Goal: Task Accomplishment & Management: Manage account settings

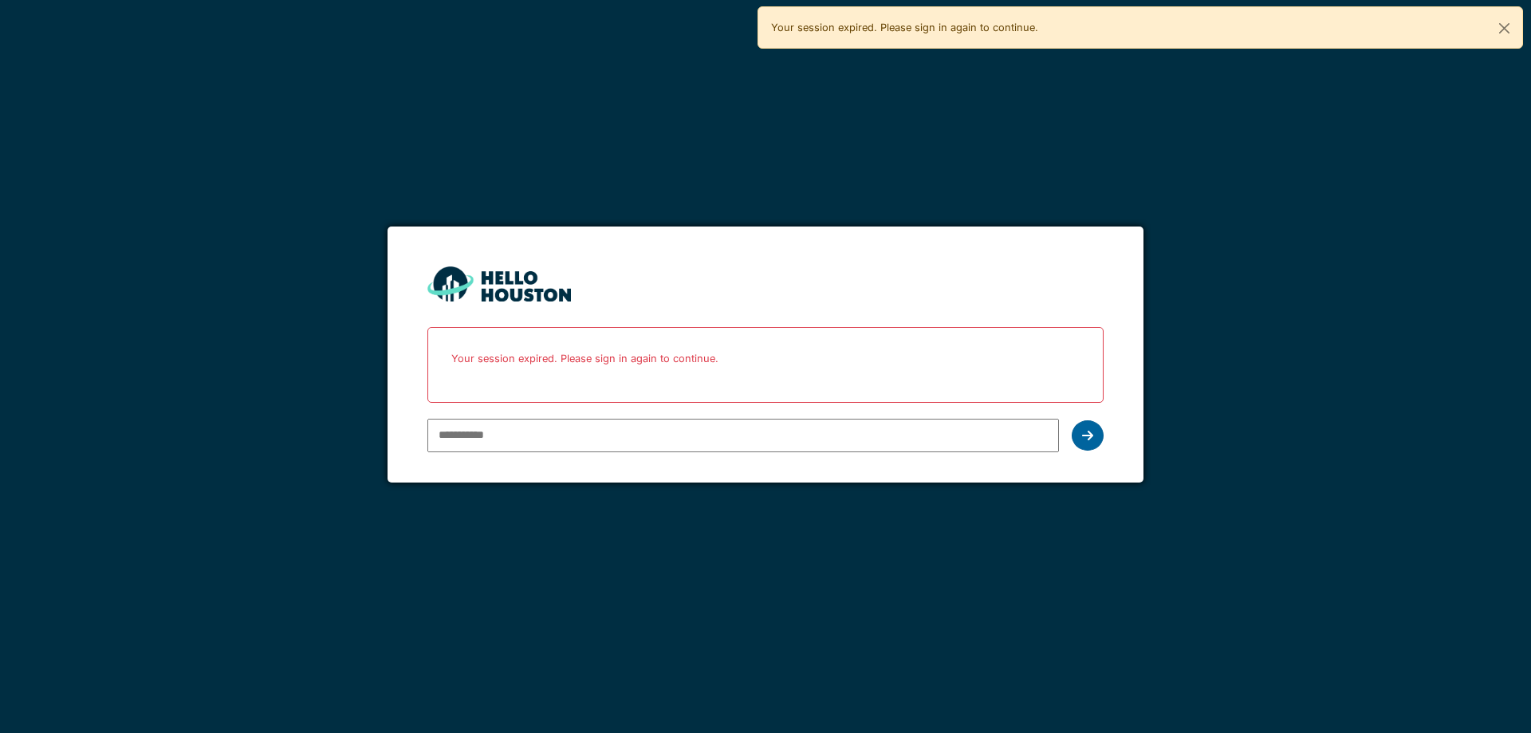
type input "**********"
click at [1082, 440] on icon at bounding box center [1087, 435] width 11 height 13
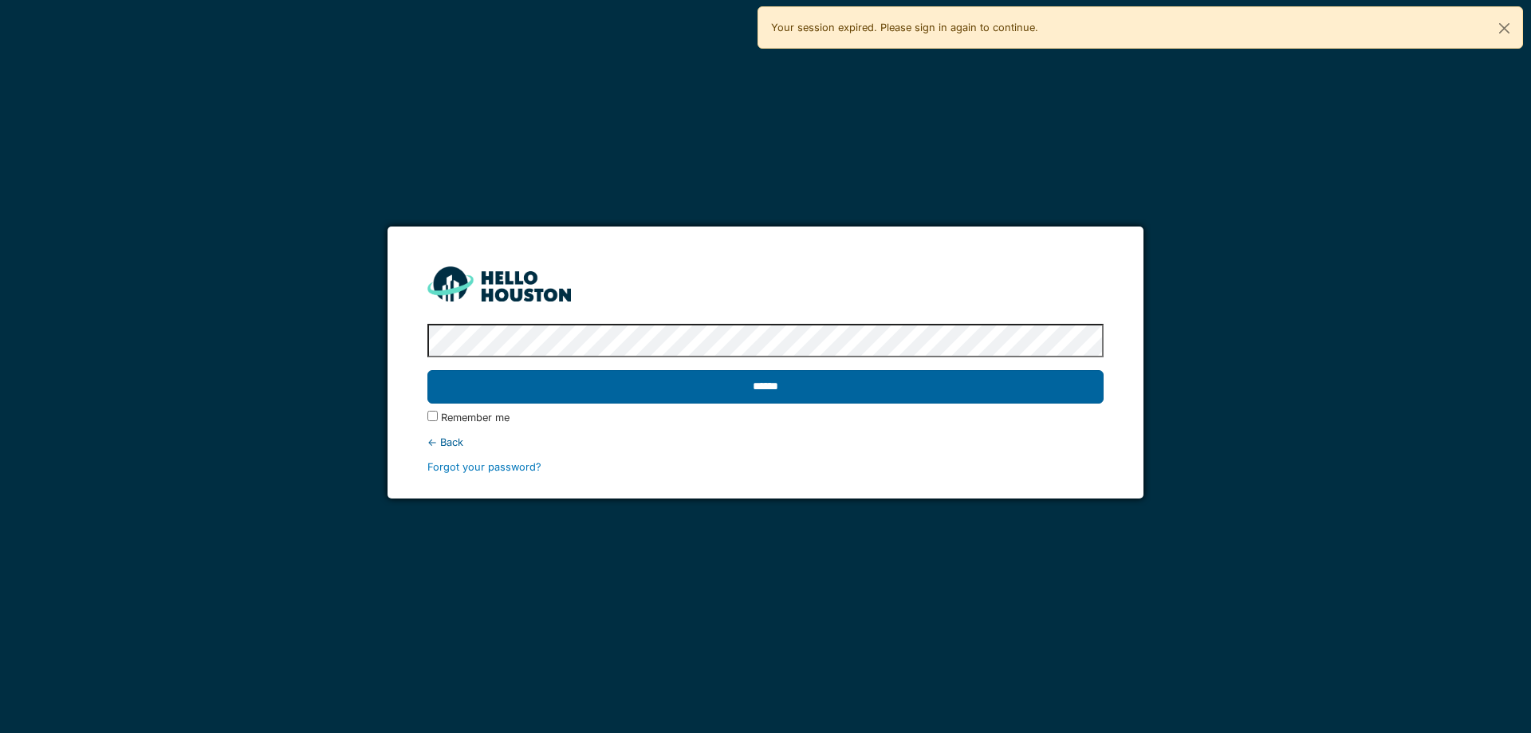
click at [748, 377] on input "******" at bounding box center [764, 386] width 675 height 33
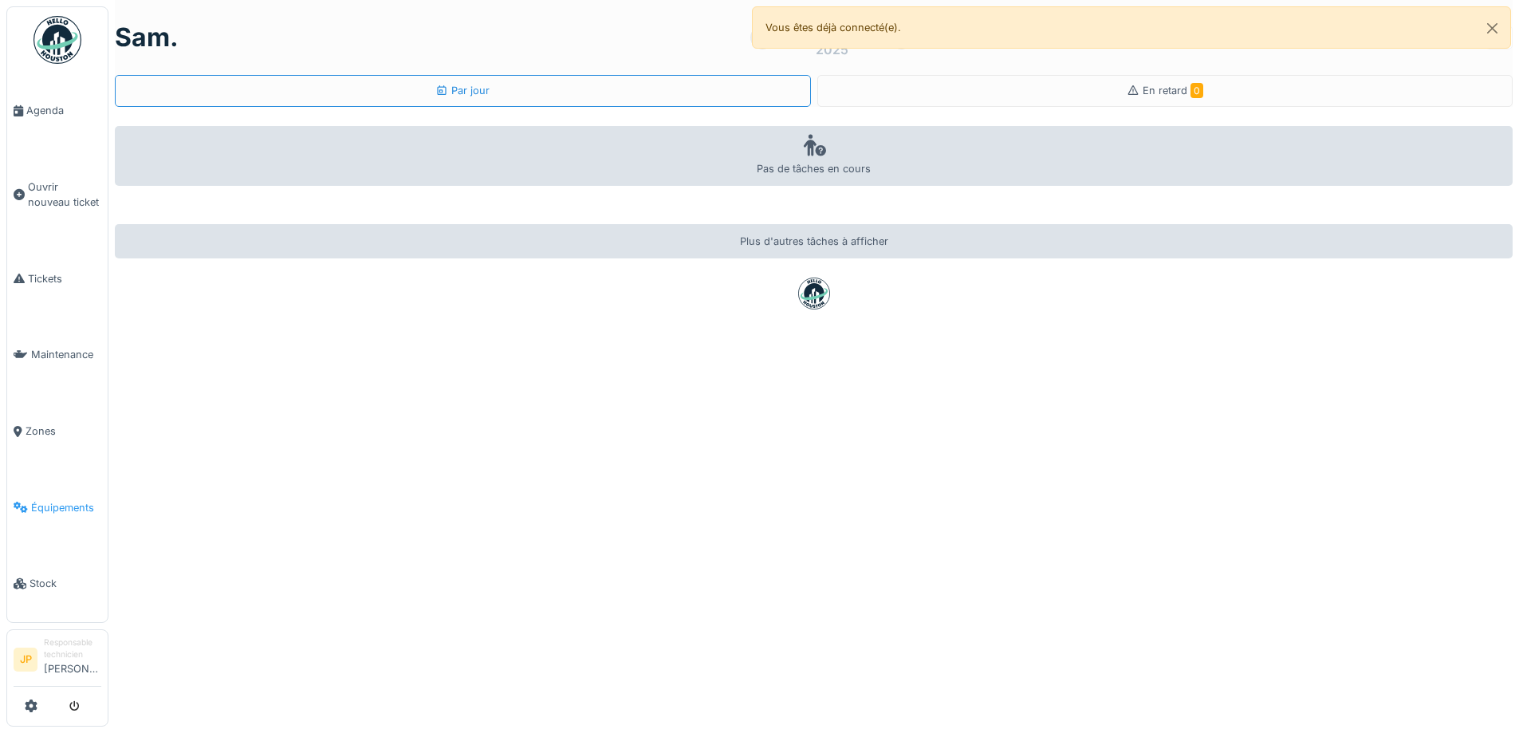
click at [53, 501] on span "Équipements" at bounding box center [66, 507] width 70 height 15
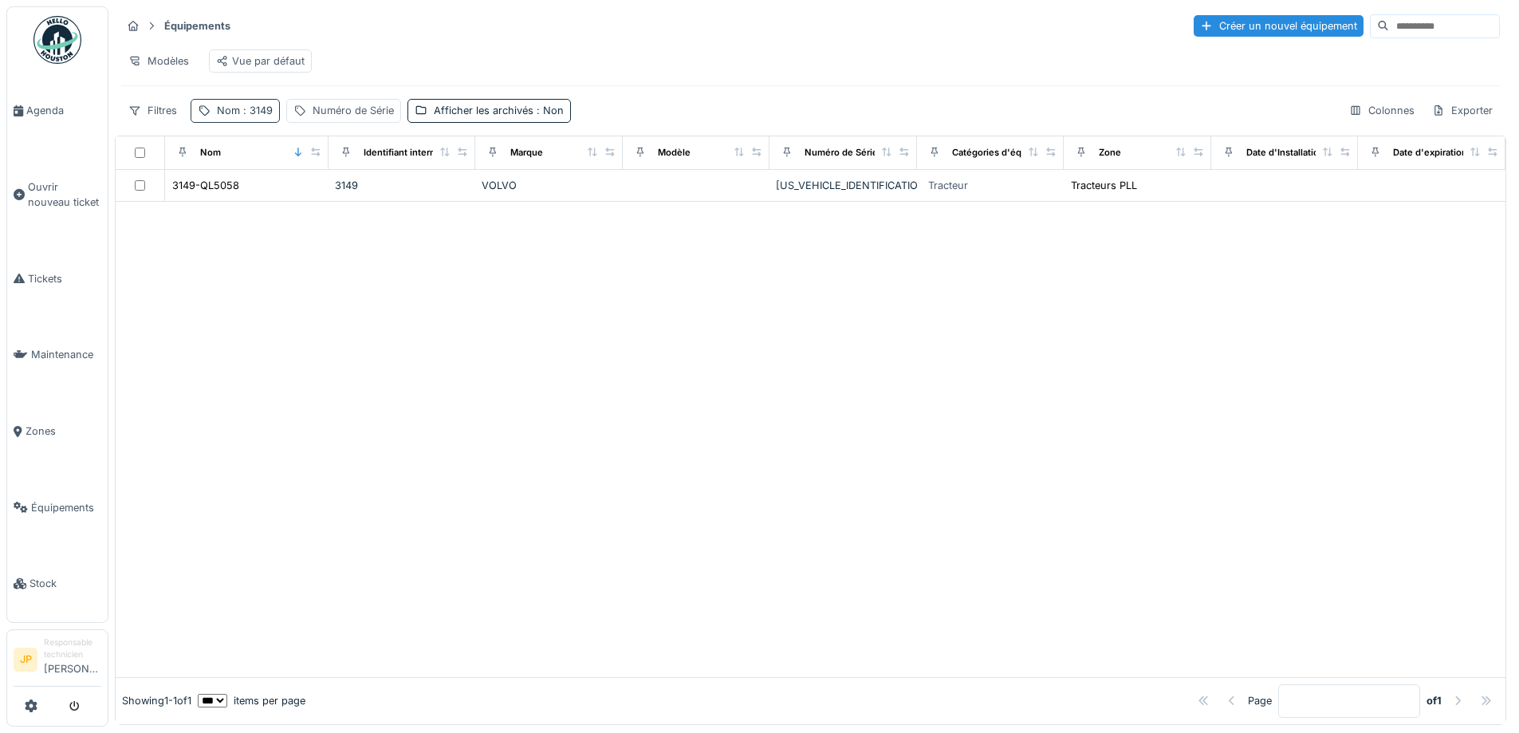
click at [250, 116] on span ": 3149" at bounding box center [256, 110] width 33 height 12
click at [257, 199] on input "****" at bounding box center [277, 199] width 159 height 33
type input "****"
click at [663, 385] on div at bounding box center [811, 439] width 1390 height 475
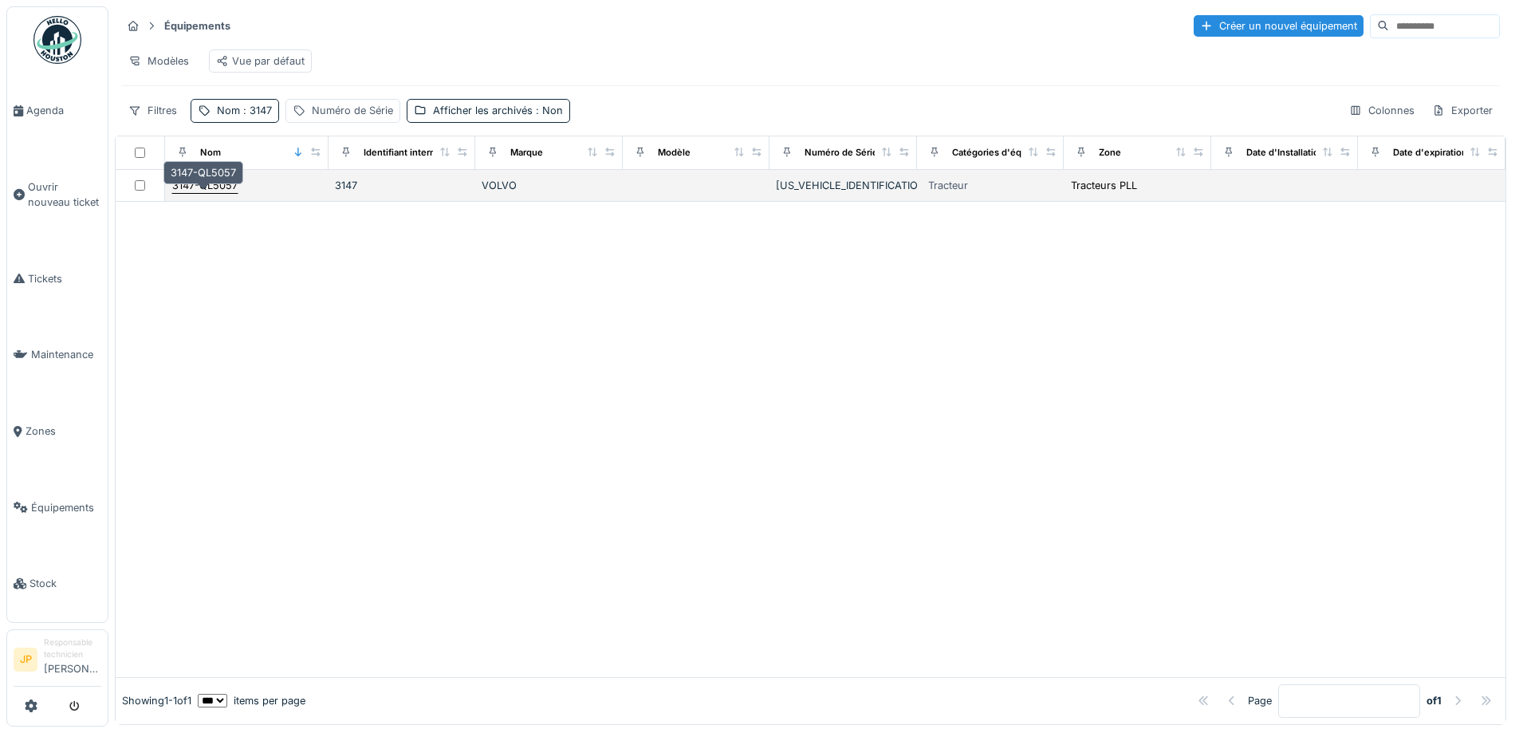
click at [221, 193] on div "3147-QL5057" at bounding box center [204, 185] width 65 height 15
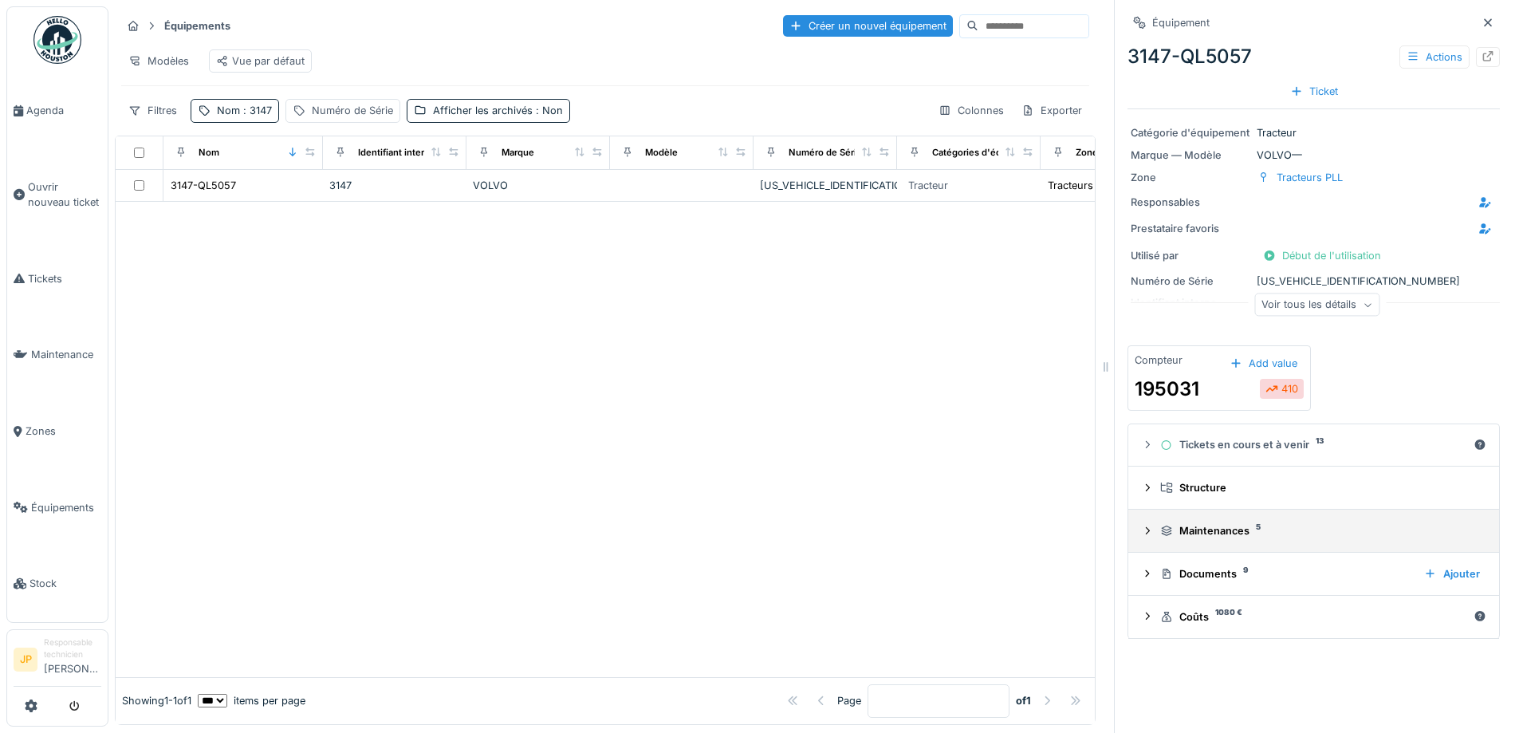
click at [1217, 536] on div "Maintenances 5" at bounding box center [1320, 530] width 320 height 15
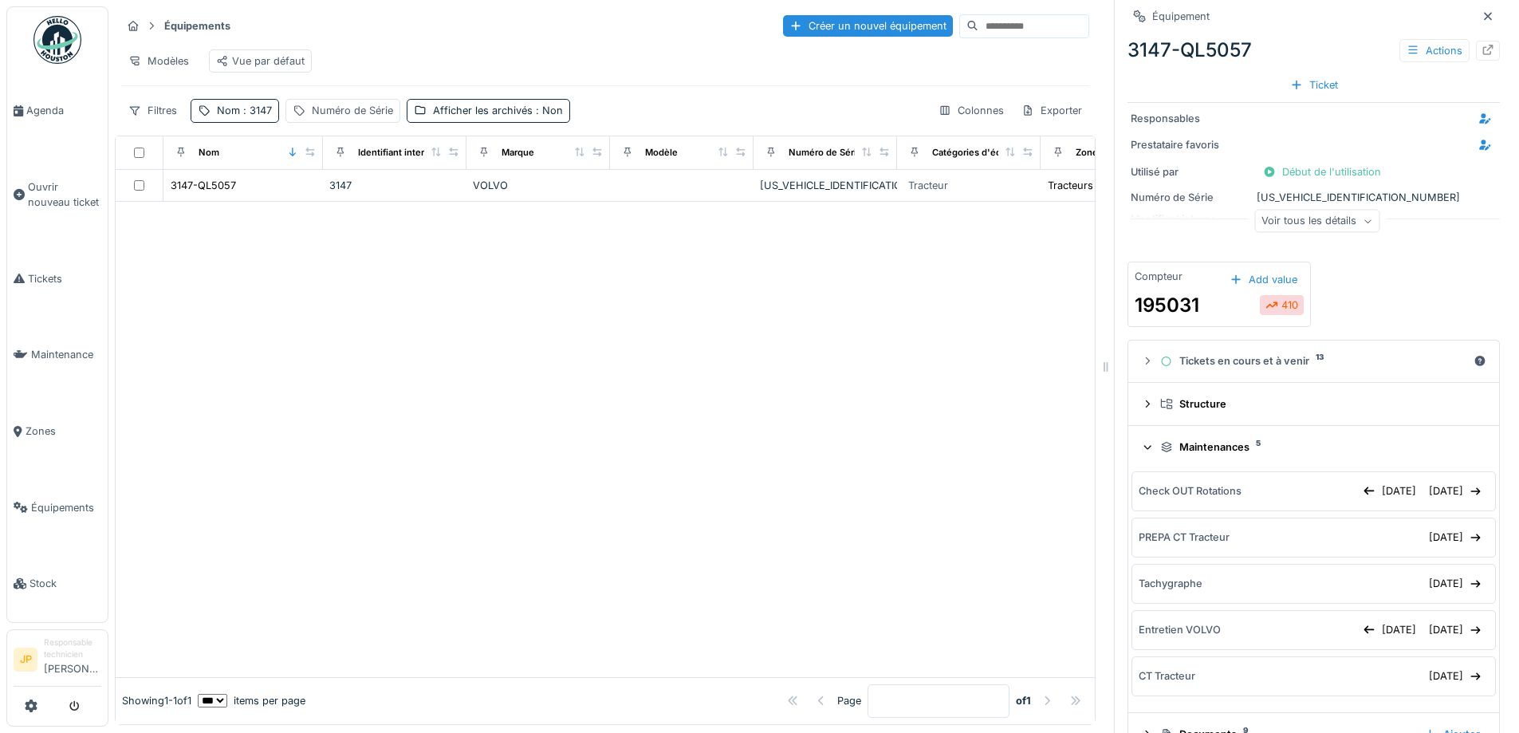
scroll to position [164, 0]
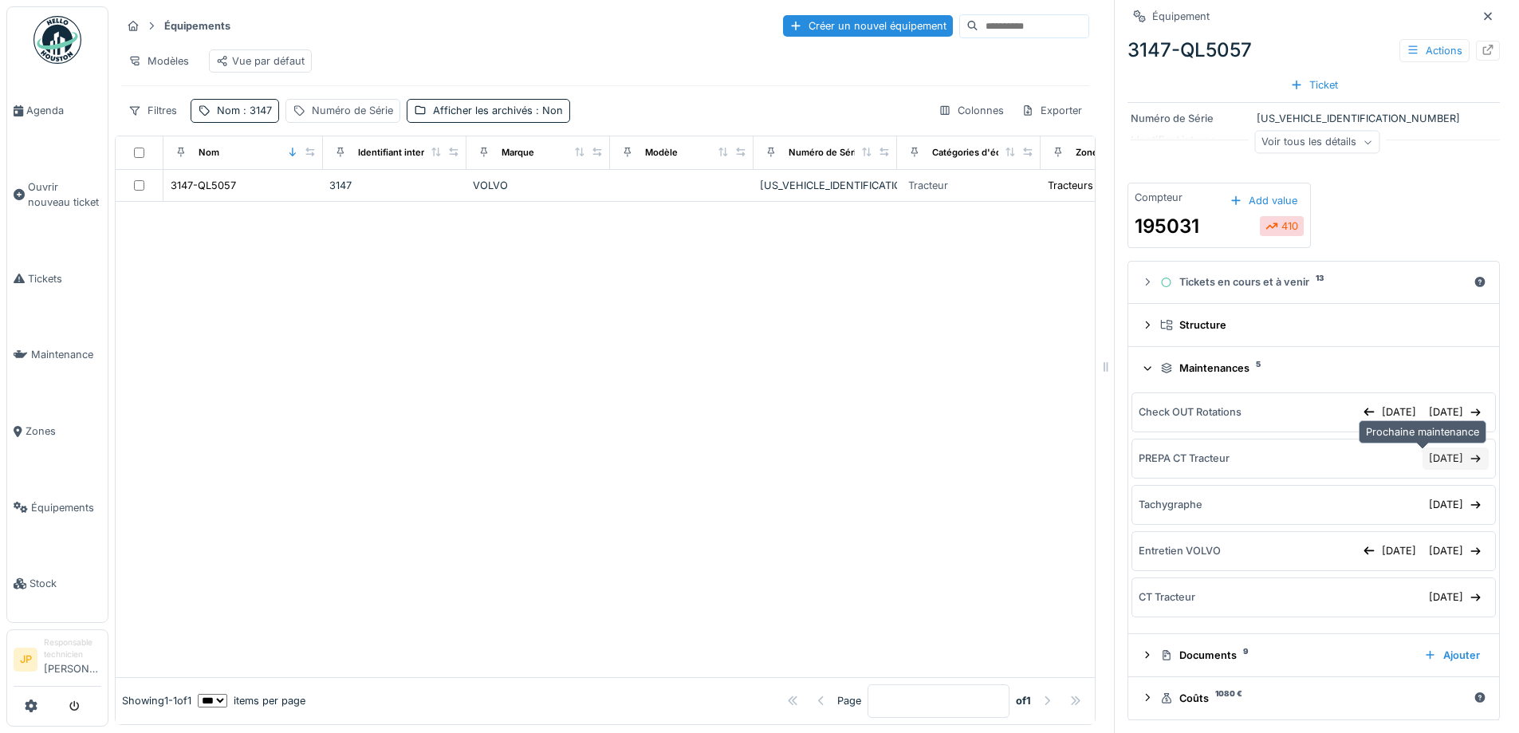
click at [1422, 463] on div "[DATE]" at bounding box center [1455, 458] width 66 height 22
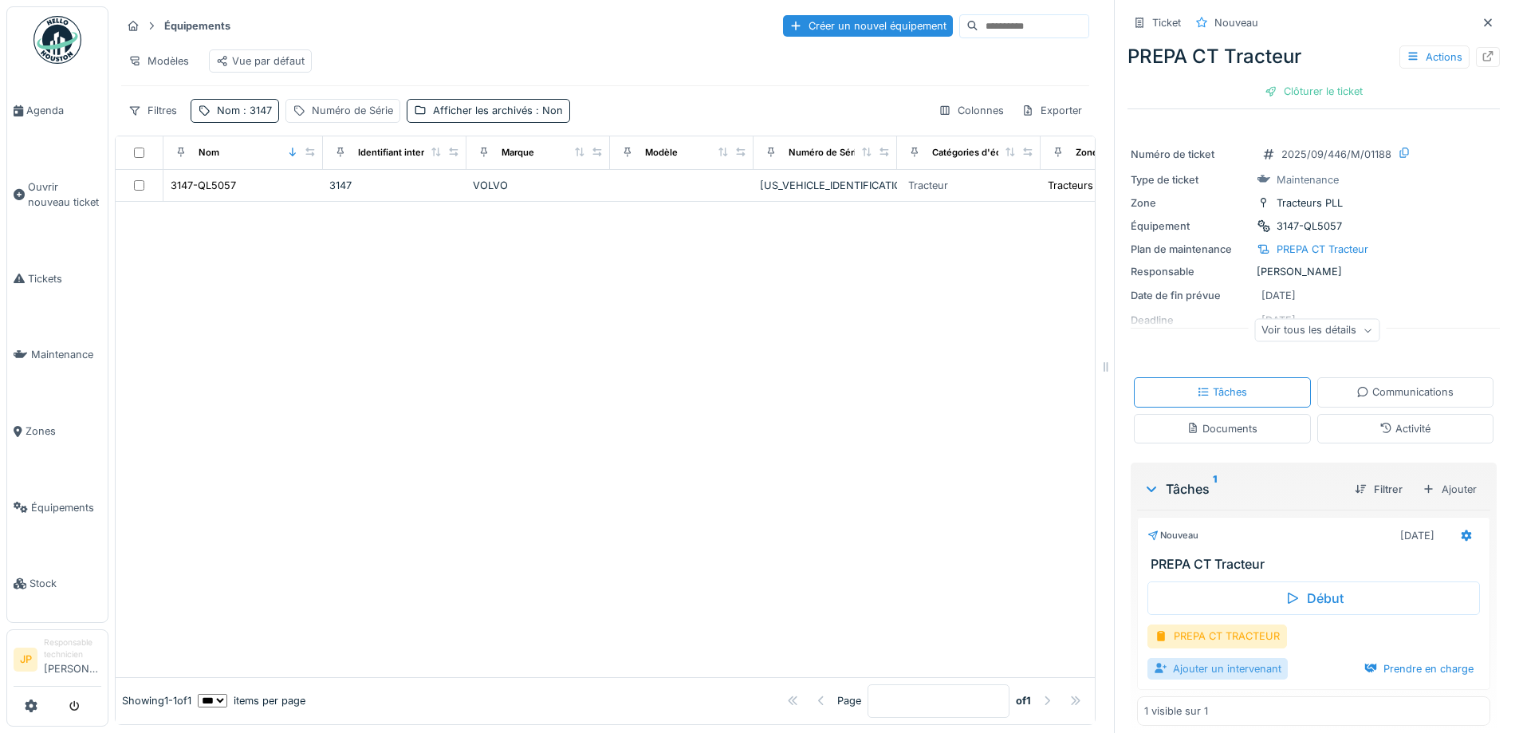
click at [1212, 673] on div "Ajouter un intervenant" at bounding box center [1217, 669] width 140 height 22
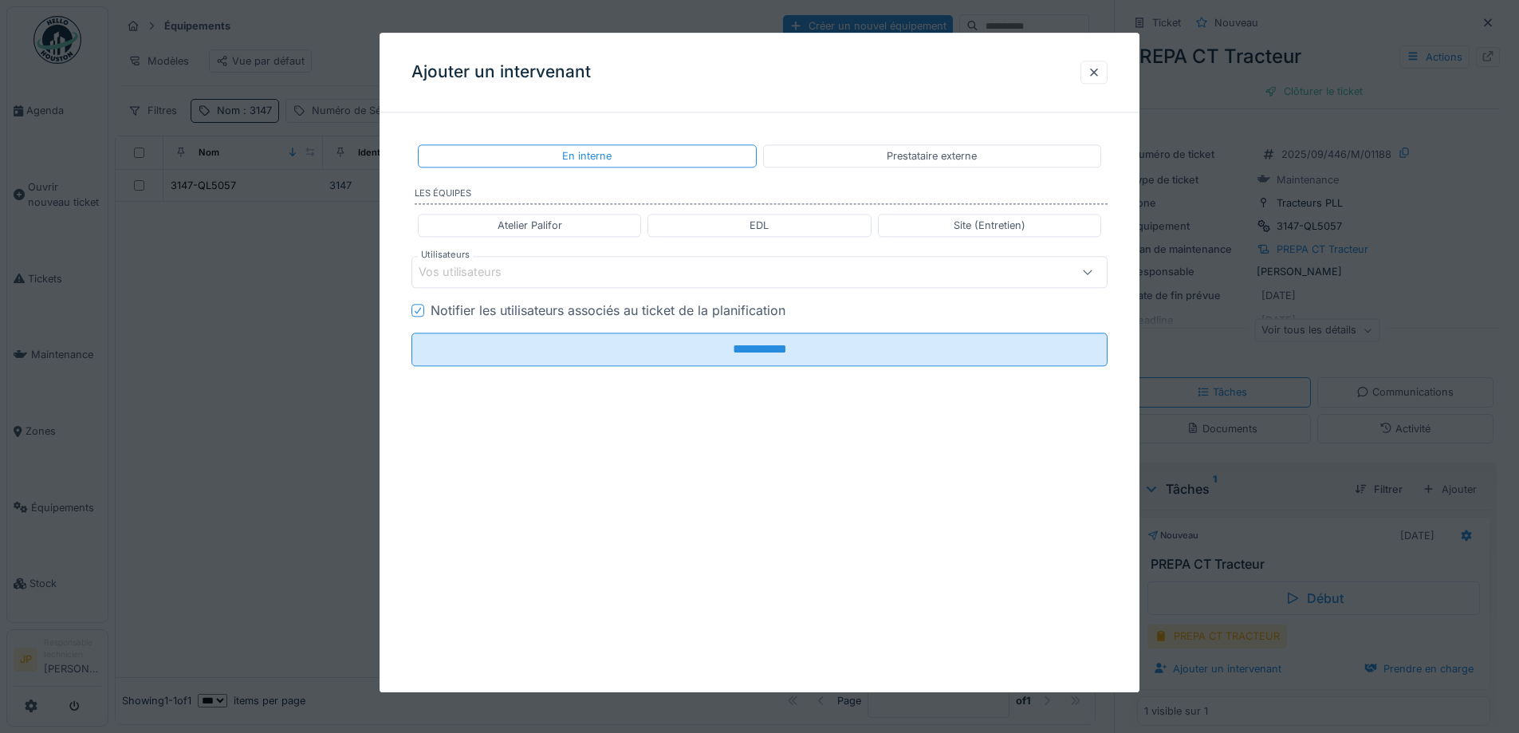
click at [558, 231] on div "Atelier Palifor" at bounding box center [529, 225] width 65 height 15
type input "**********"
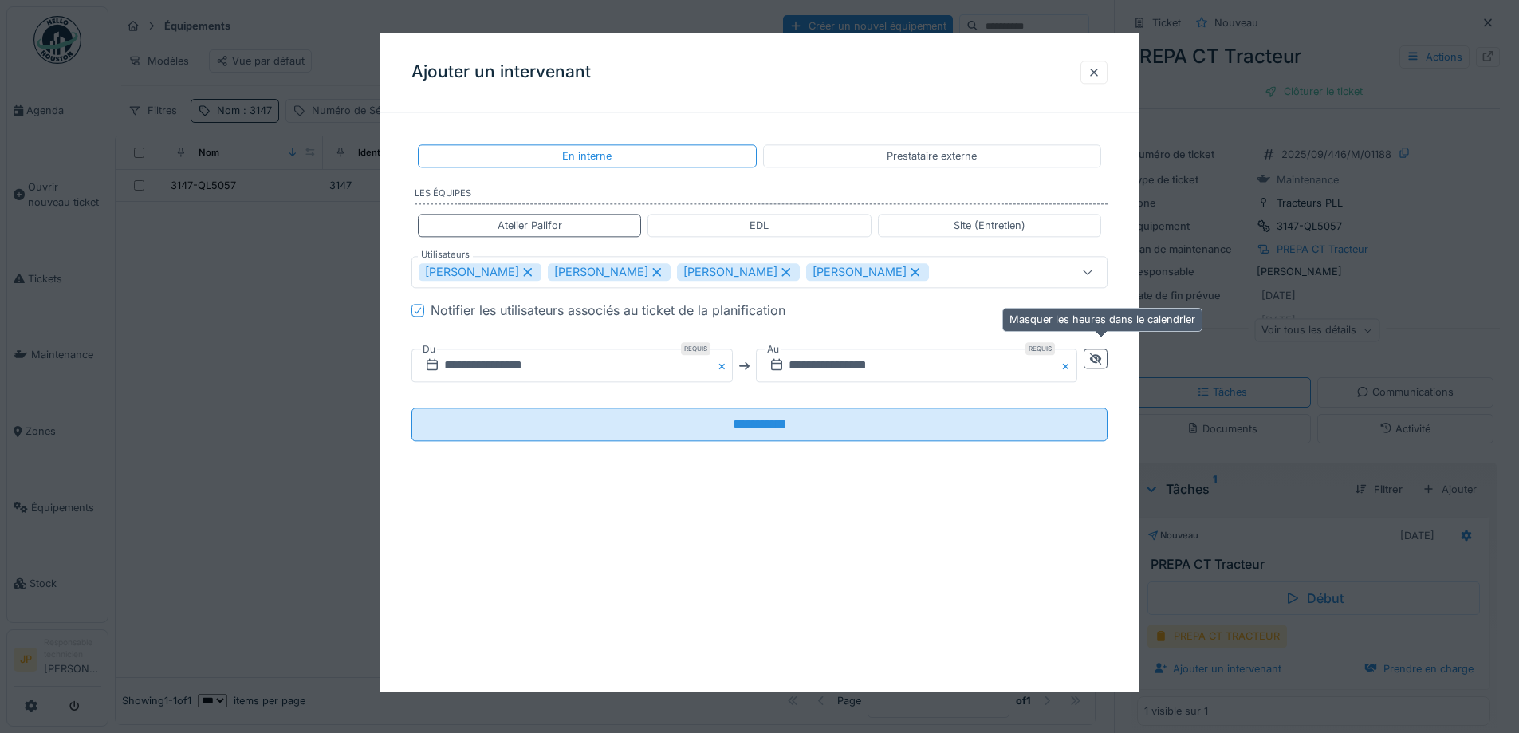
click at [1102, 364] on div at bounding box center [1095, 359] width 13 height 15
click at [871, 381] on input "**********" at bounding box center [744, 365] width 666 height 33
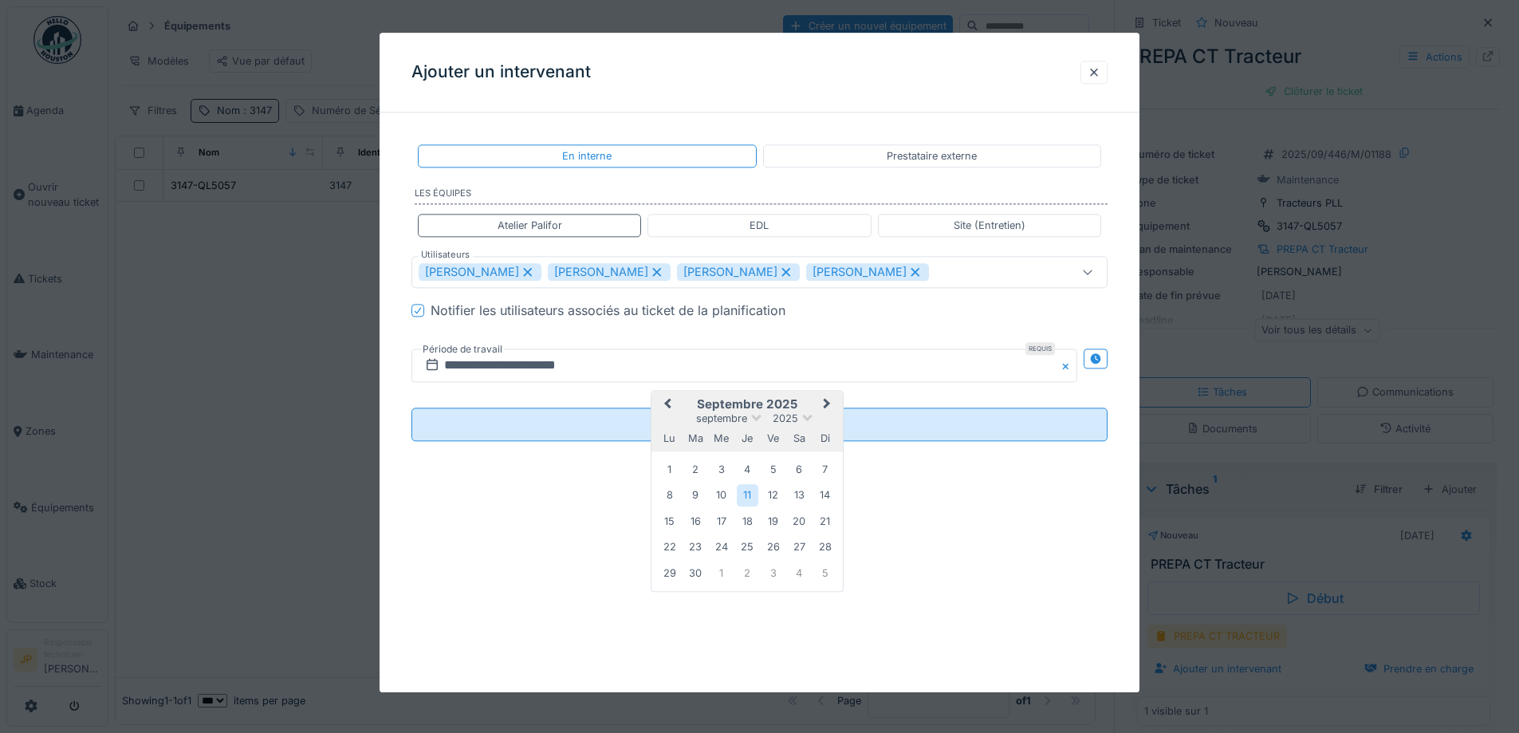
click at [667, 403] on span "Previous Month" at bounding box center [667, 404] width 0 height 19
click at [800, 575] on div "30" at bounding box center [799, 573] width 22 height 23
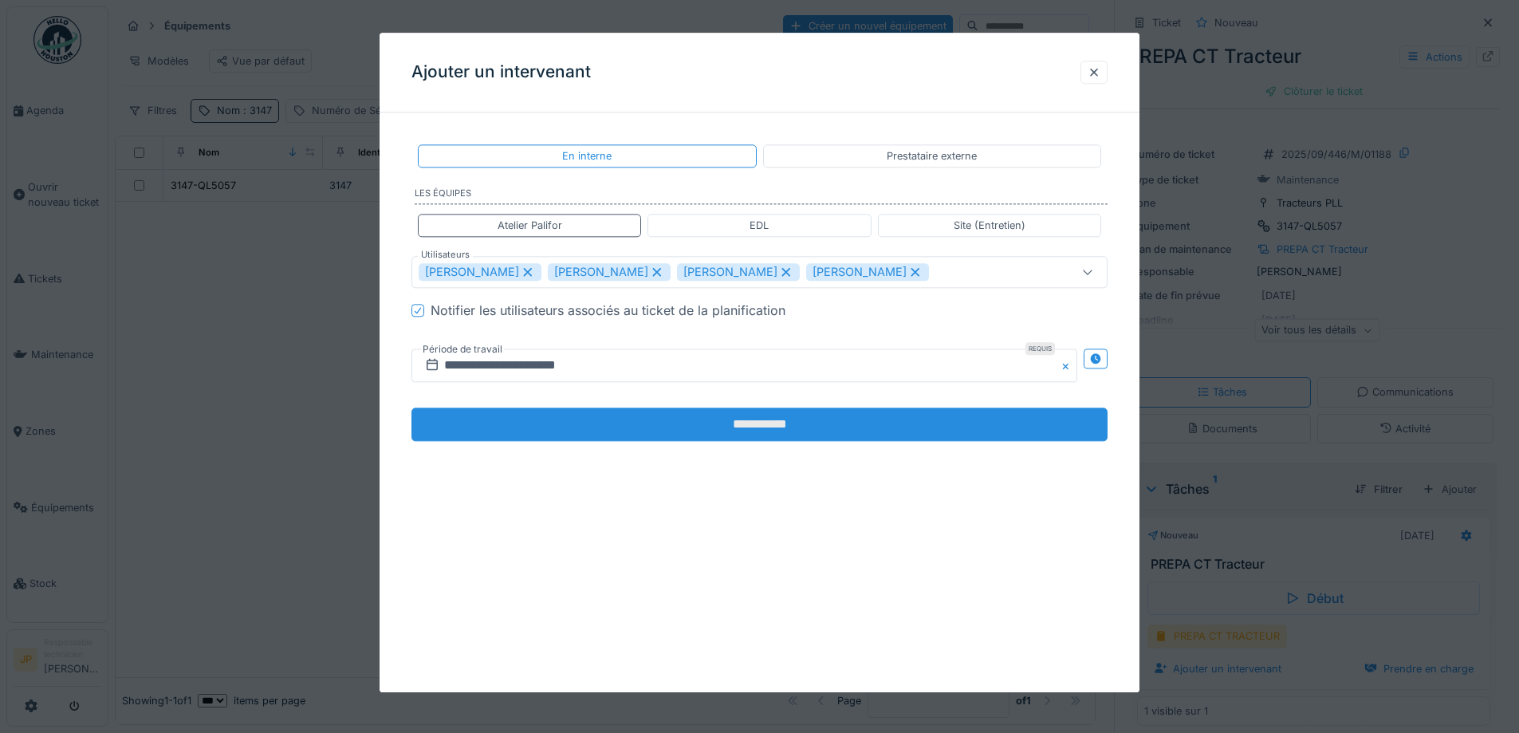
click at [761, 429] on input "**********" at bounding box center [759, 424] width 696 height 33
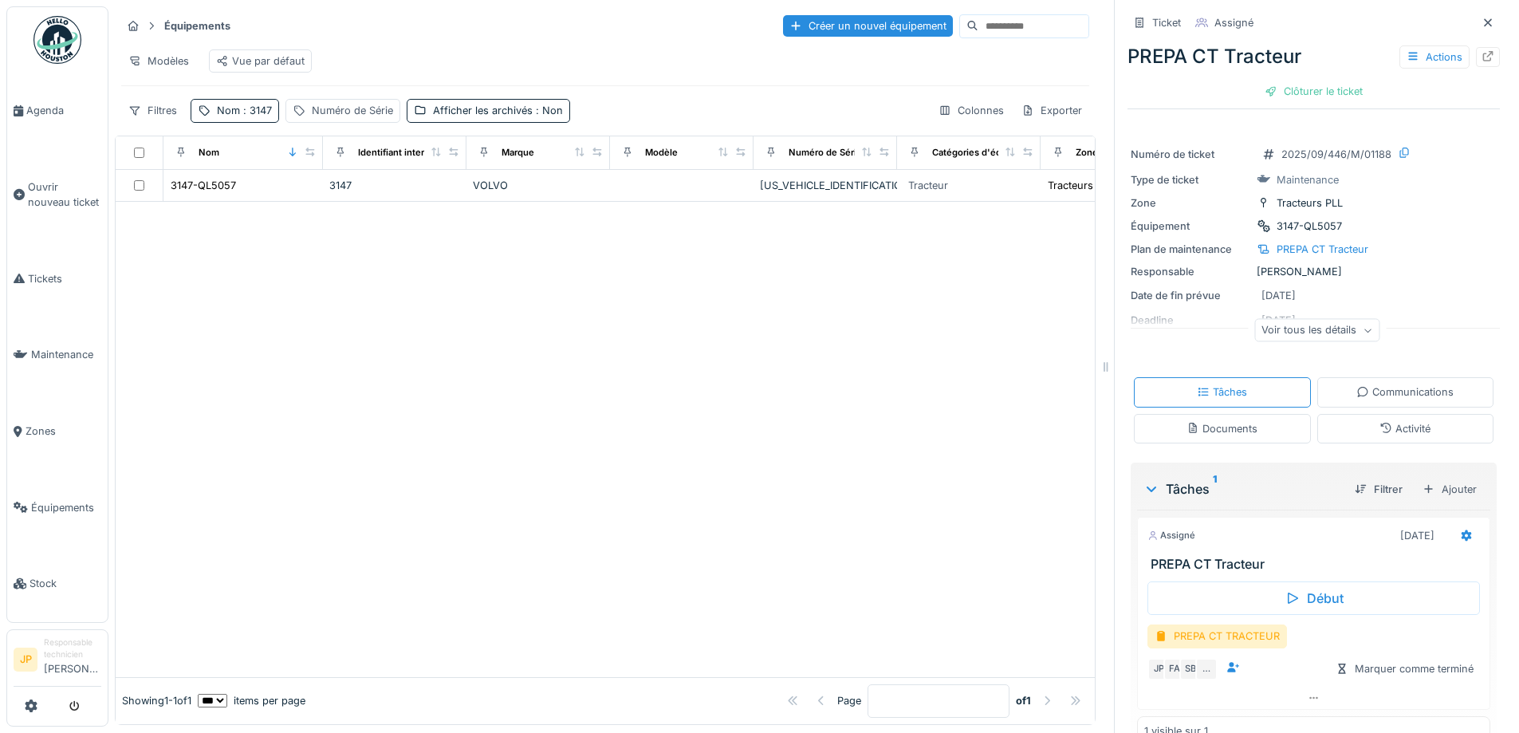
click at [285, 129] on div "Équipements Créer un nouvel équipement Modèles Vue par défaut Filtres Nom : 314…" at bounding box center [605, 67] width 981 height 123
click at [279, 122] on div "Filtres Nom : 3147 Numéro de Série Afficher les archivés : Non" at bounding box center [345, 110] width 449 height 23
click at [269, 116] on span ": 3147" at bounding box center [256, 110] width 32 height 12
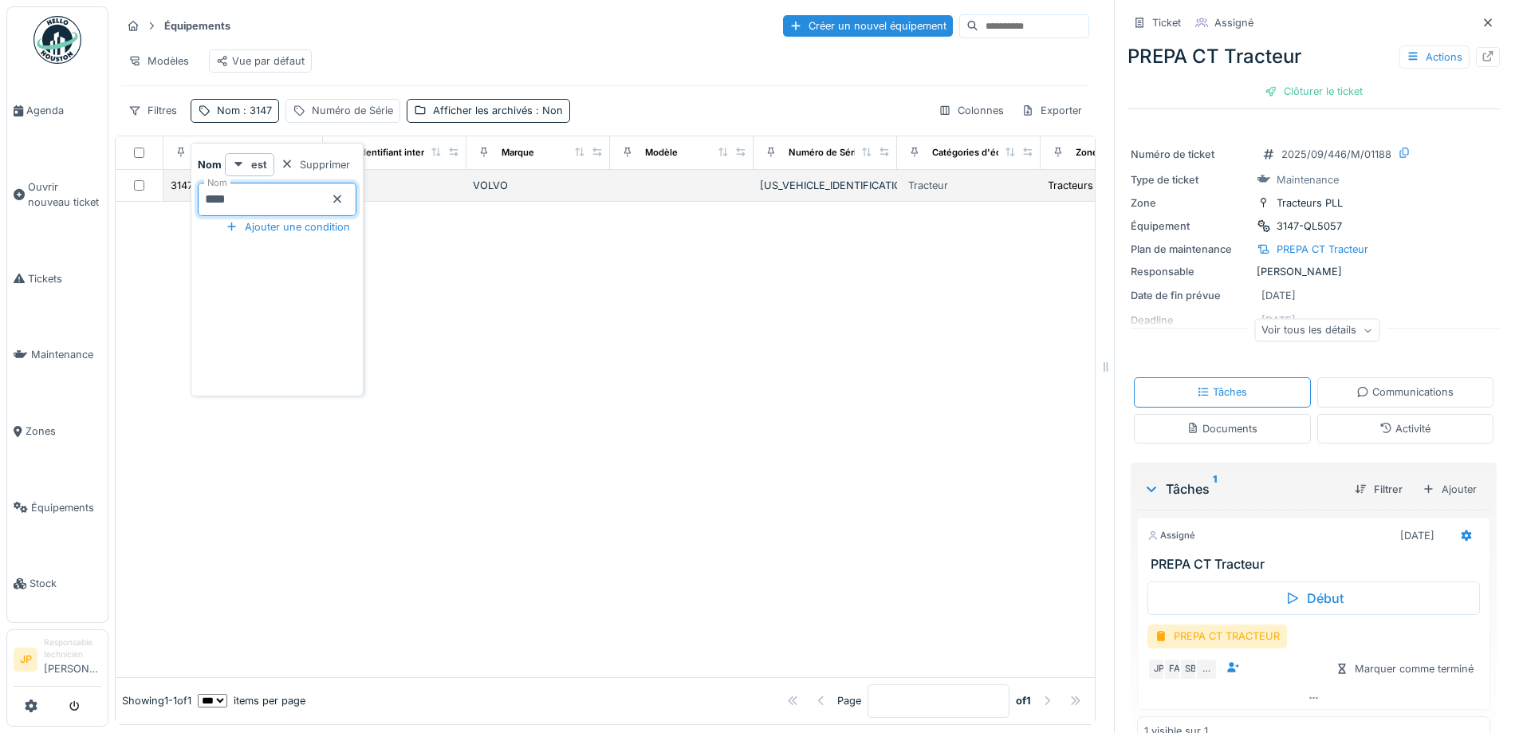
drag, startPoint x: 210, startPoint y: 202, endPoint x: 163, endPoint y: 203, distance: 46.3
click at [163, 203] on body "Agenda Ouvrir nouveau ticket Tickets Maintenance Zones Équipements Stock JP Res…" at bounding box center [759, 366] width 1519 height 733
type input "****"
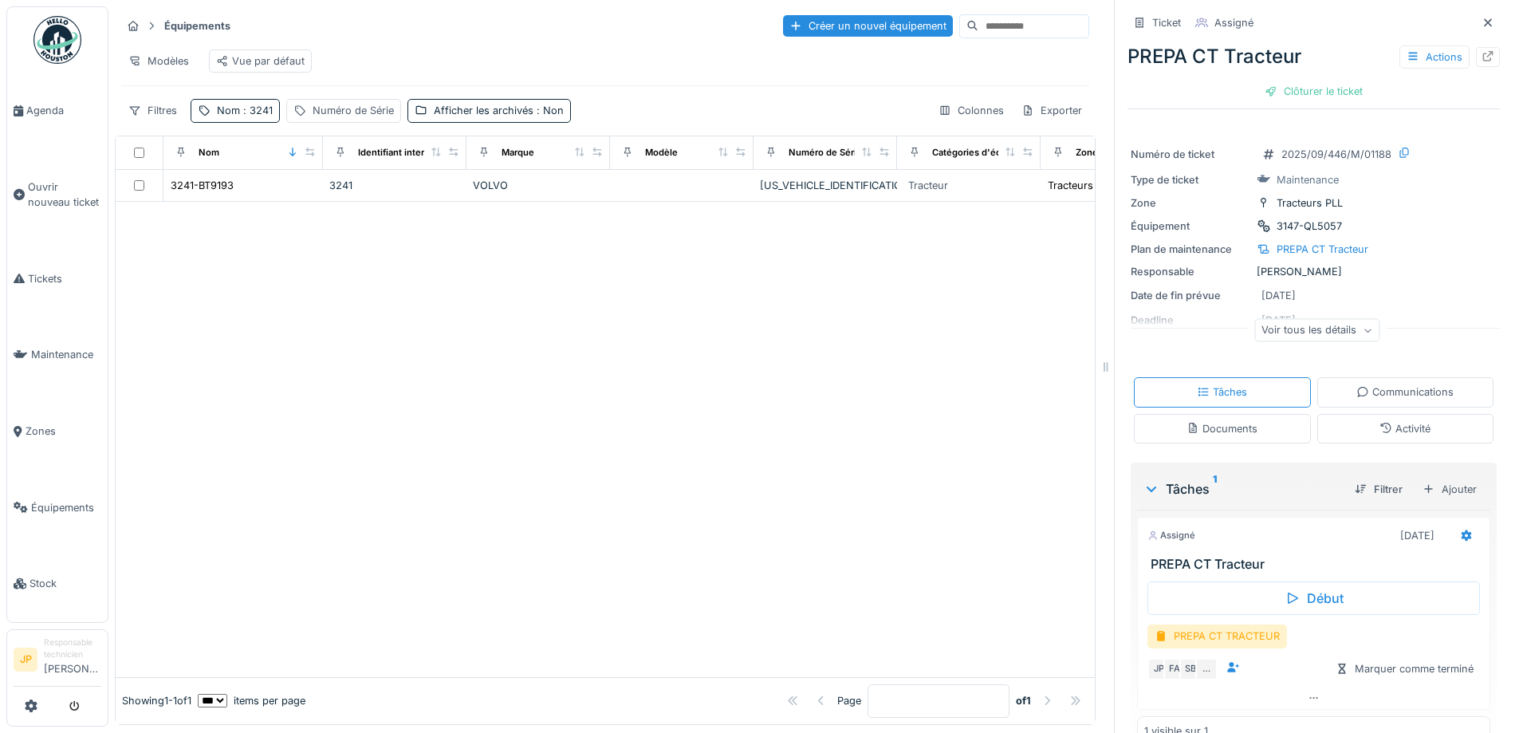
click at [639, 359] on div at bounding box center [605, 439] width 979 height 475
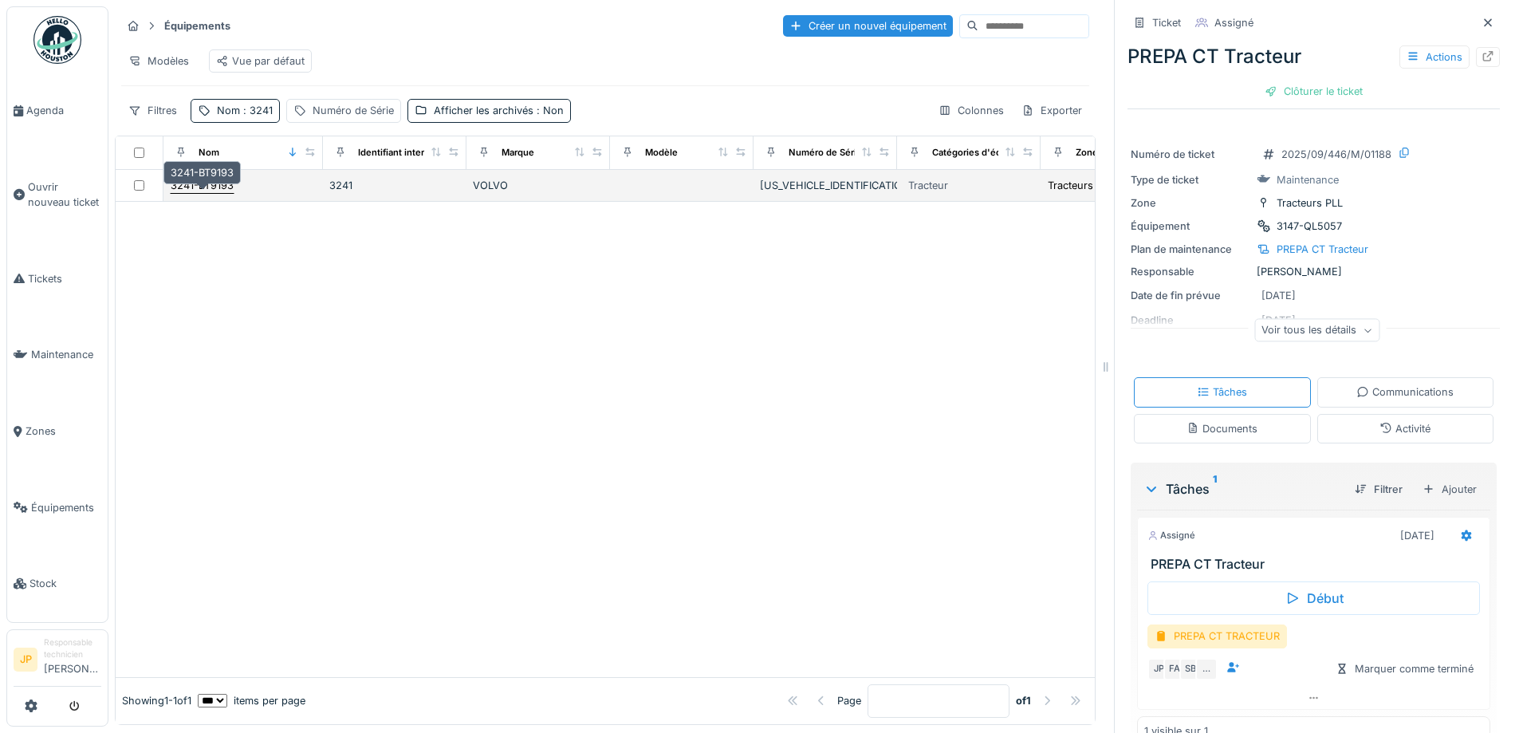
click at [225, 193] on div "3241-BT9193" at bounding box center [202, 185] width 63 height 15
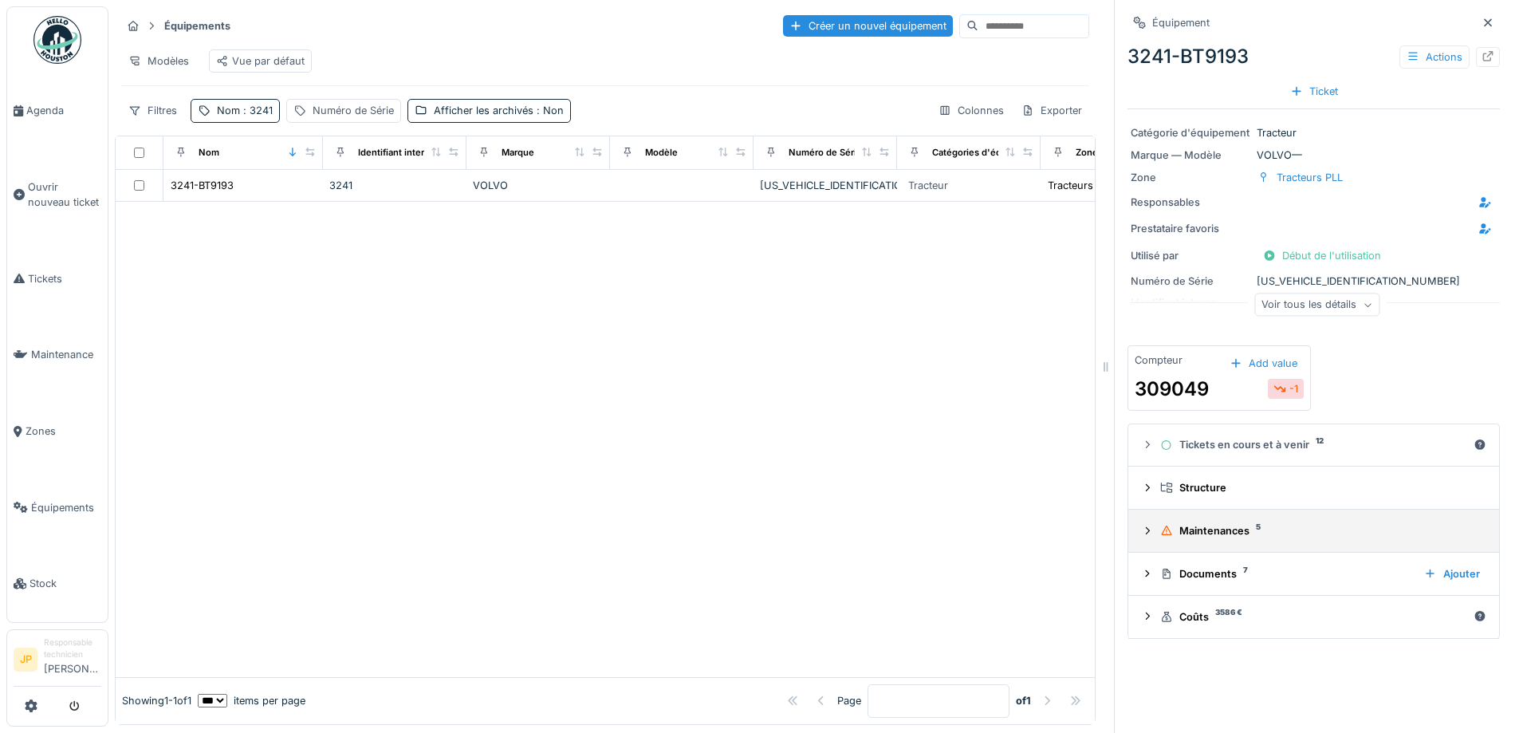
click at [1197, 534] on div "Maintenances 5" at bounding box center [1320, 530] width 320 height 15
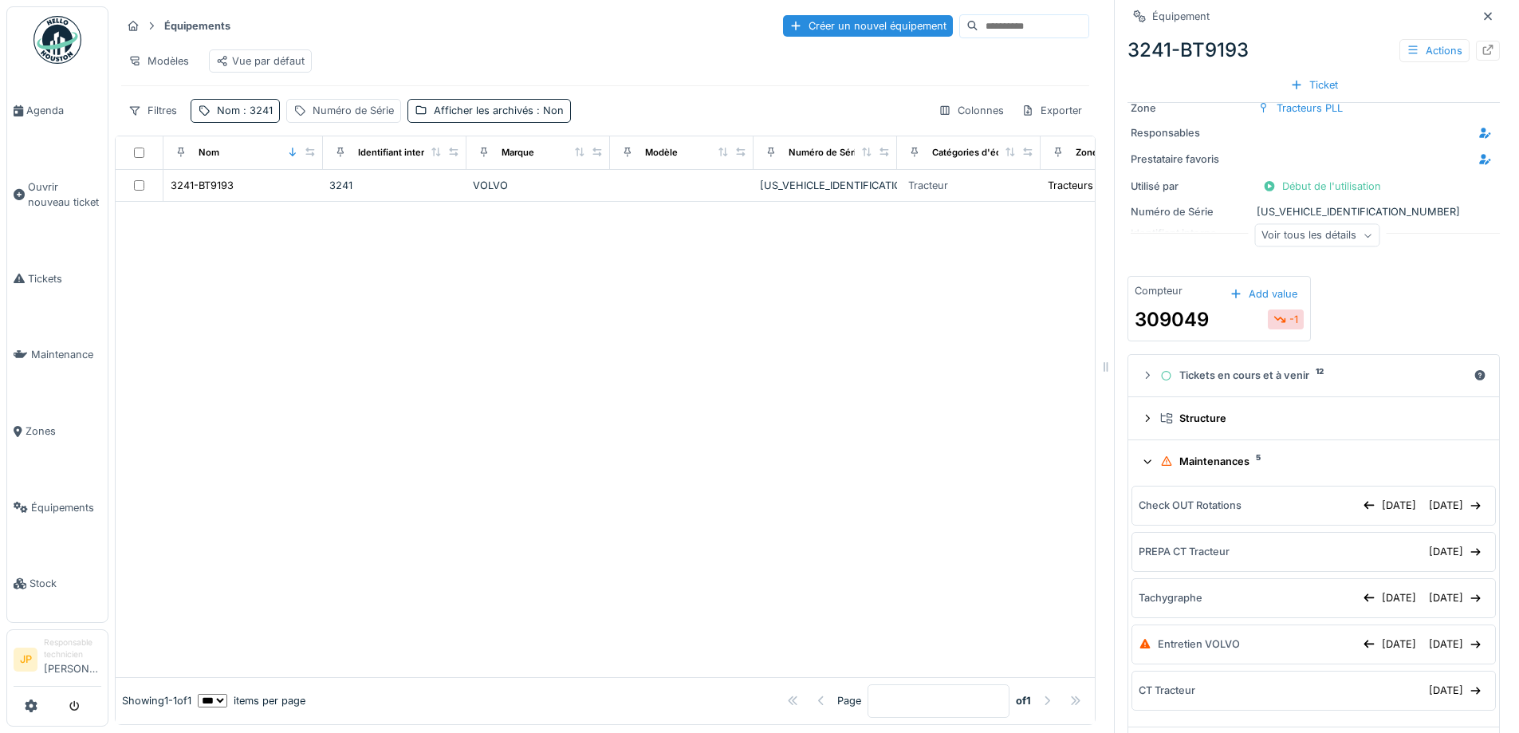
scroll to position [159, 0]
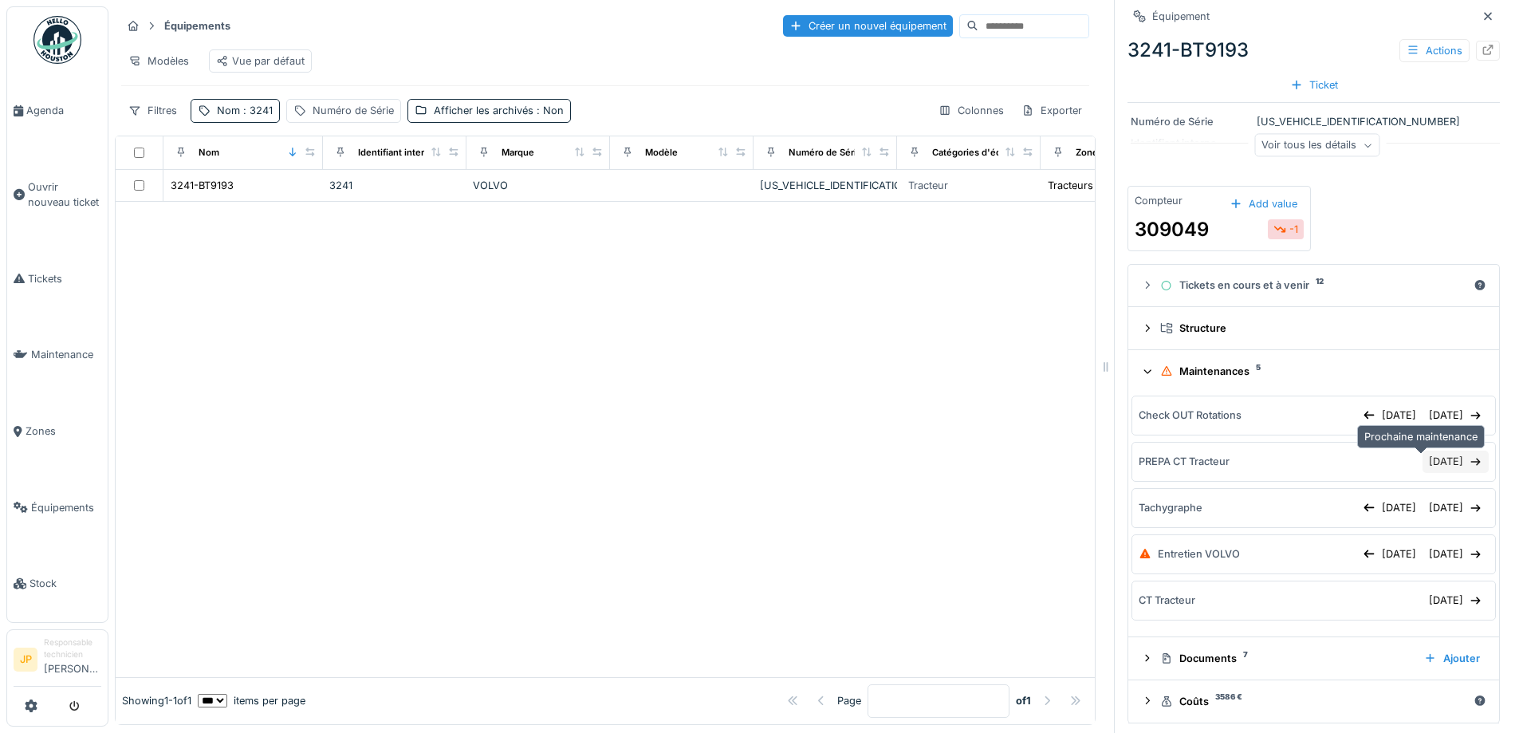
click at [1422, 465] on div "[DATE]" at bounding box center [1455, 461] width 66 height 22
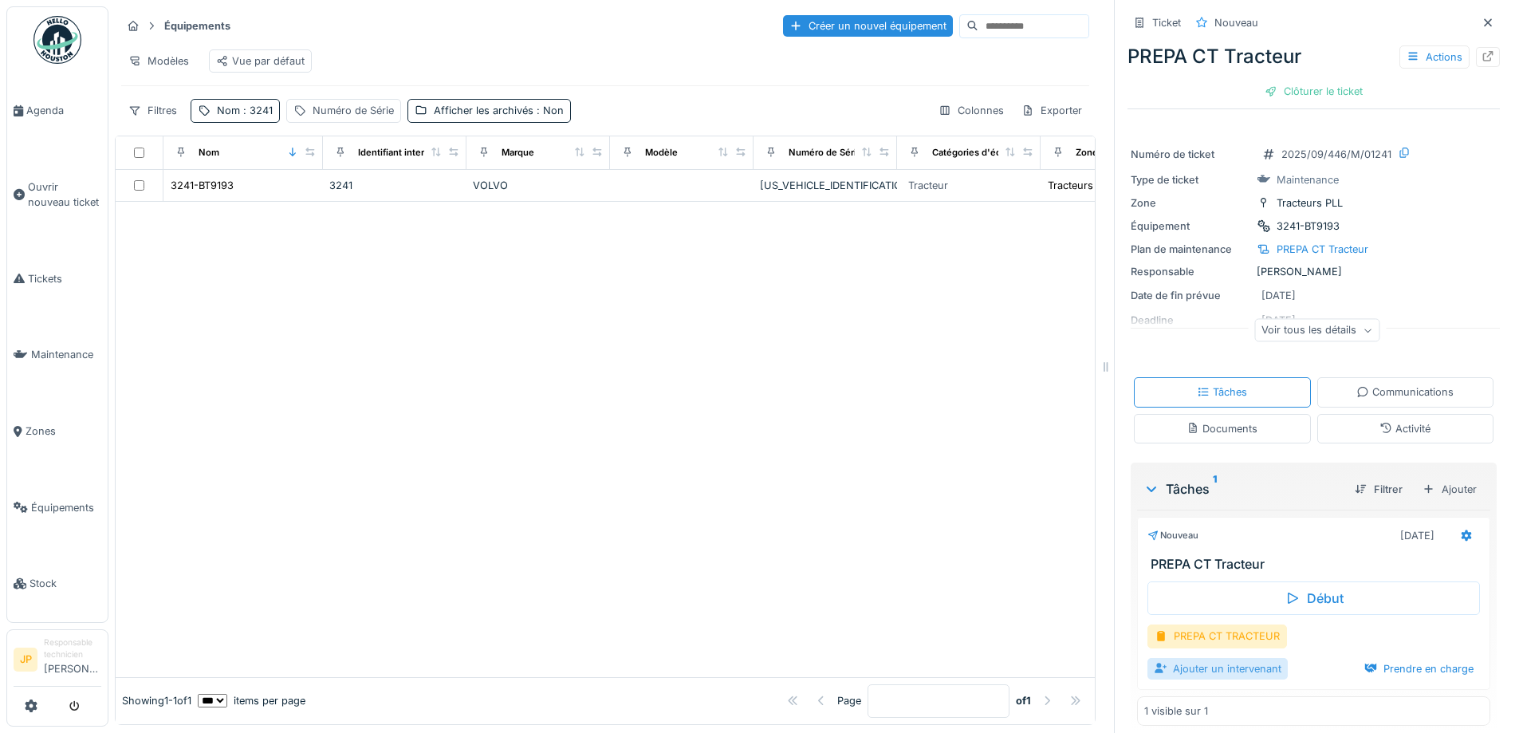
click at [1228, 670] on div "Ajouter un intervenant" at bounding box center [1217, 669] width 140 height 22
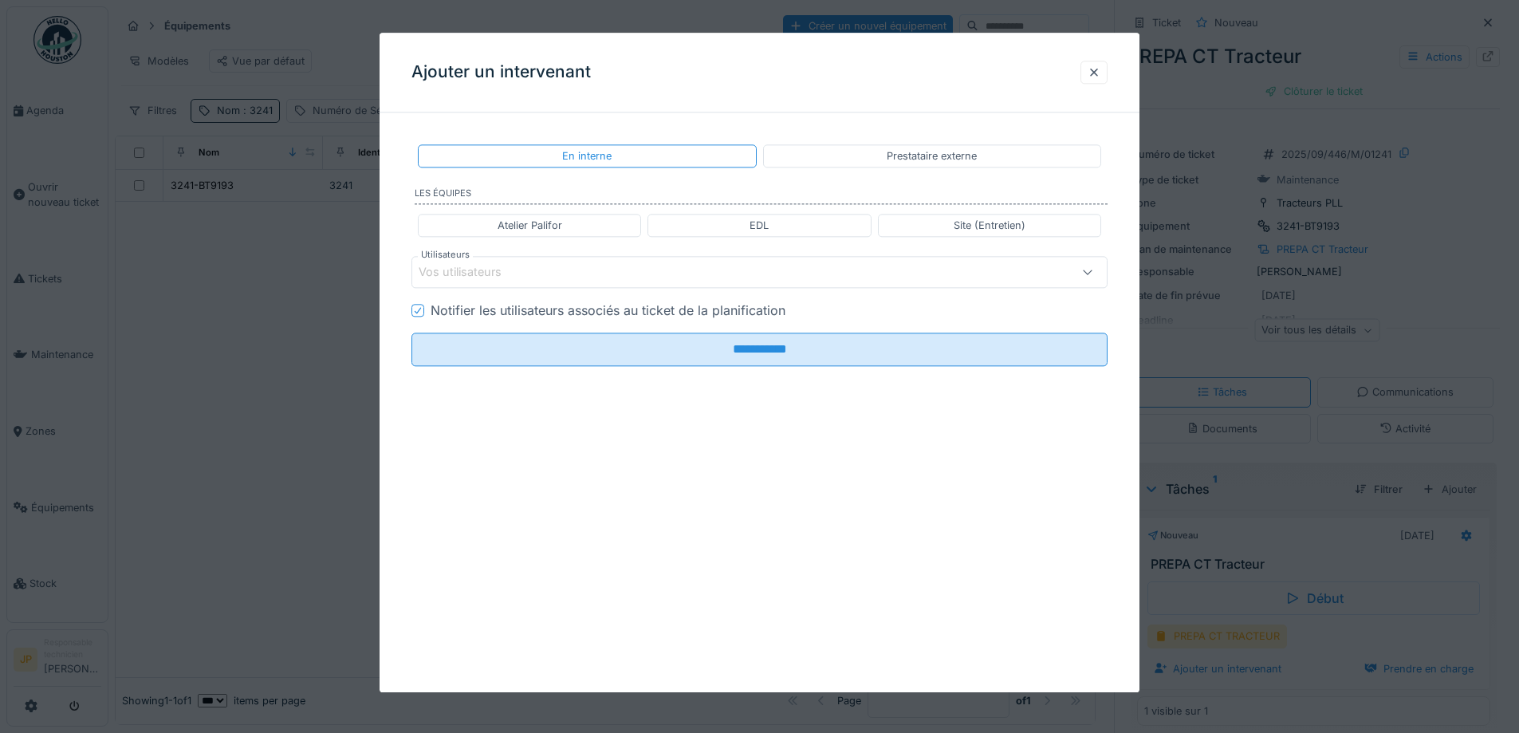
click at [533, 222] on div "Atelier Palifor" at bounding box center [529, 225] width 65 height 15
type input "**********"
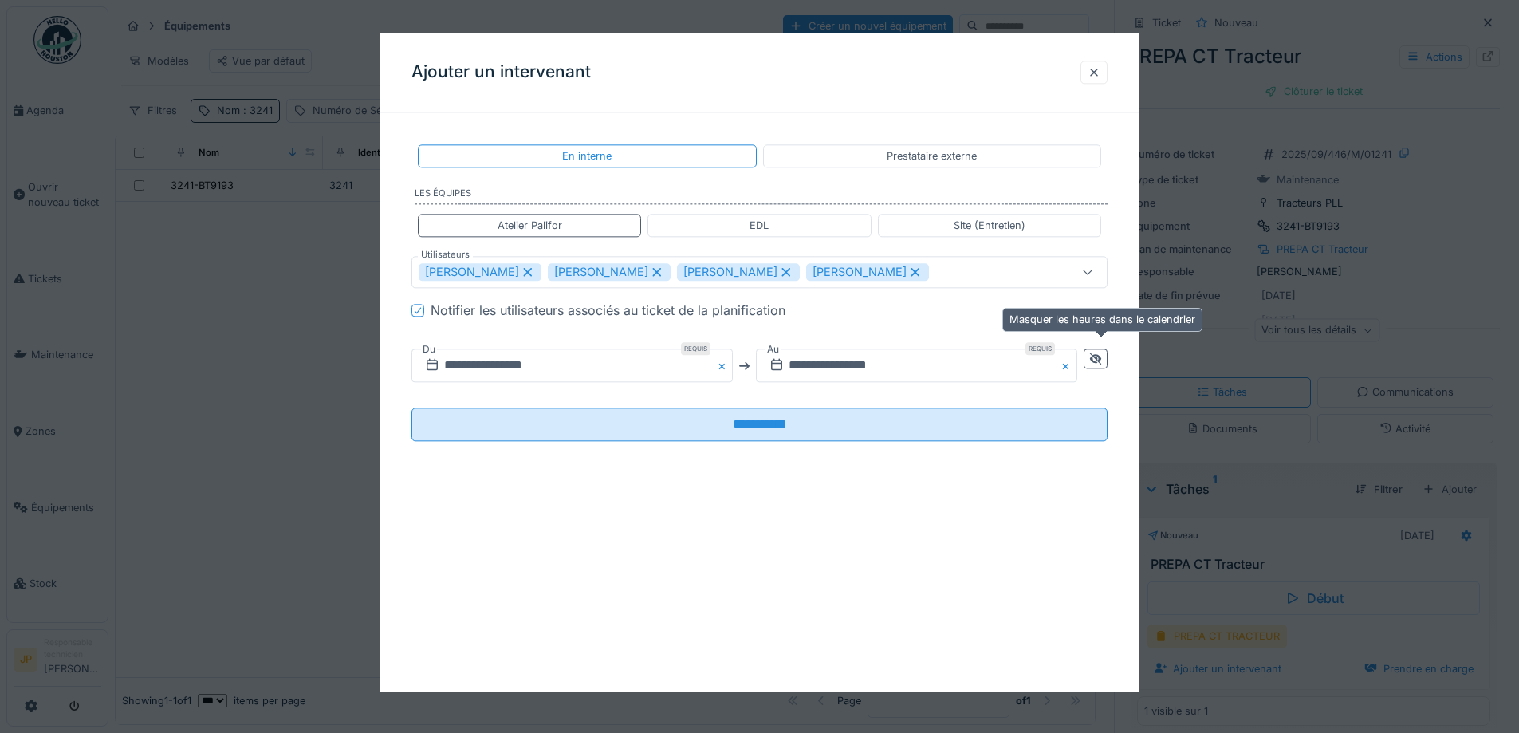
click at [1099, 360] on icon at bounding box center [1095, 358] width 11 height 11
click at [925, 362] on input "**********" at bounding box center [744, 365] width 666 height 33
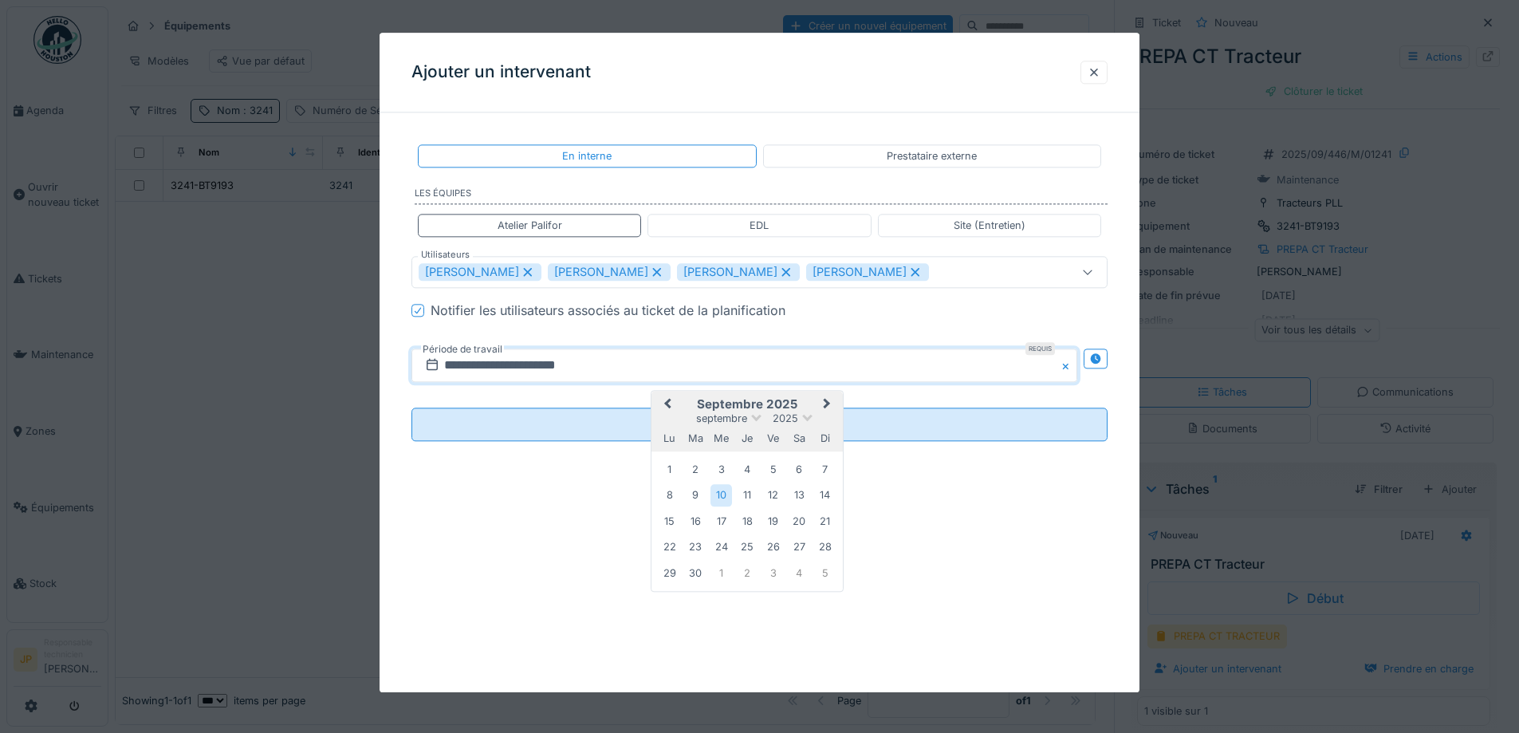
click at [655, 400] on button "Previous Month" at bounding box center [666, 406] width 26 height 26
click at [796, 568] on div "30" at bounding box center [799, 573] width 22 height 23
click at [796, 577] on div "30" at bounding box center [799, 573] width 22 height 23
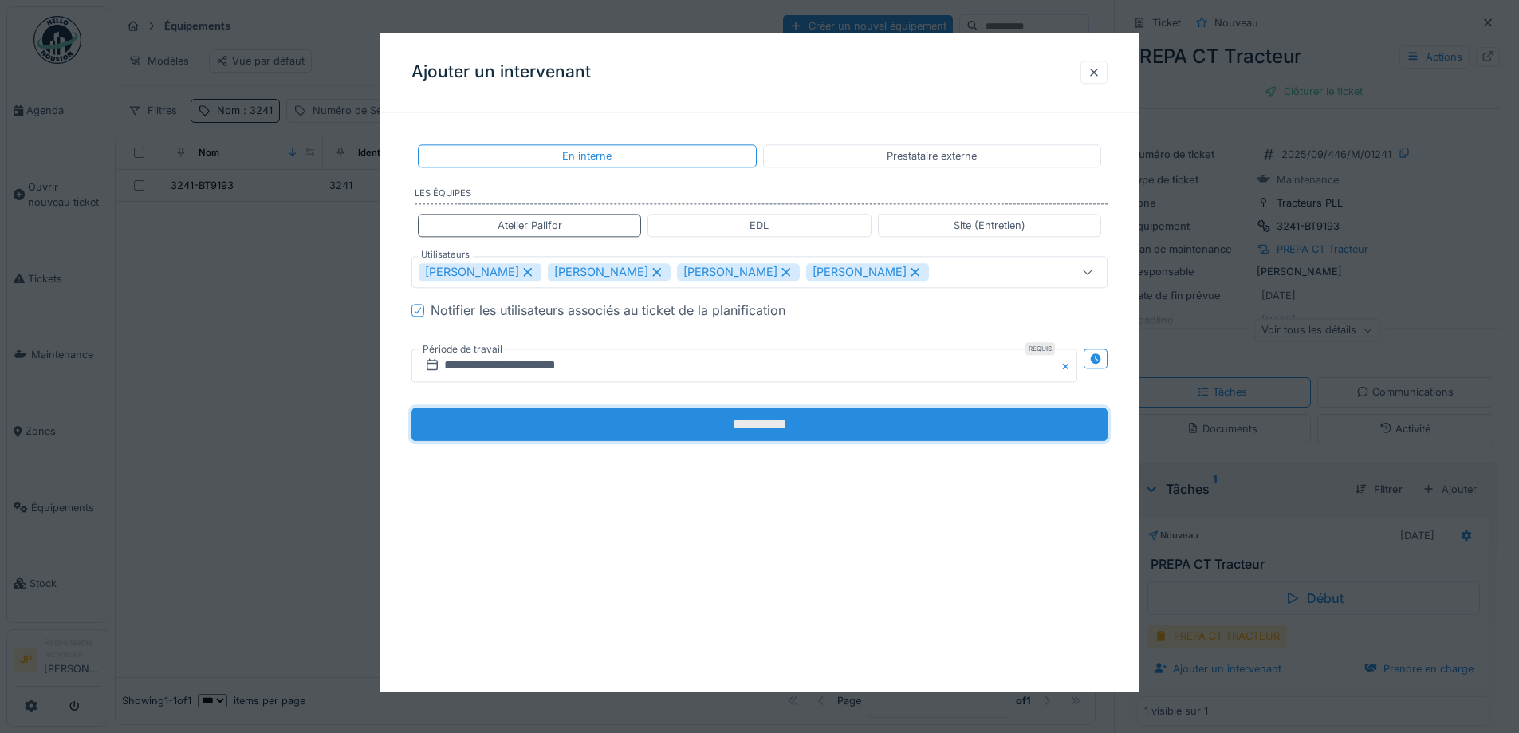
click at [797, 437] on input "**********" at bounding box center [759, 424] width 696 height 33
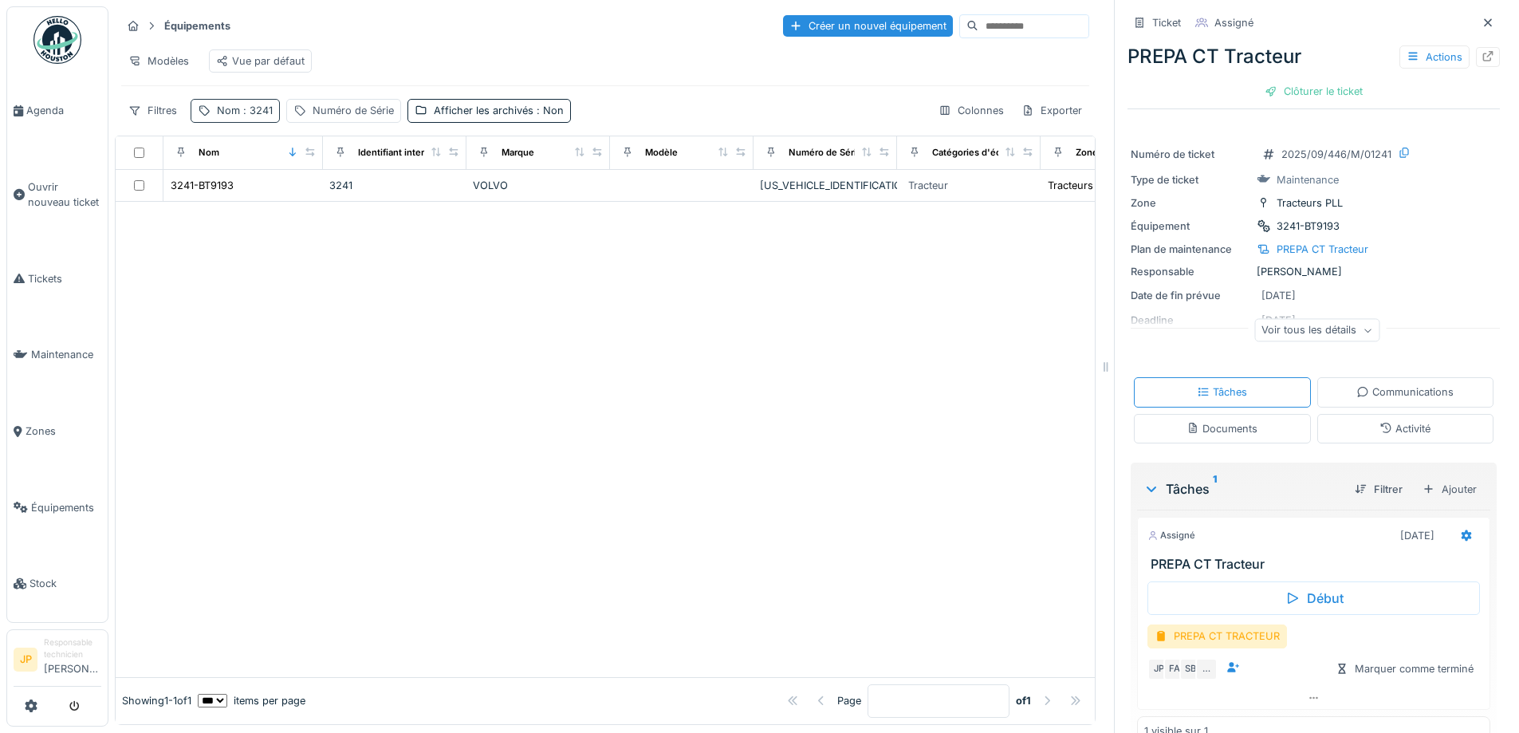
click at [249, 122] on div "Nom : 3241" at bounding box center [235, 110] width 89 height 23
drag, startPoint x: 205, startPoint y: 206, endPoint x: 147, endPoint y: 214, distance: 57.8
click at [147, 214] on body "Agenda Ouvrir nouveau ticket Tickets Maintenance Zones Équipements Stock JP Res…" at bounding box center [759, 366] width 1519 height 733
type input "****"
click at [635, 342] on div at bounding box center [605, 439] width 979 height 475
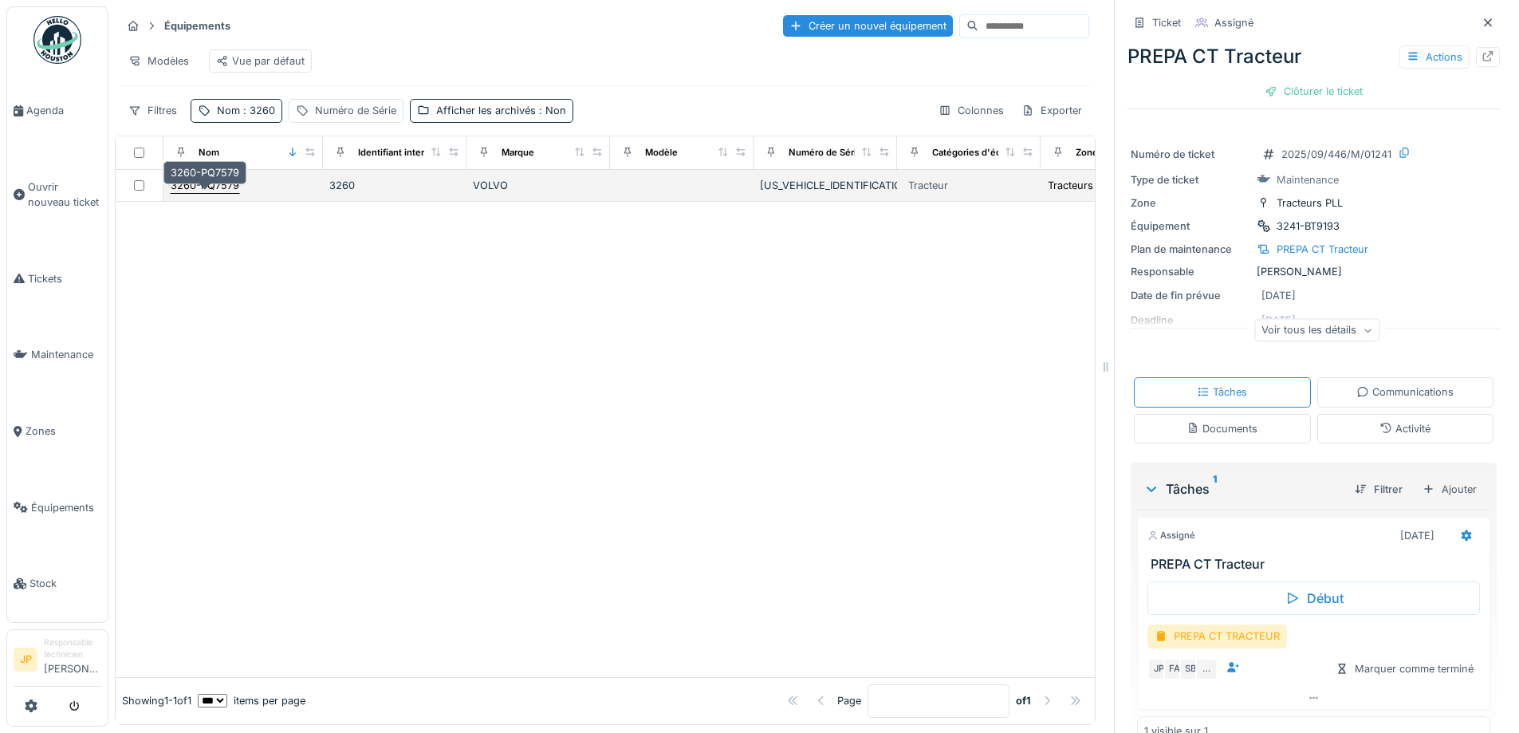
click at [217, 193] on div "3260-PQ7579" at bounding box center [205, 185] width 69 height 15
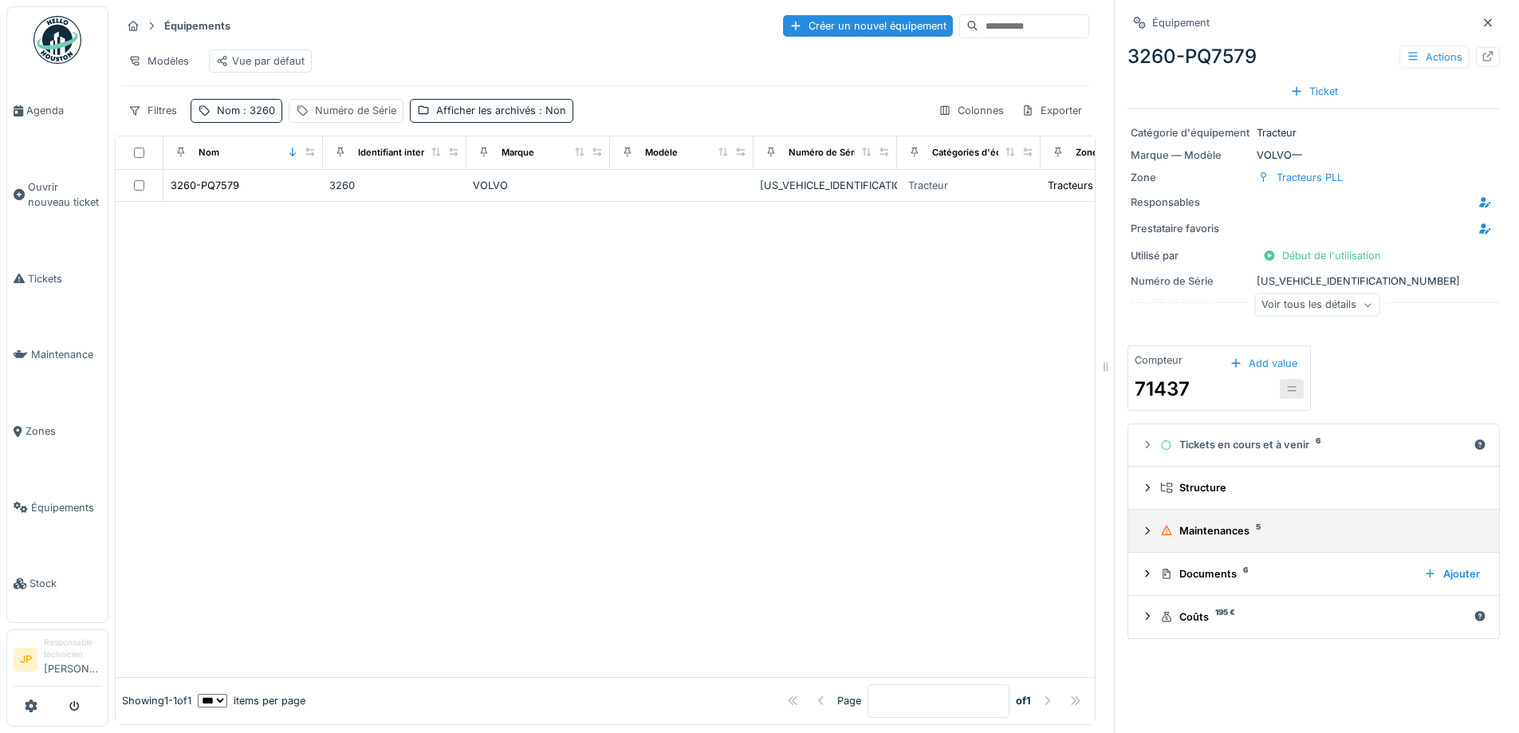
click at [1194, 529] on div "Maintenances 5" at bounding box center [1320, 530] width 320 height 15
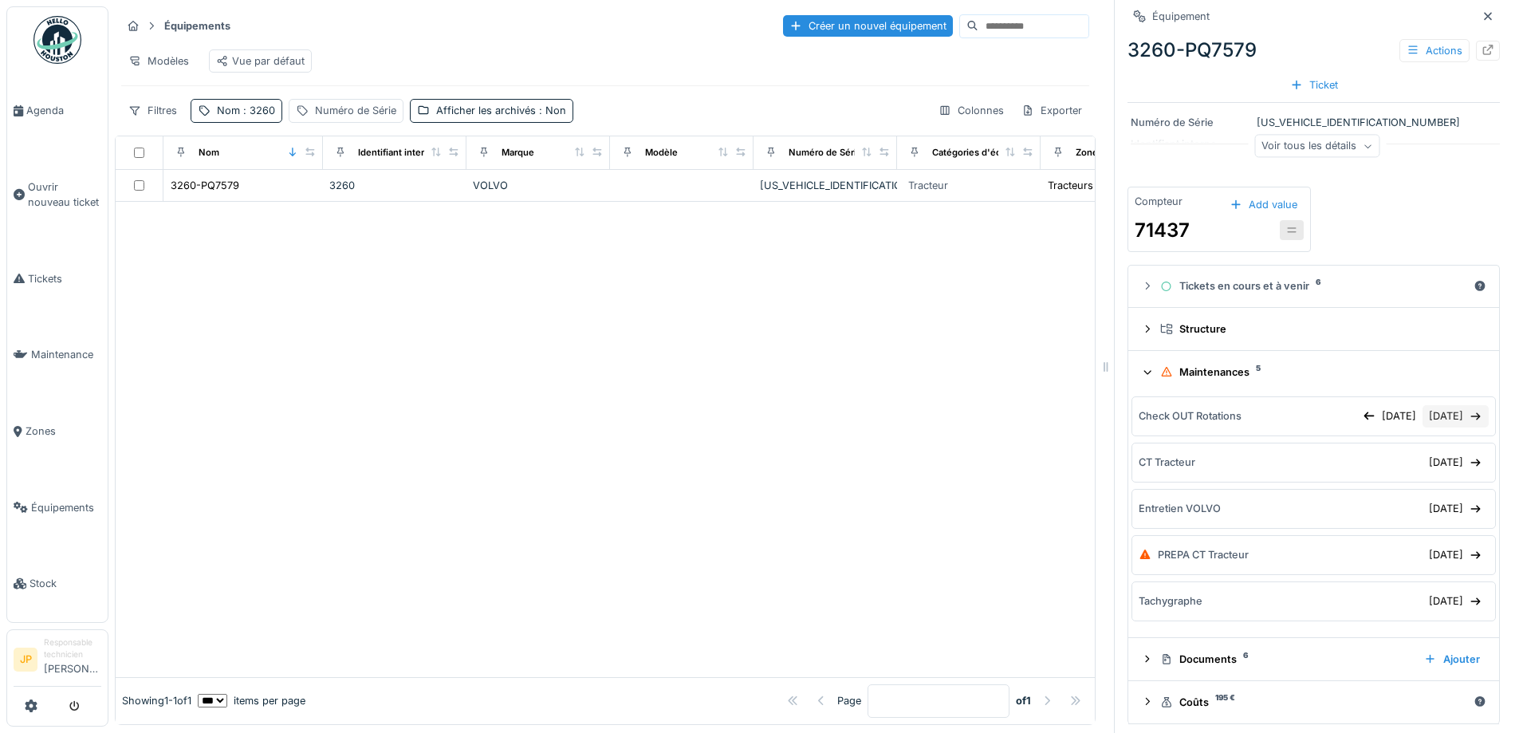
scroll to position [159, 0]
click at [1425, 558] on div "[DATE]" at bounding box center [1455, 554] width 66 height 22
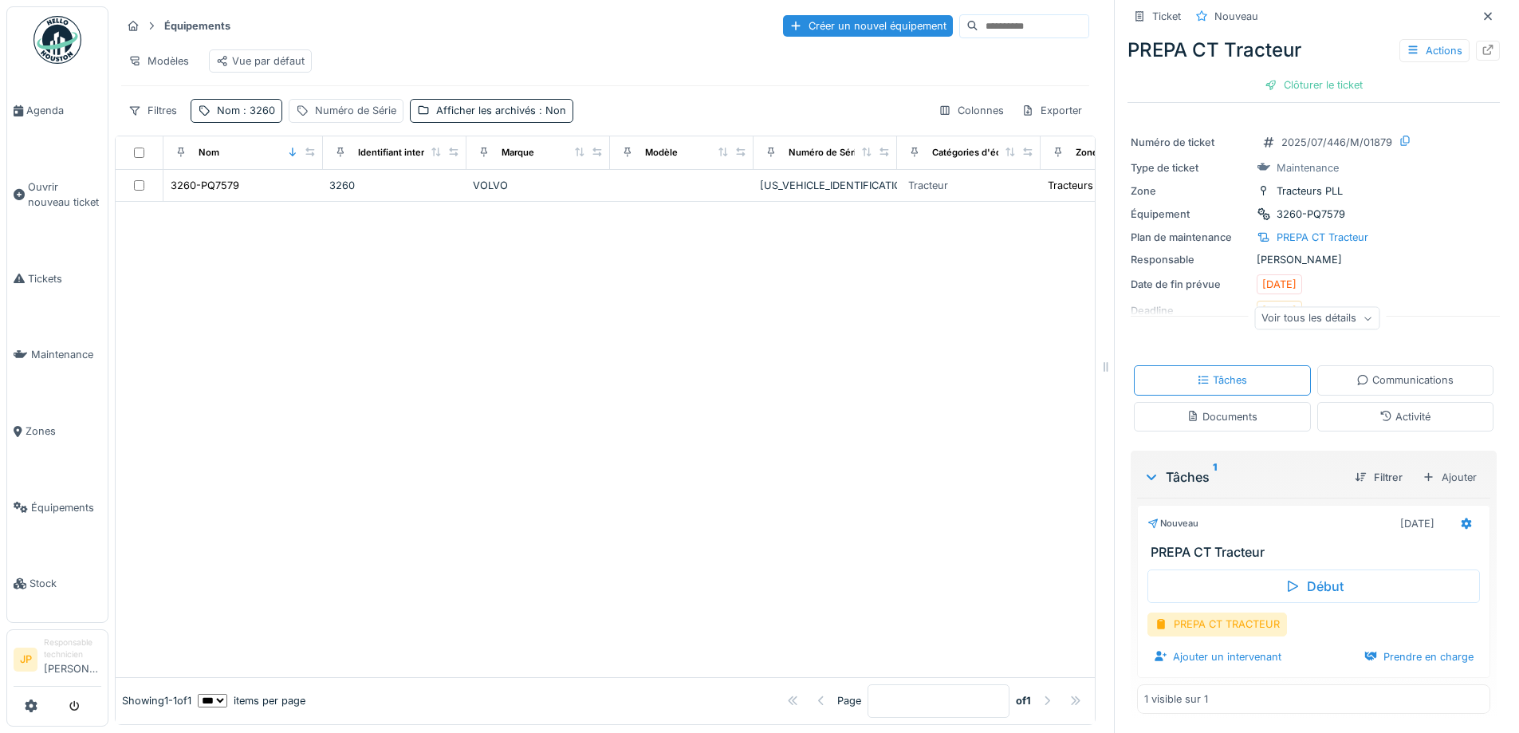
scroll to position [14, 0]
click at [1213, 626] on div "PREPA CT TRACTEUR" at bounding box center [1217, 623] width 140 height 23
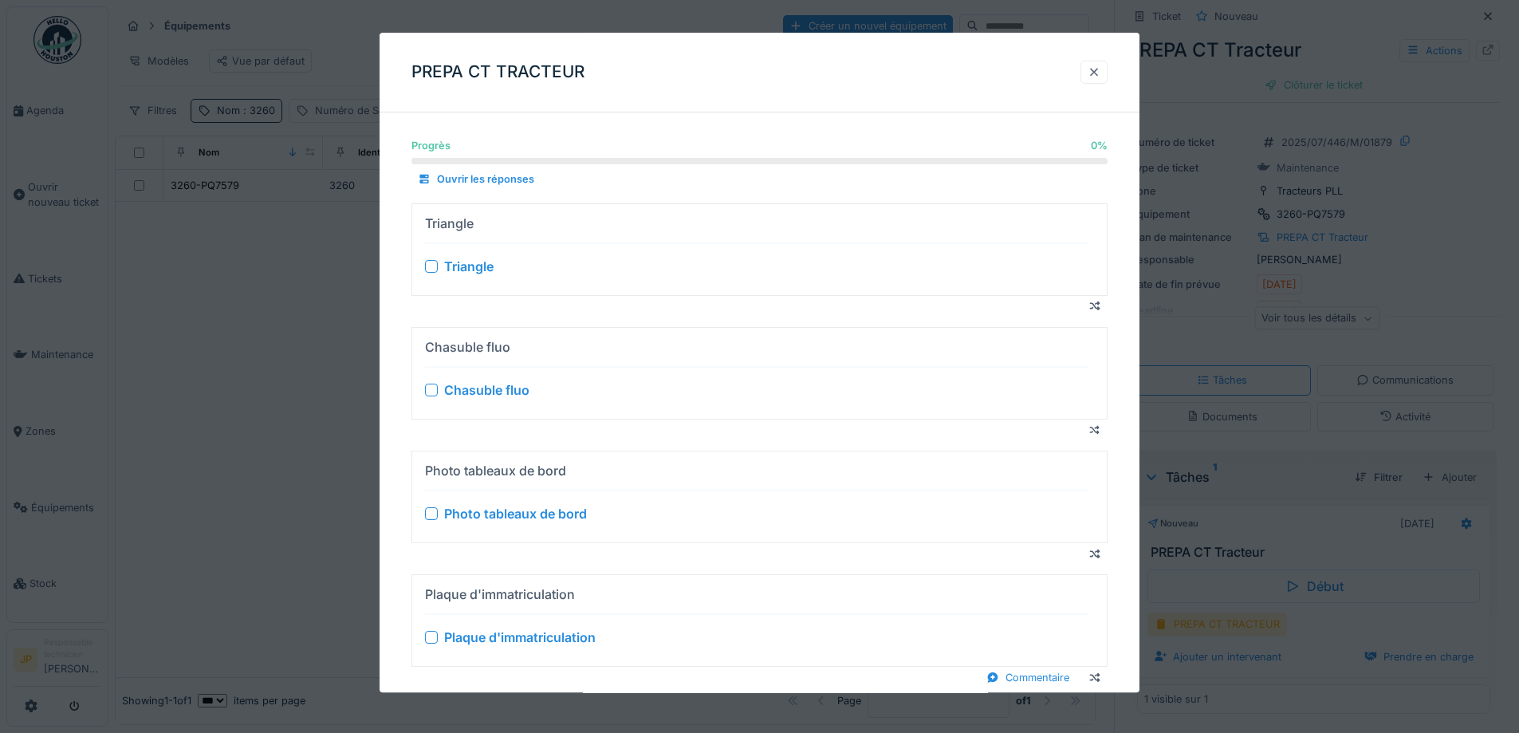
click at [1095, 73] on div at bounding box center [1093, 72] width 13 height 15
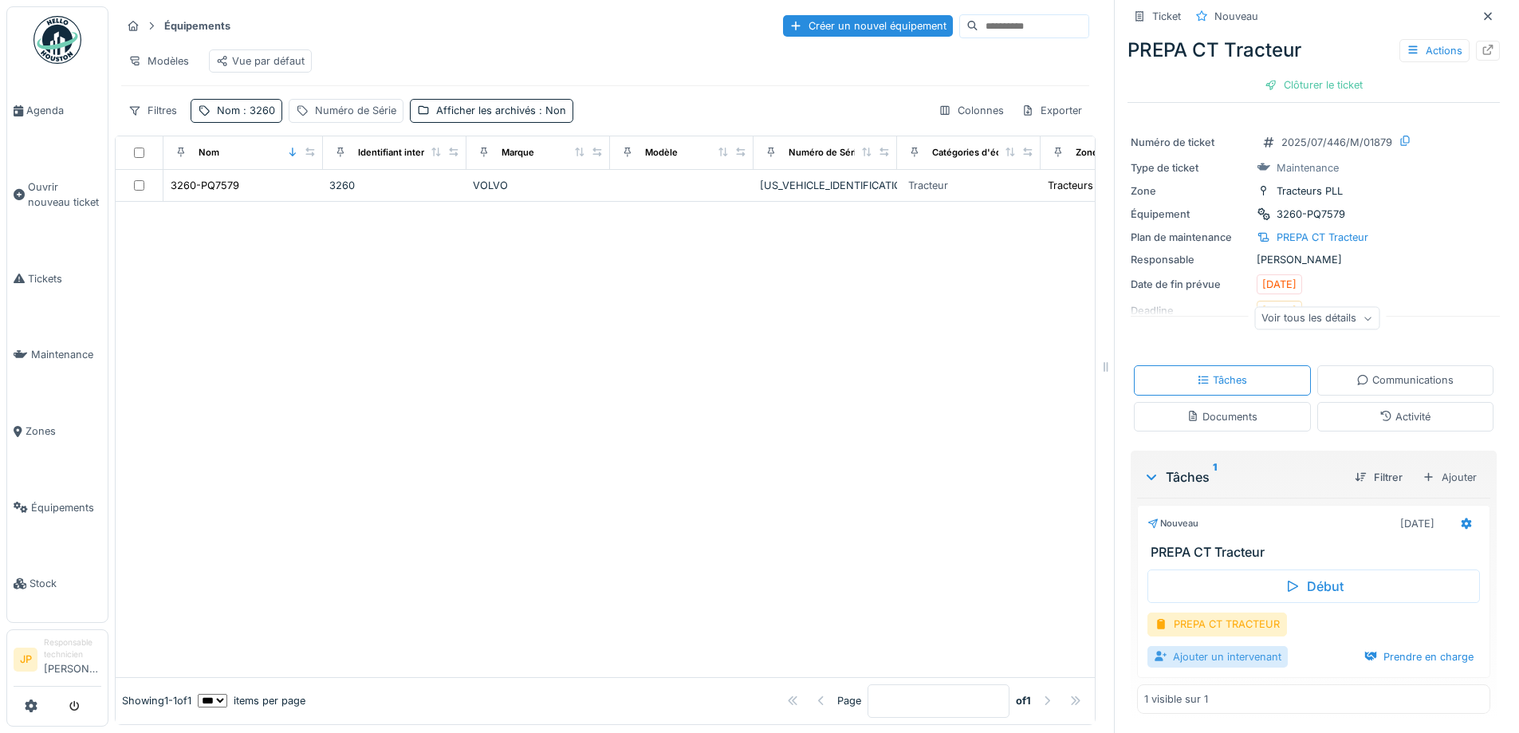
click at [1199, 650] on div "Ajouter un intervenant" at bounding box center [1217, 657] width 140 height 22
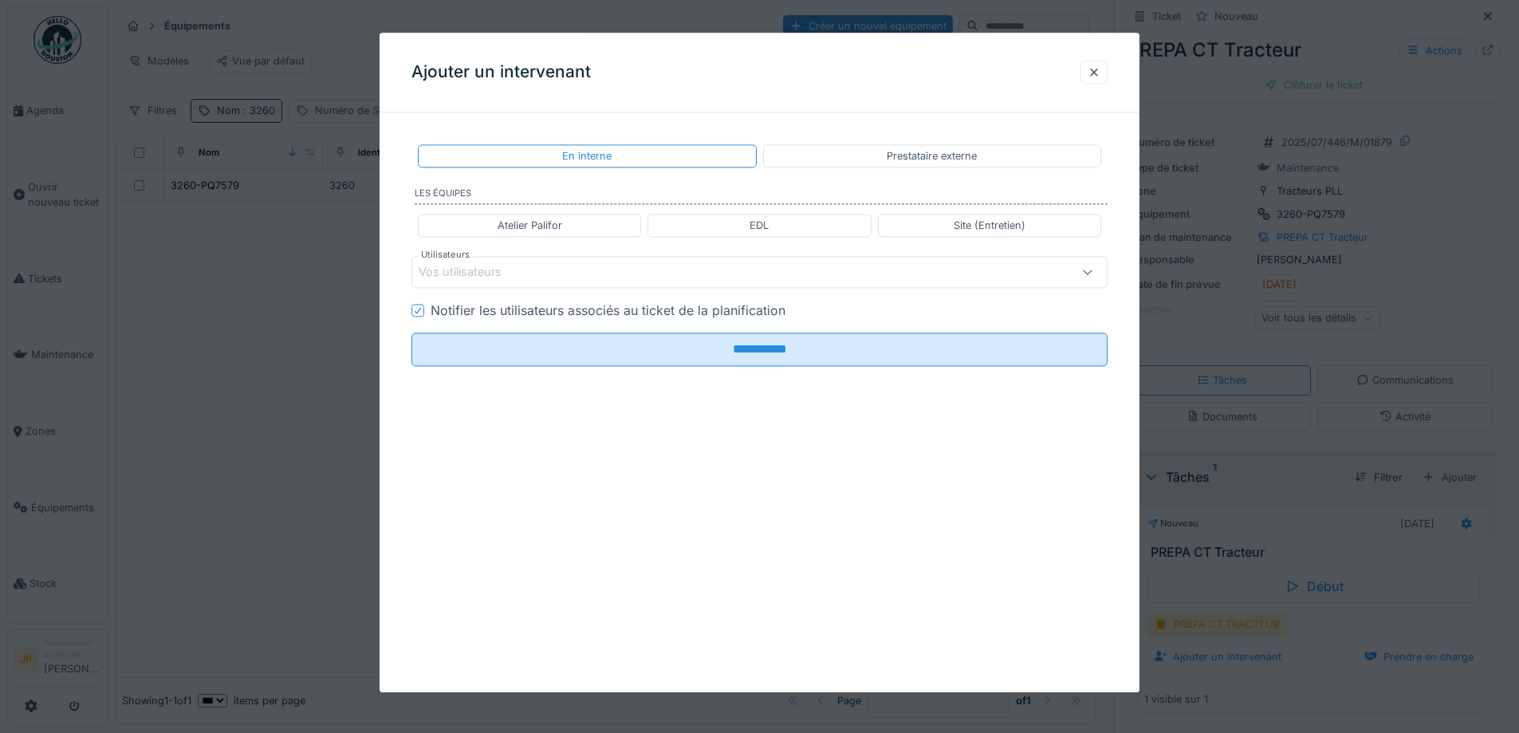
click at [556, 224] on div "Atelier Palifor" at bounding box center [529, 225] width 65 height 15
type input "**********"
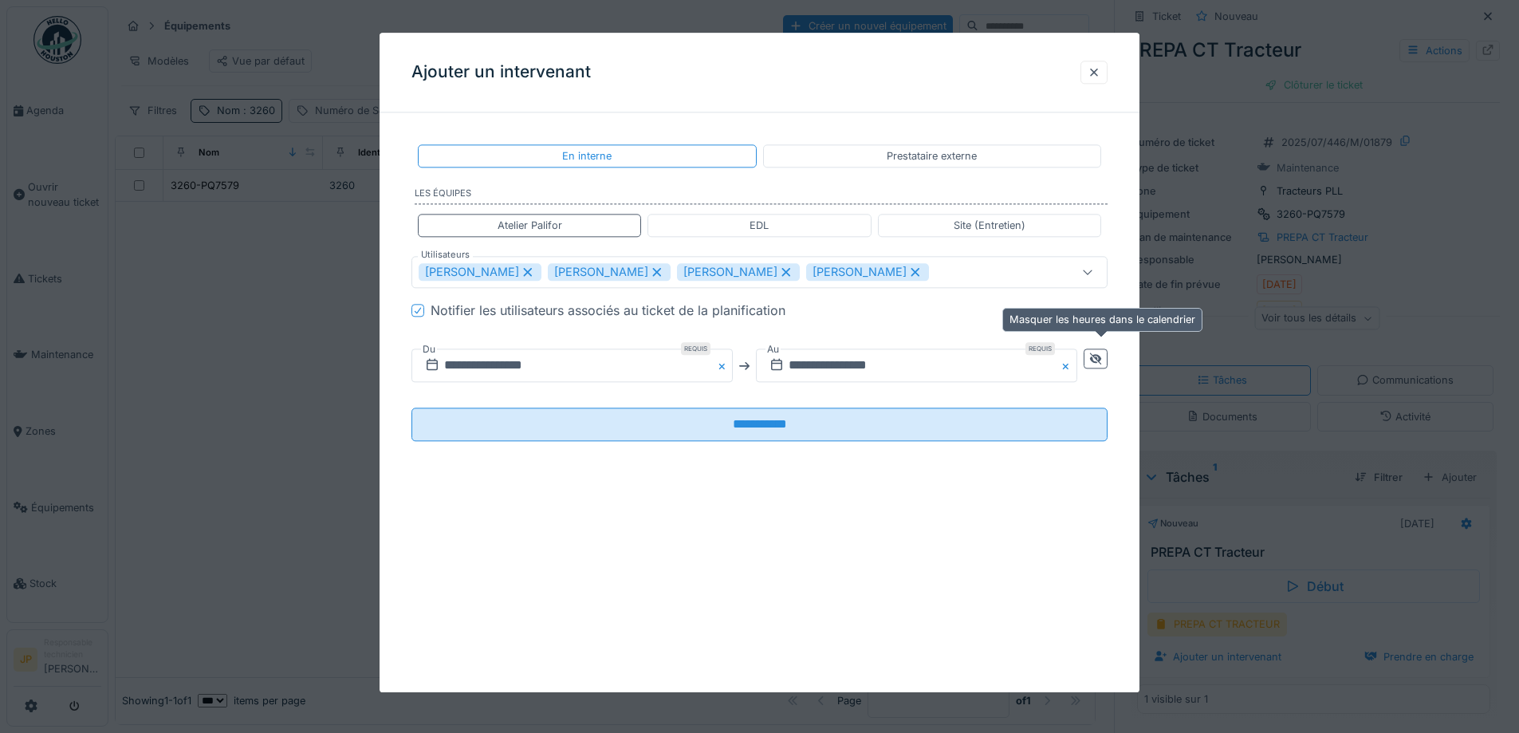
drag, startPoint x: 1104, startPoint y: 371, endPoint x: 1029, endPoint y: 368, distance: 75.0
click at [1103, 371] on div at bounding box center [1095, 365] width 24 height 59
click at [1093, 366] on div at bounding box center [1095, 359] width 24 height 20
click at [999, 377] on input "**********" at bounding box center [744, 365] width 666 height 33
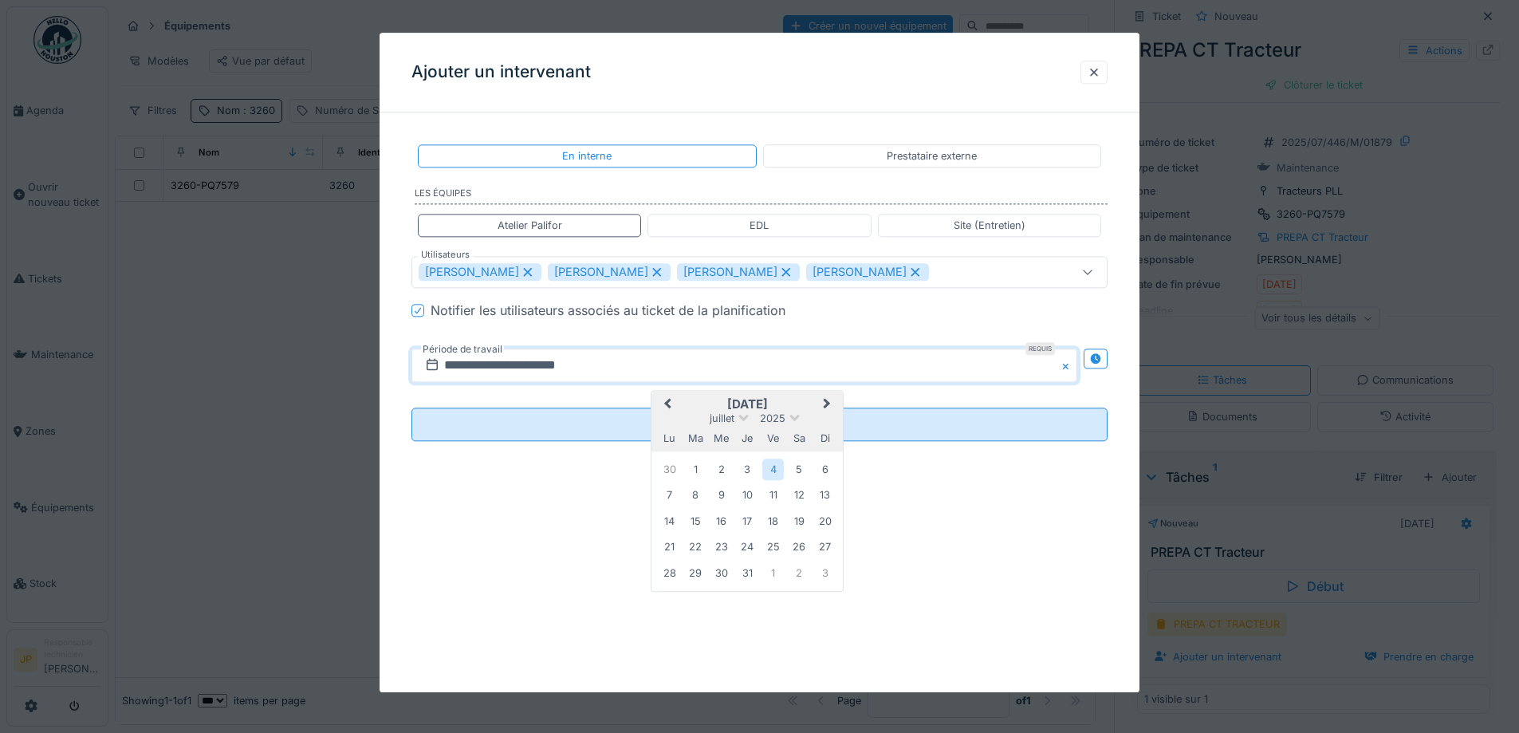
click at [827, 403] on span "Next Month" at bounding box center [827, 404] width 0 height 19
click at [803, 569] on div "30" at bounding box center [799, 573] width 22 height 23
click at [801, 571] on div "30" at bounding box center [799, 573] width 22 height 23
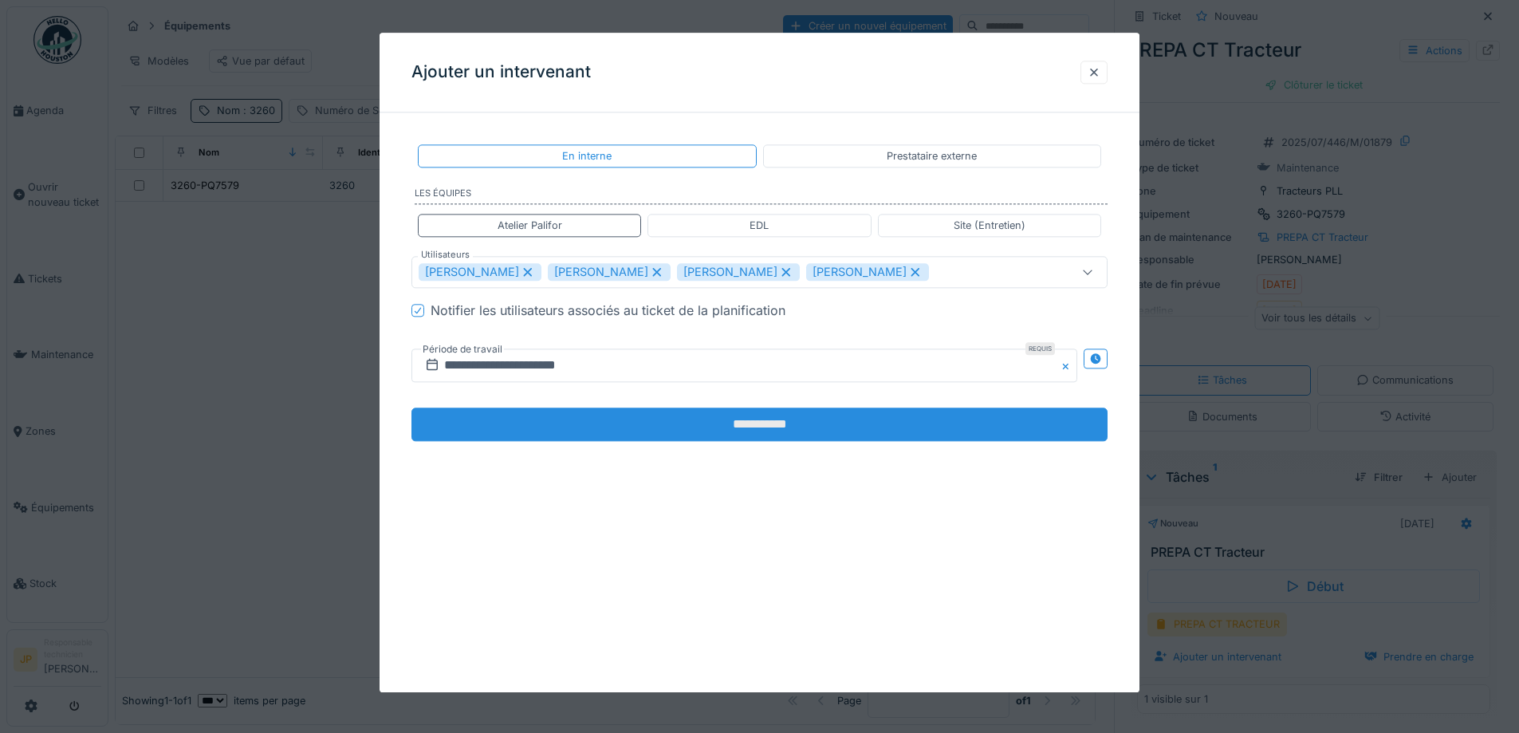
click at [754, 425] on input "**********" at bounding box center [759, 424] width 696 height 33
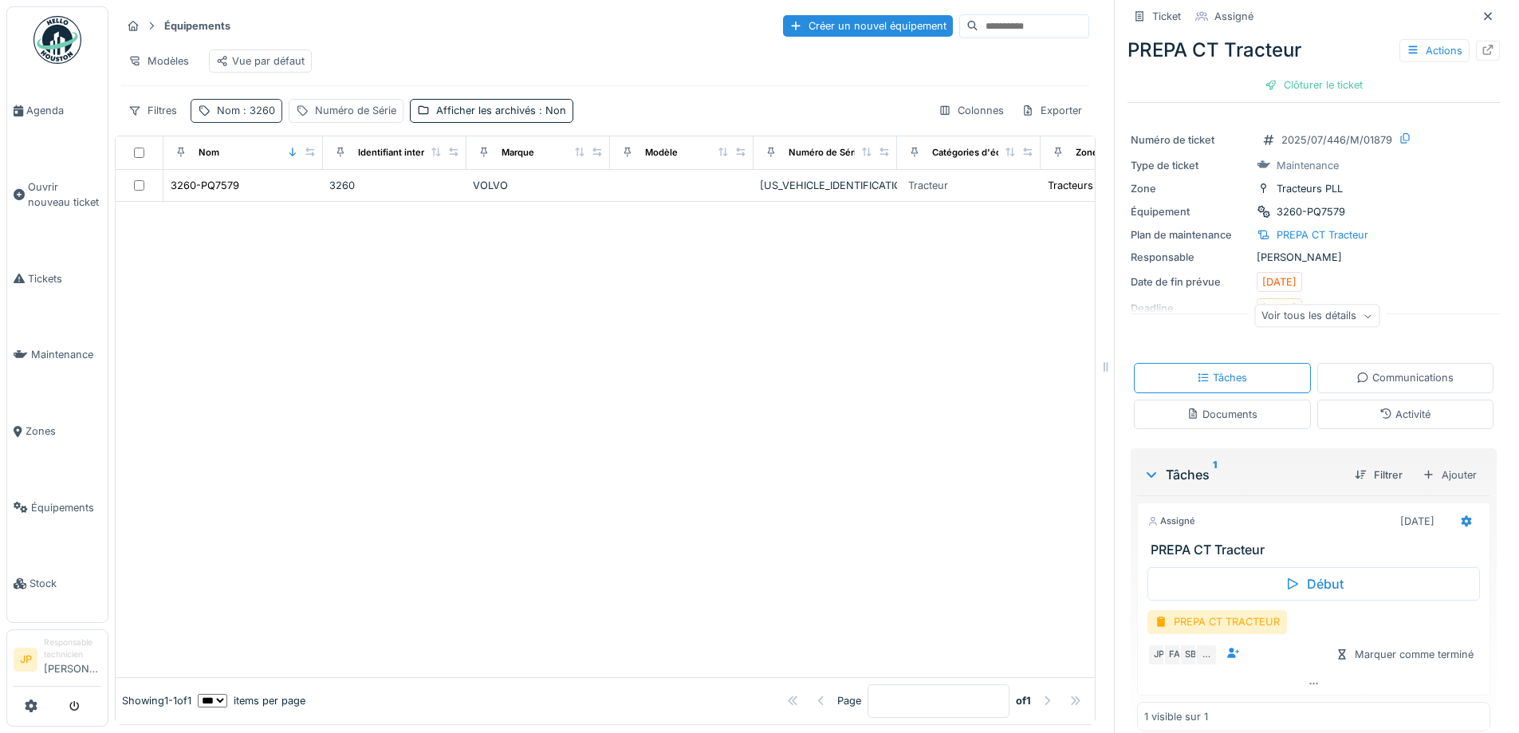
click at [257, 116] on span ": 3260" at bounding box center [257, 110] width 35 height 12
drag, startPoint x: 243, startPoint y: 207, endPoint x: 113, endPoint y: 206, distance: 130.0
click at [113, 206] on body "Agenda Ouvrir nouveau ticket Tickets Maintenance Zones Équipements Stock JP Res…" at bounding box center [759, 366] width 1519 height 733
type input "****"
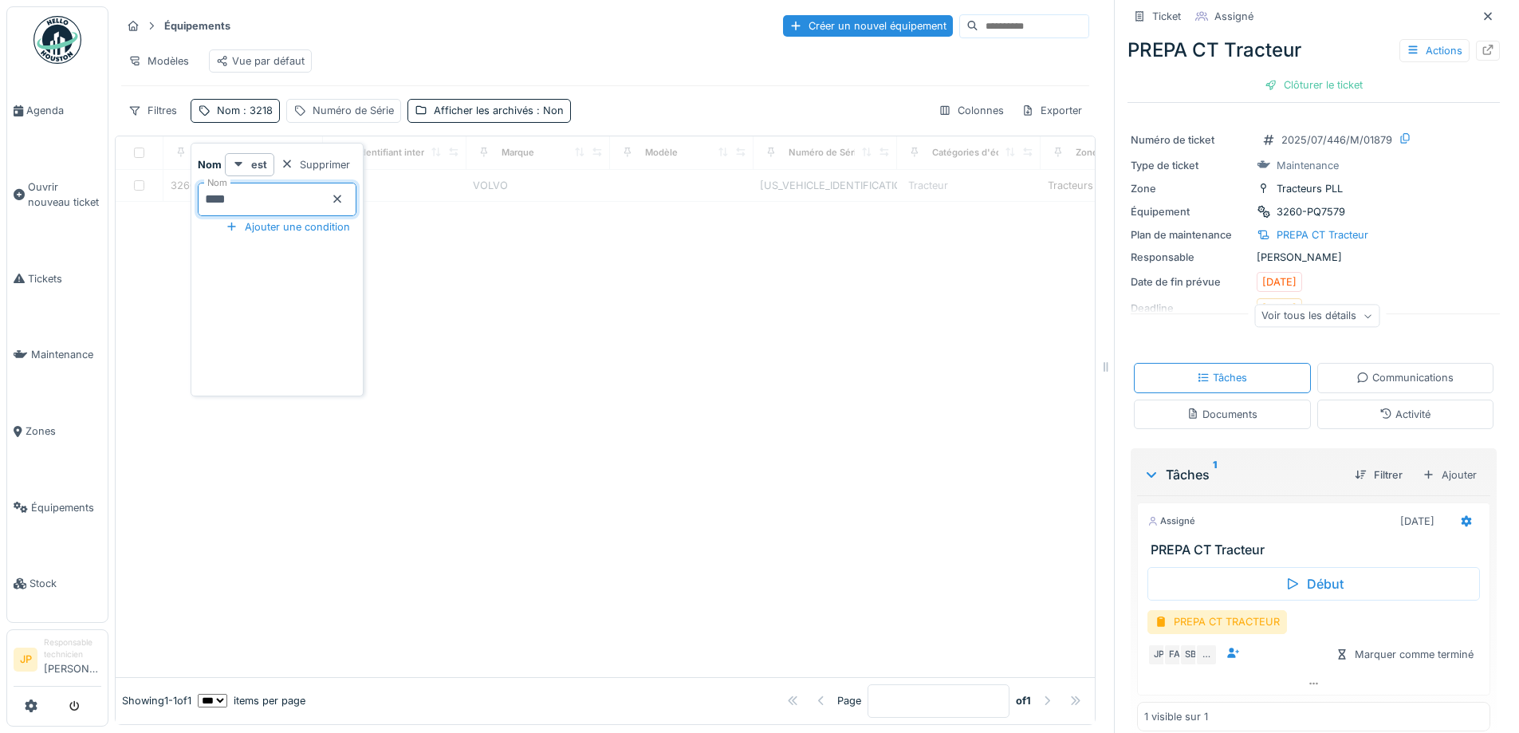
click at [688, 359] on div at bounding box center [605, 439] width 979 height 475
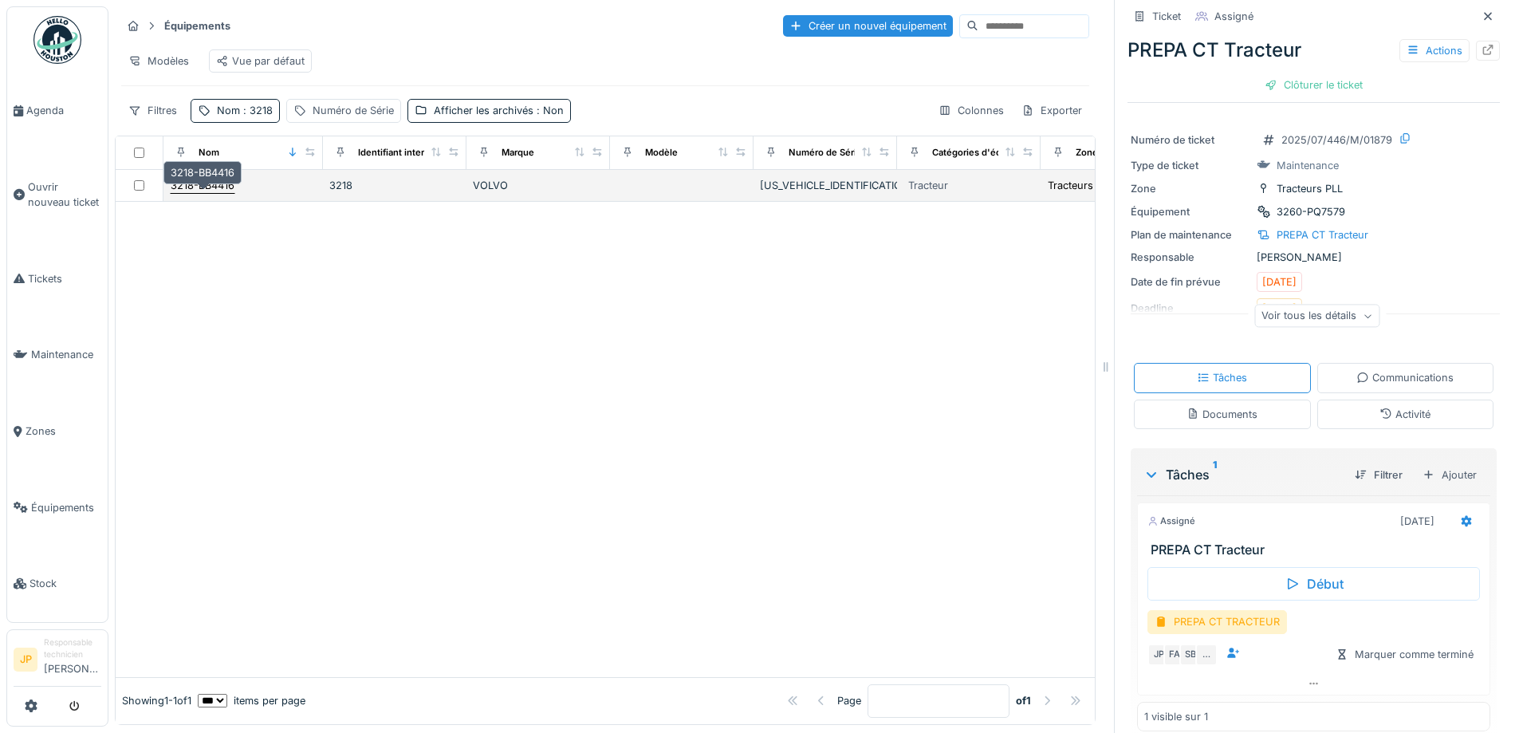
click at [223, 193] on div "3218-BB4416" at bounding box center [203, 185] width 64 height 15
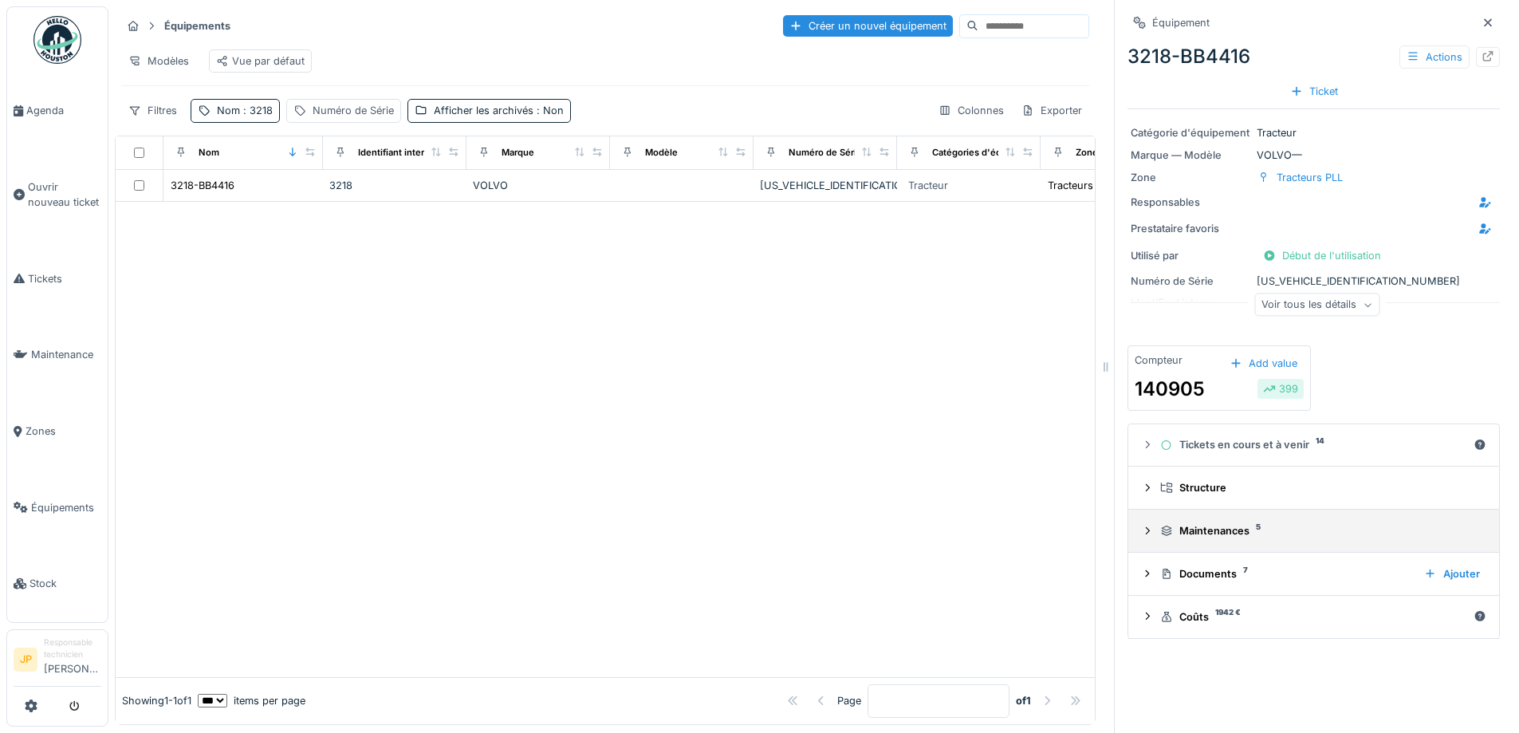
click at [1221, 529] on div "Maintenances 5" at bounding box center [1320, 530] width 320 height 15
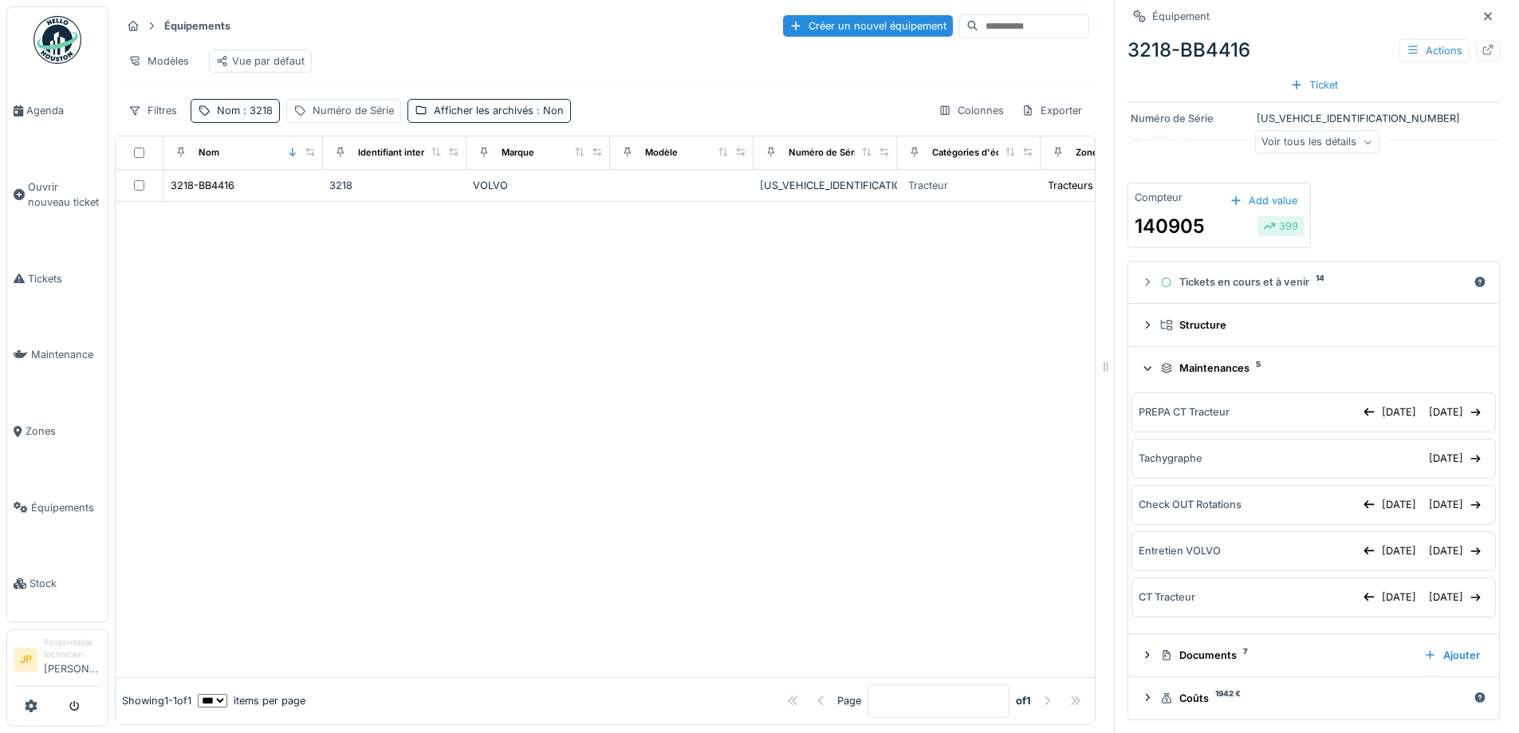
scroll to position [12, 0]
click at [1197, 650] on div "Documents 7" at bounding box center [1285, 654] width 251 height 15
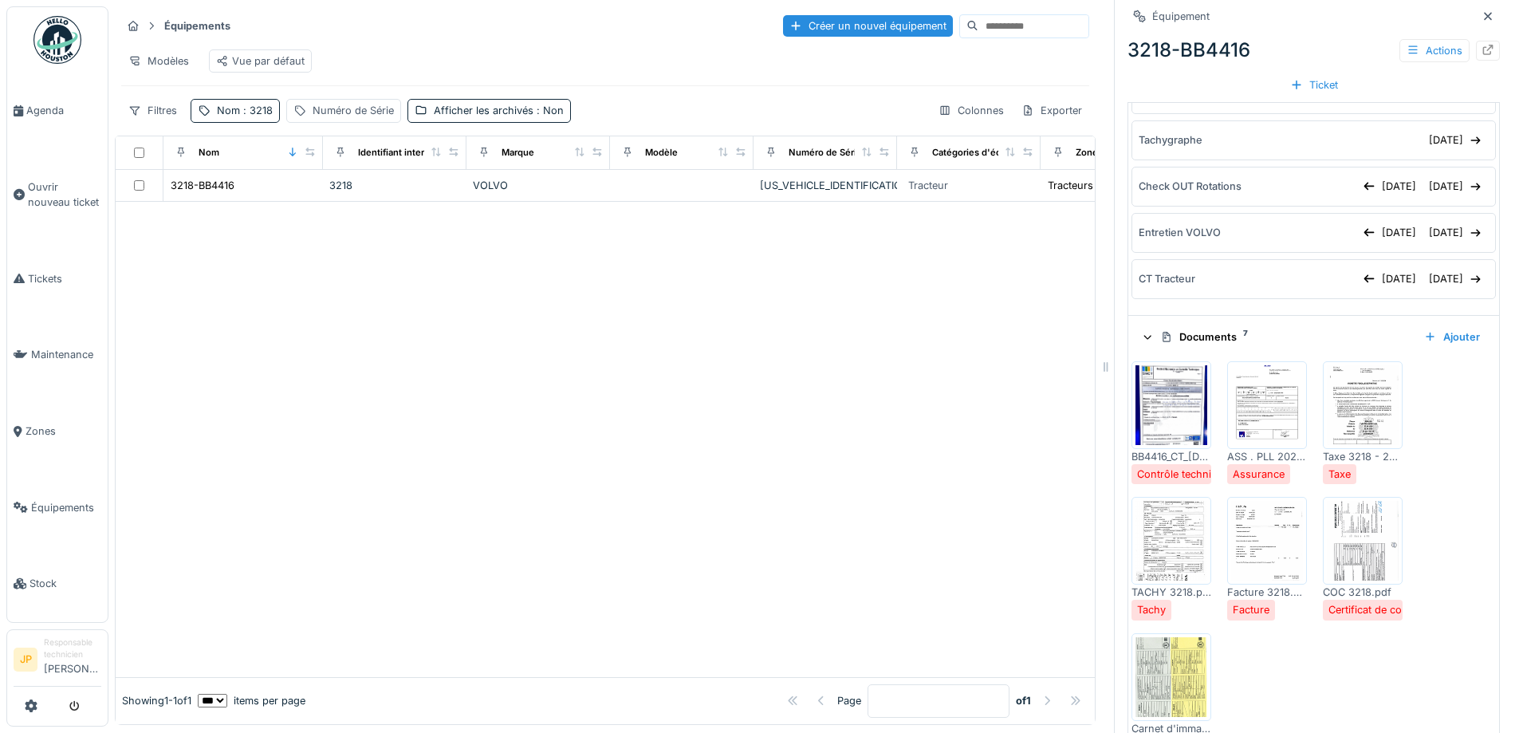
scroll to position [483, 0]
click at [1165, 370] on img at bounding box center [1171, 403] width 72 height 80
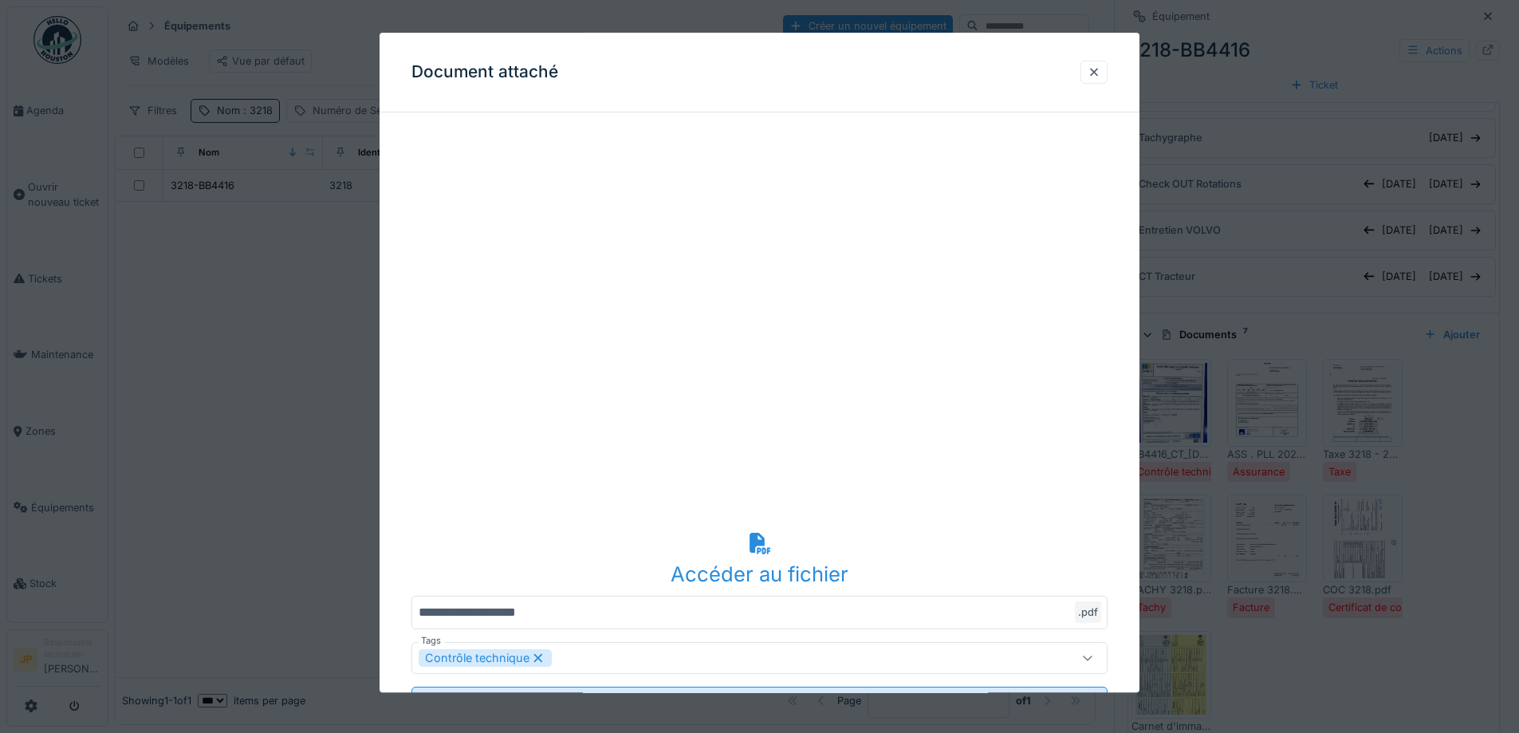
scroll to position [0, 0]
click at [1100, 69] on div at bounding box center [1093, 72] width 13 height 15
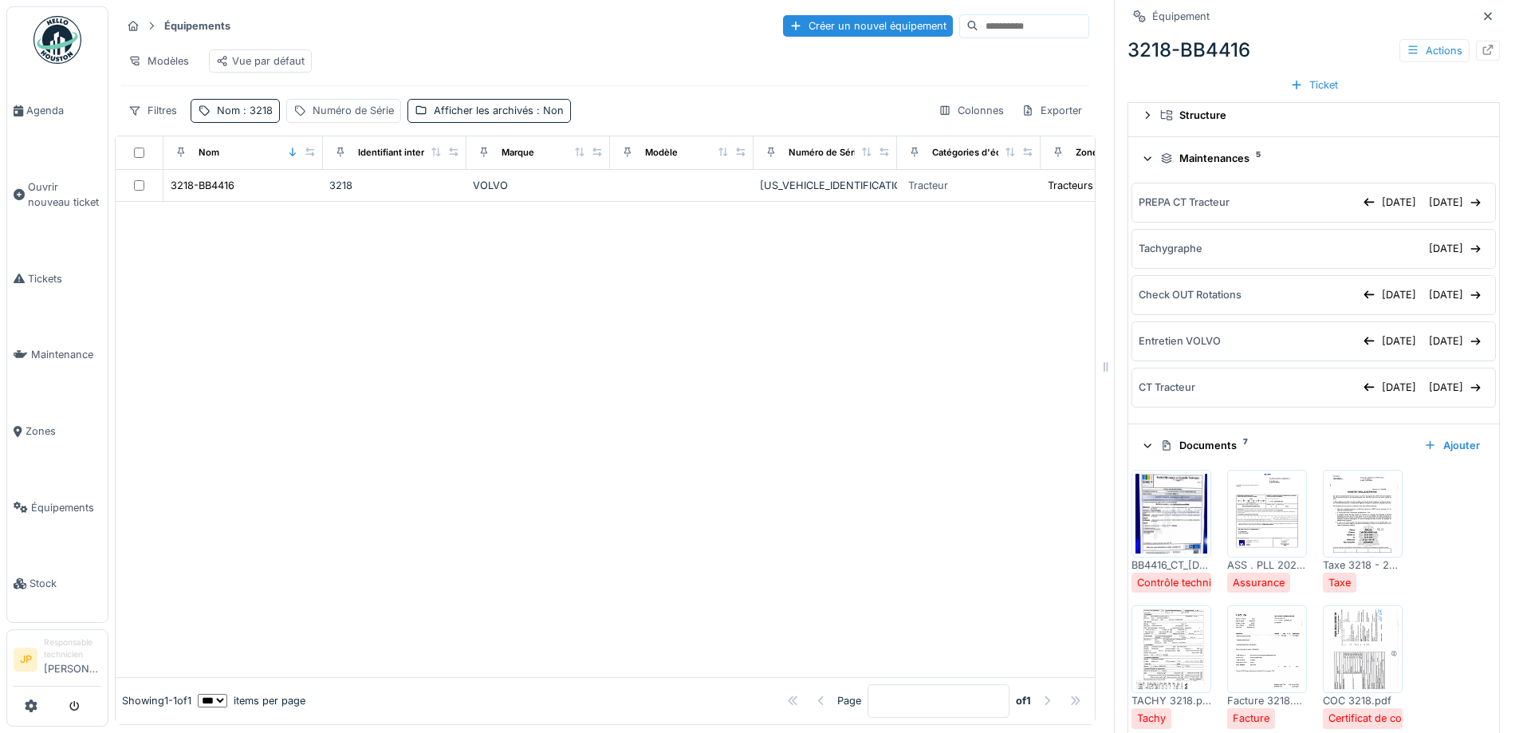
scroll to position [164, 0]
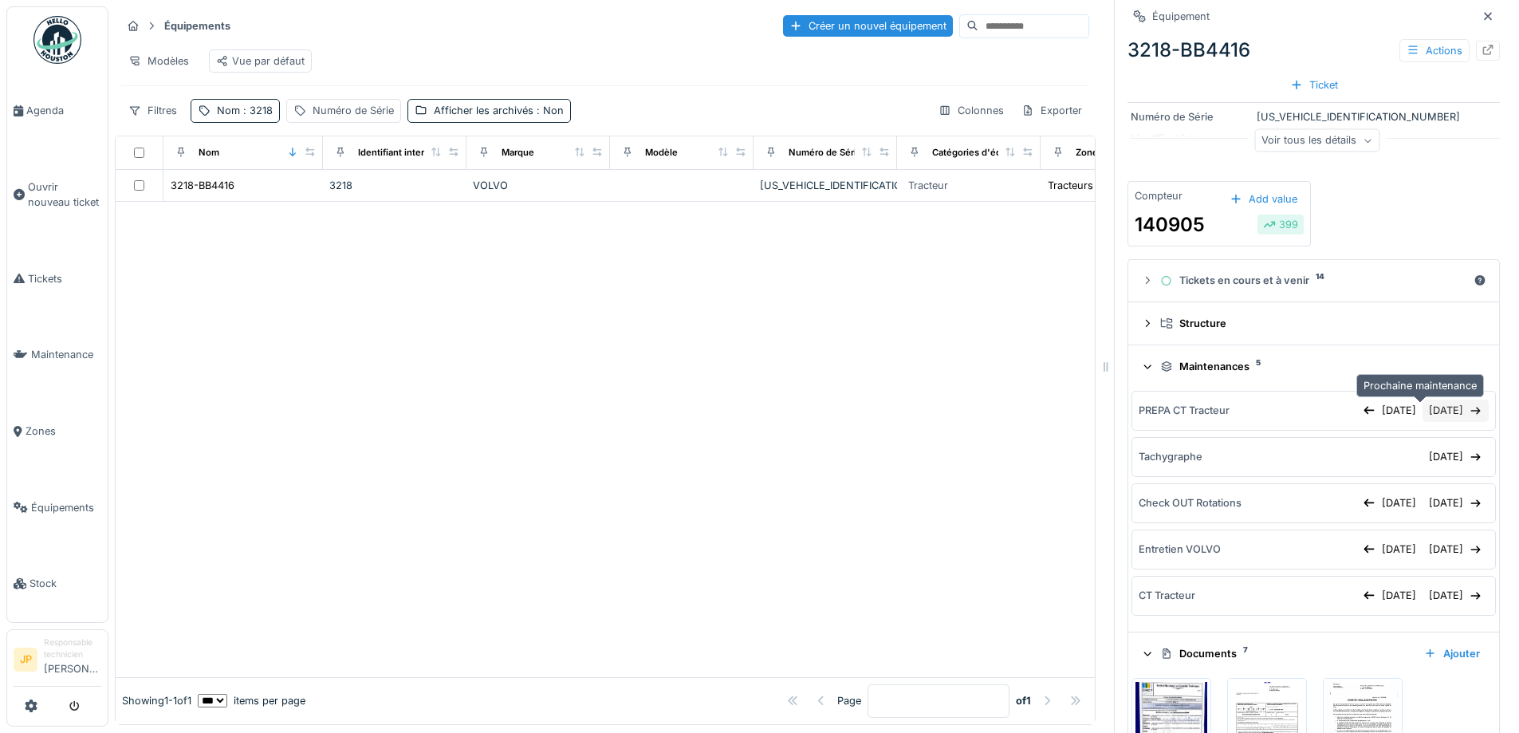
click at [1422, 411] on div "[DATE]" at bounding box center [1455, 410] width 66 height 22
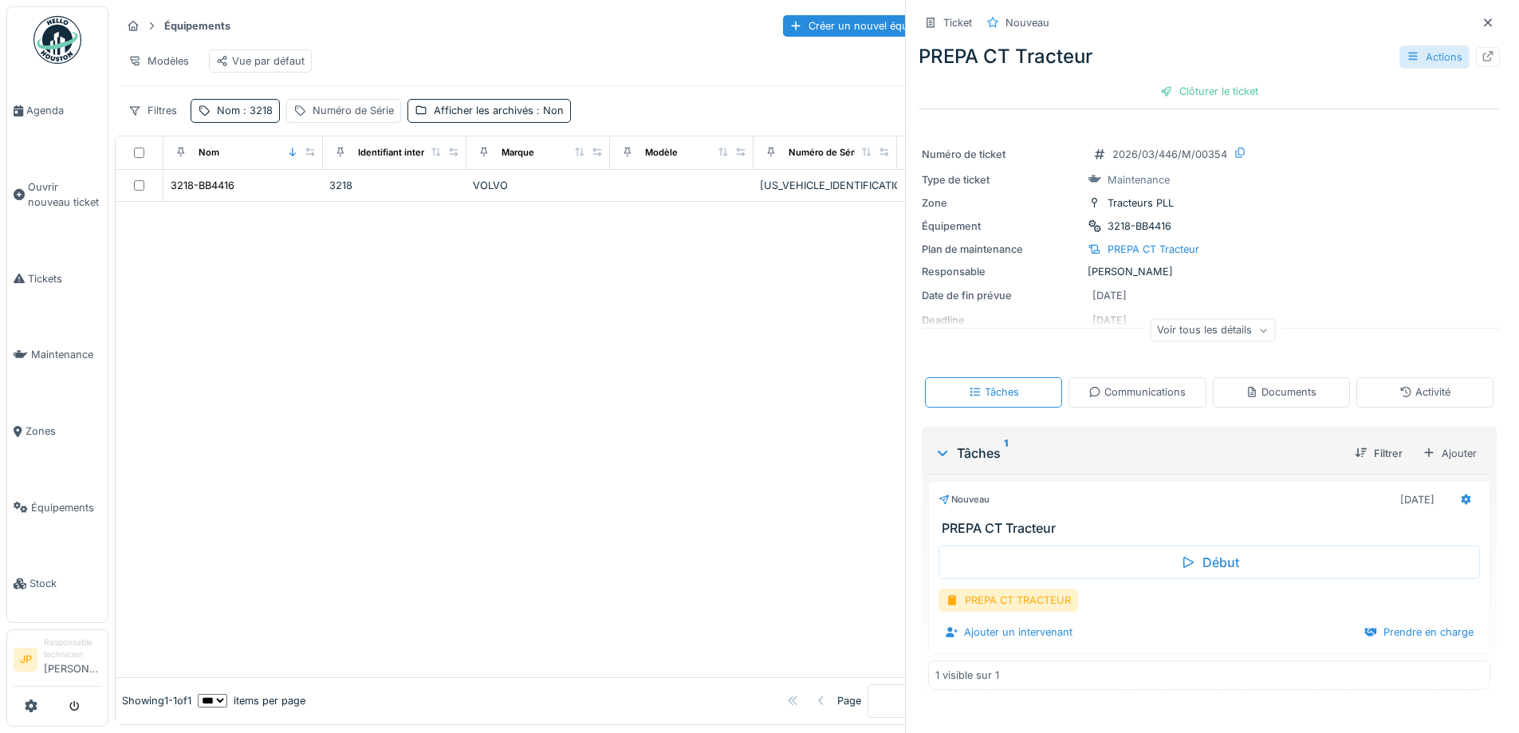
click at [1406, 54] on icon at bounding box center [1412, 56] width 13 height 10
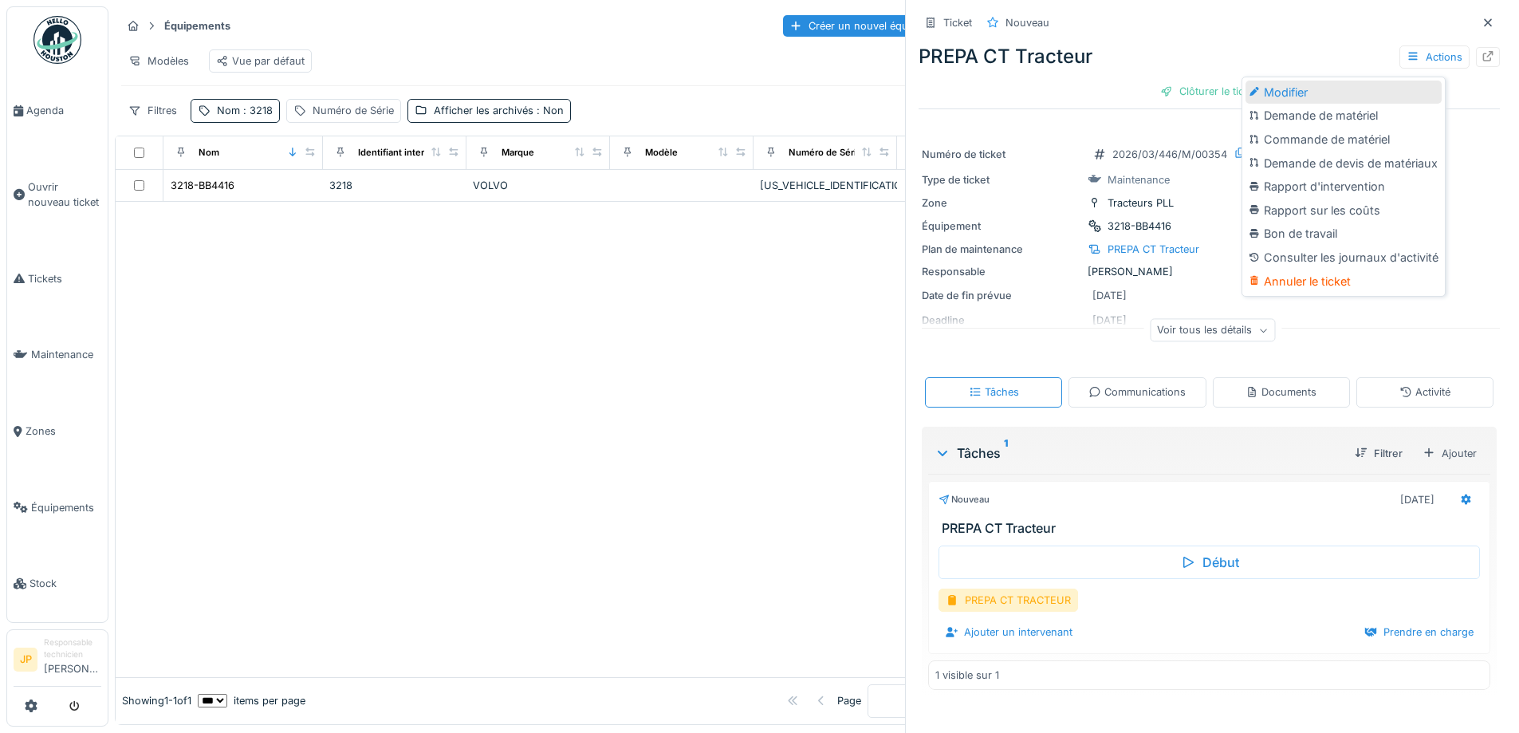
click at [1340, 81] on div "Modifier" at bounding box center [1343, 93] width 196 height 24
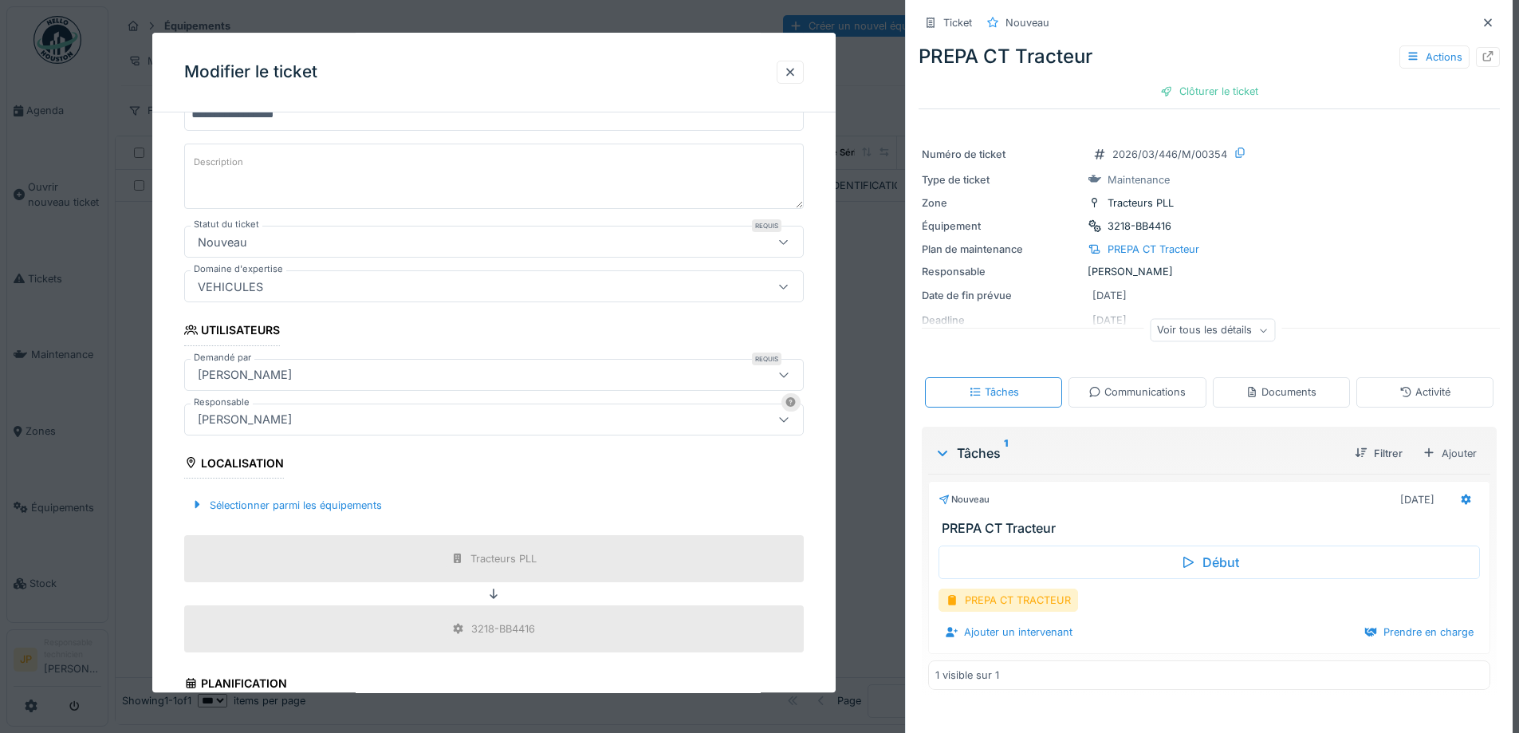
scroll to position [399, 0]
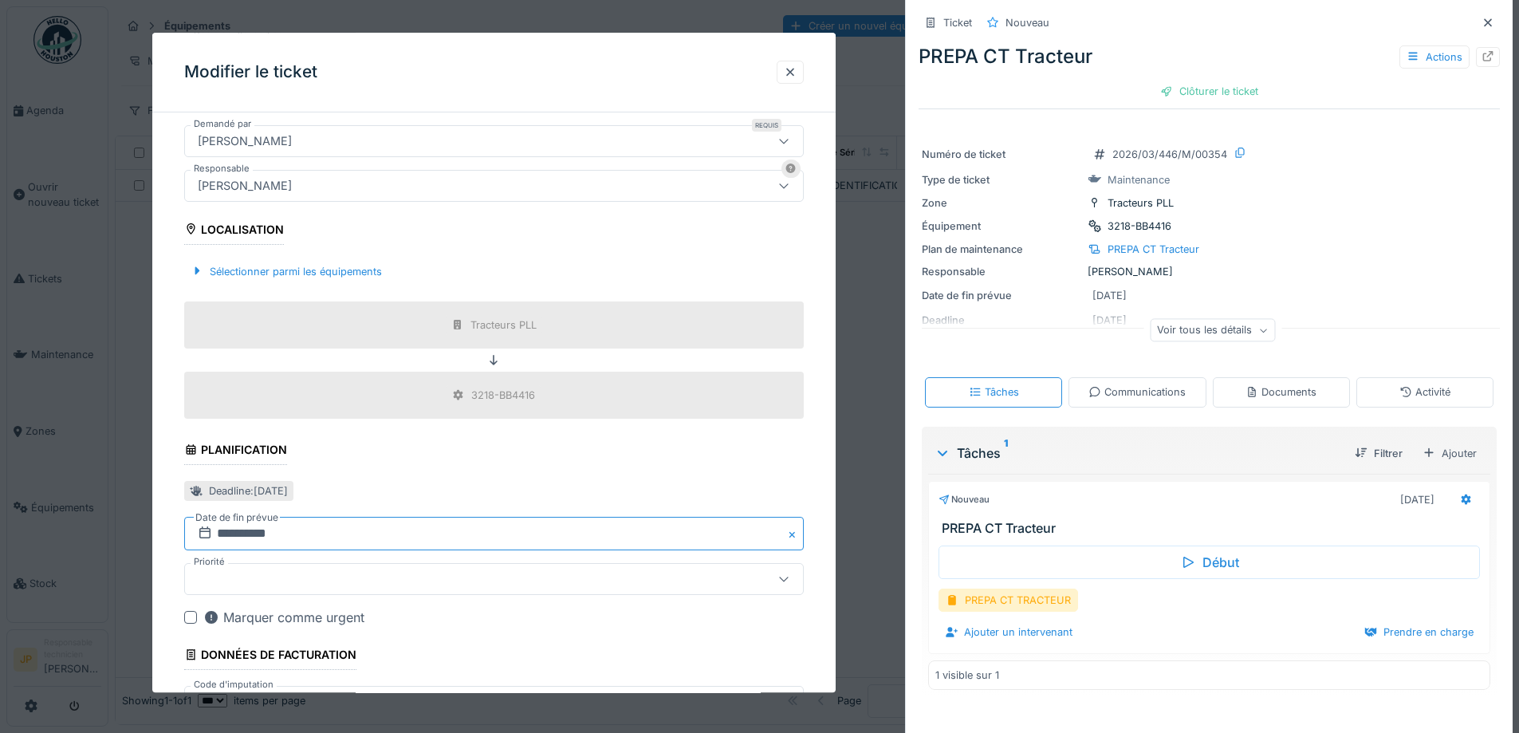
click at [301, 536] on input "**********" at bounding box center [493, 533] width 619 height 33
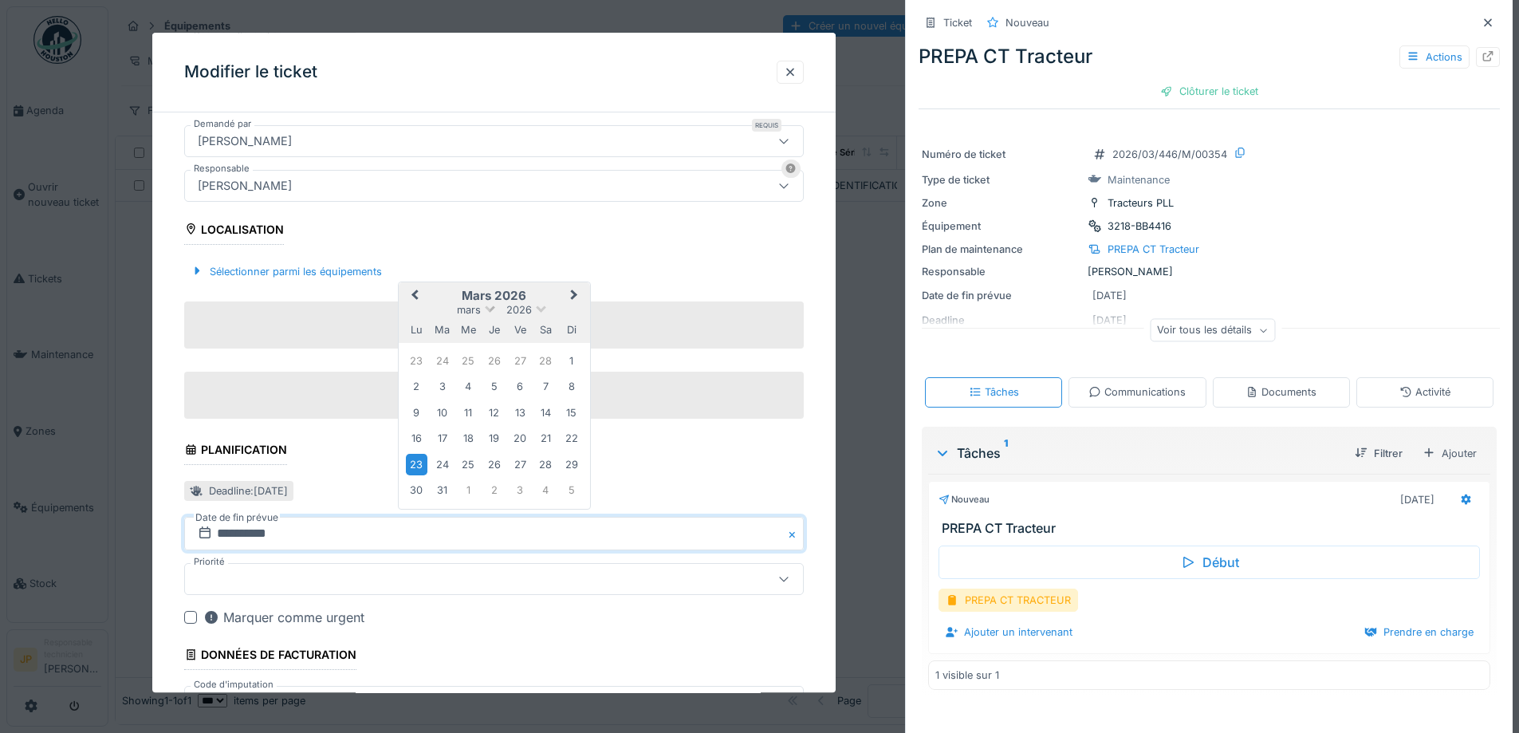
click at [490, 306] on span at bounding box center [490, 308] width 10 height 10
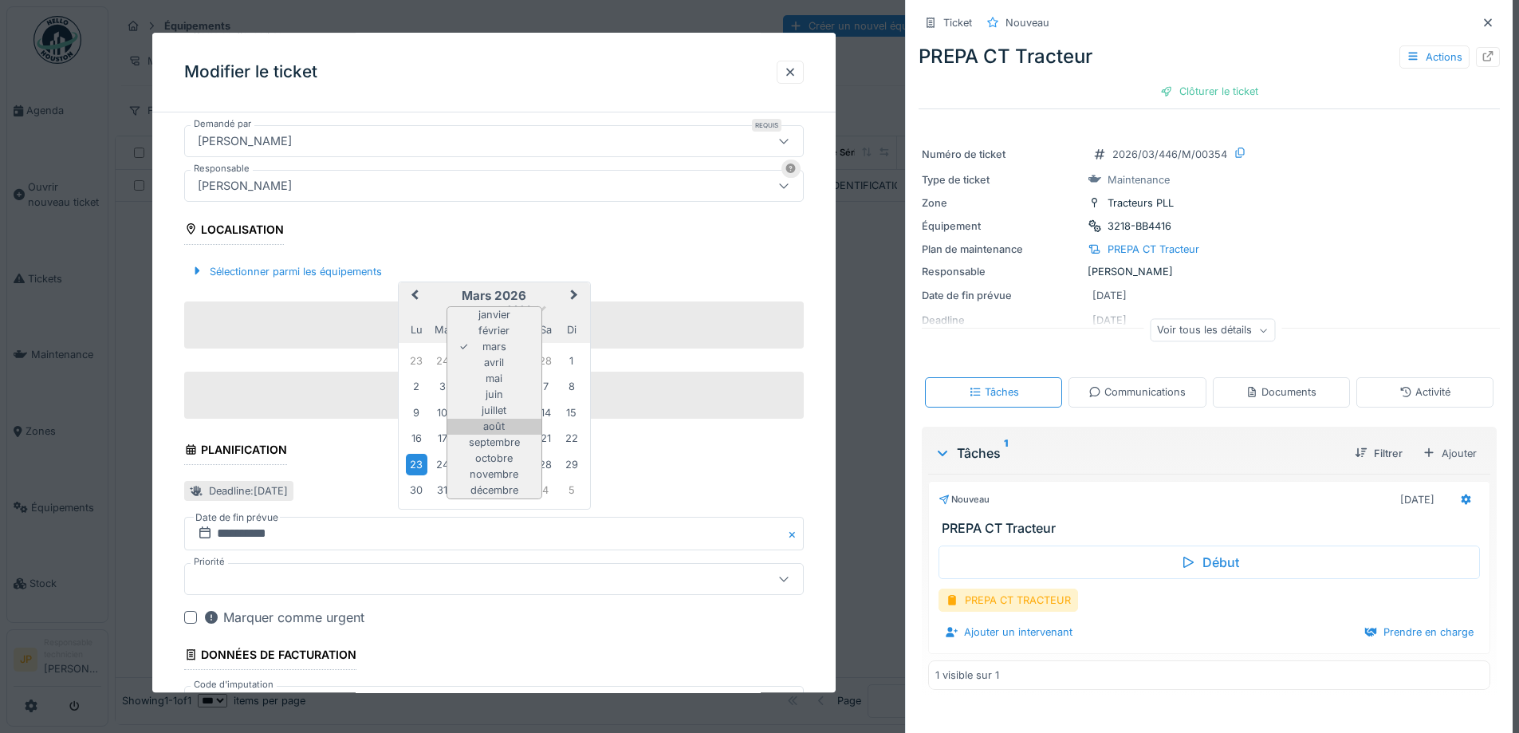
click at [494, 427] on div "août" at bounding box center [494, 427] width 94 height 16
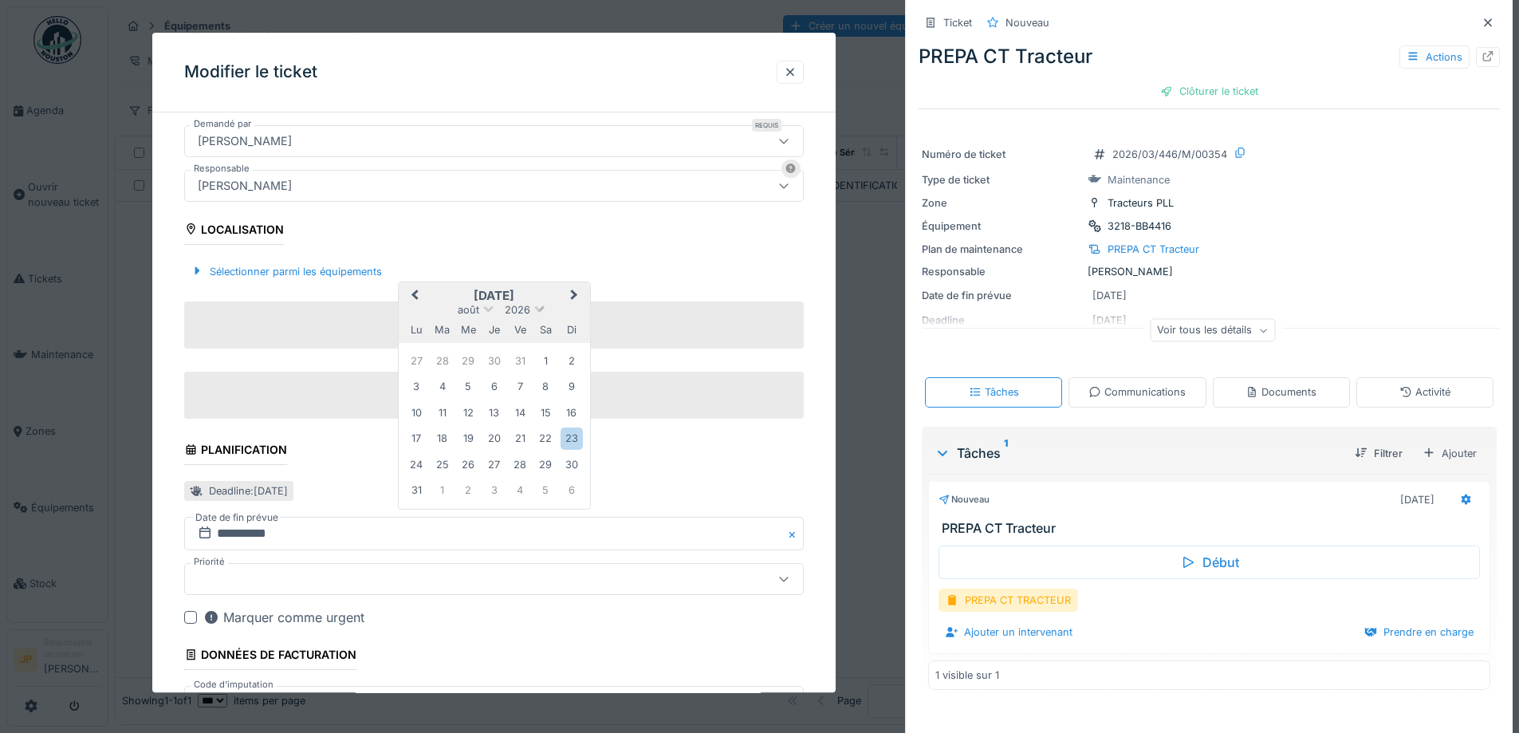
click at [537, 306] on span at bounding box center [539, 308] width 10 height 10
click at [500, 386] on div "2025" at bounding box center [494, 383] width 94 height 16
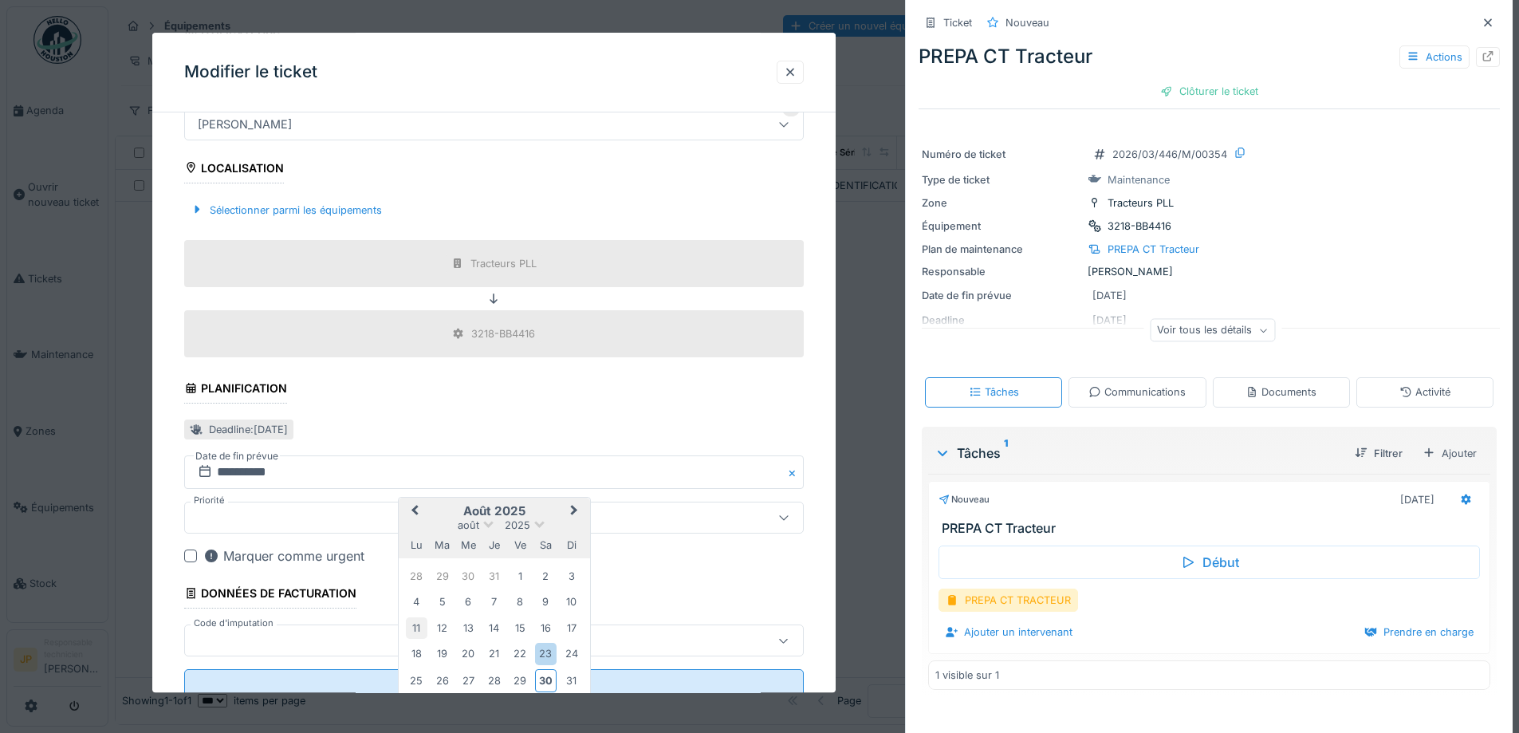
scroll to position [515, 0]
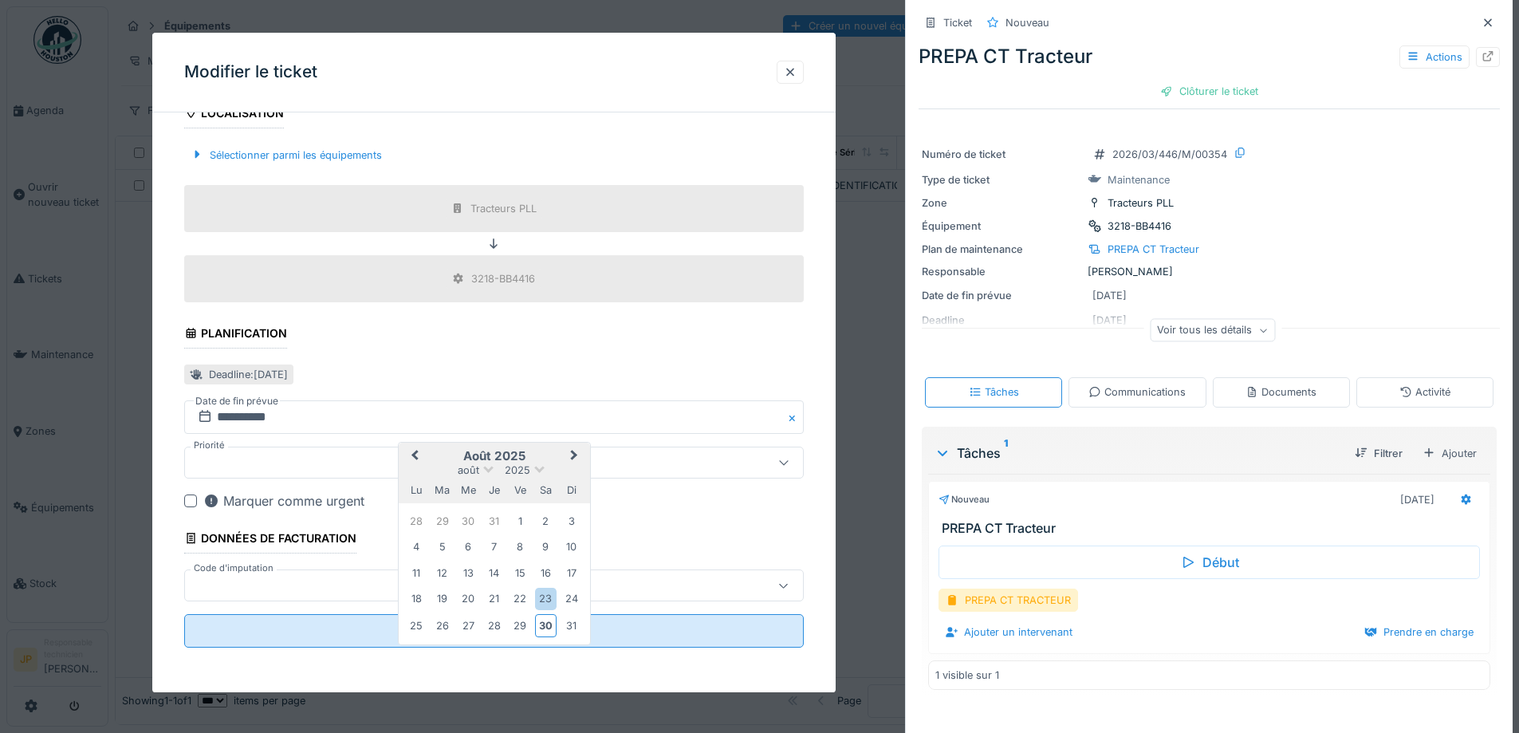
click at [277, 590] on div at bounding box center [457, 586] width 532 height 18
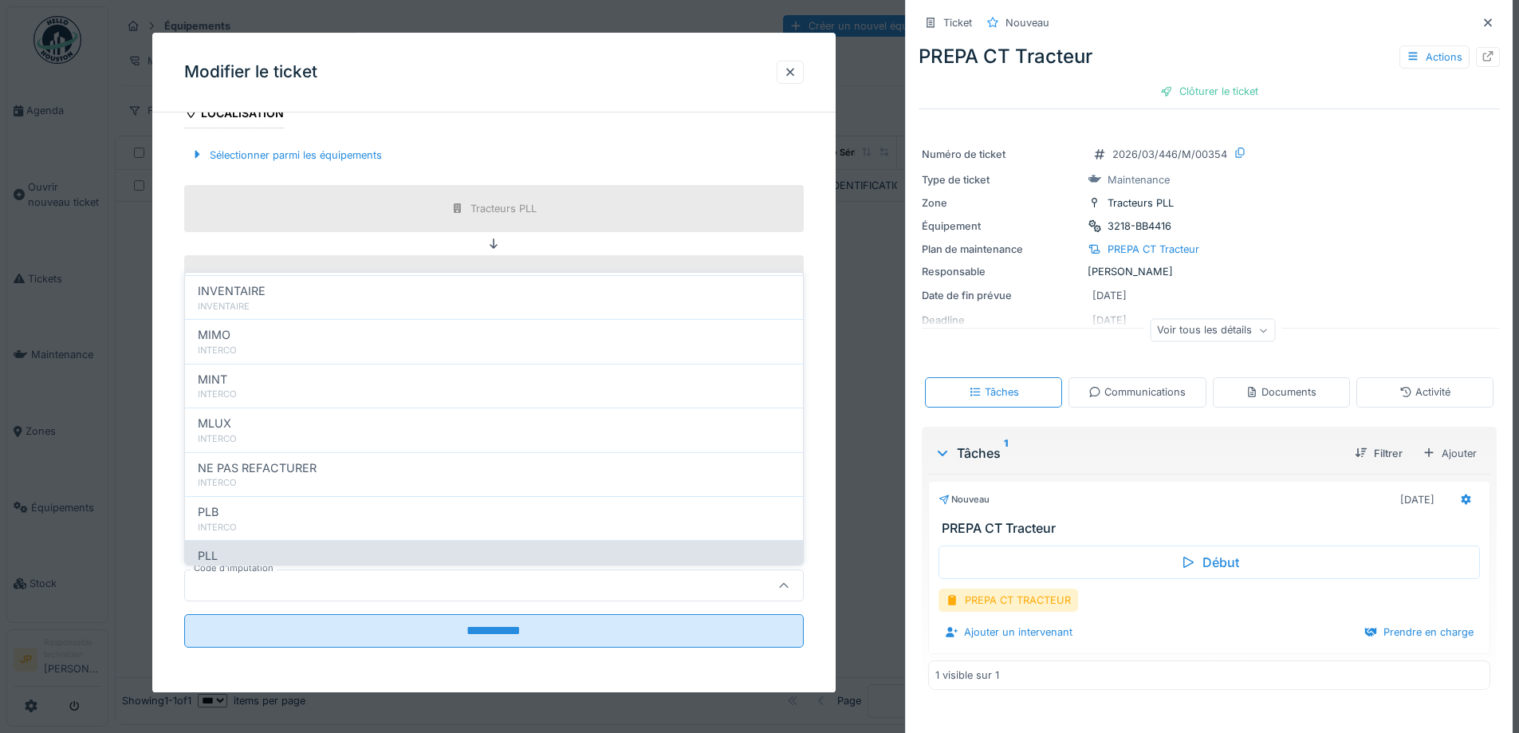
scroll to position [159, 0]
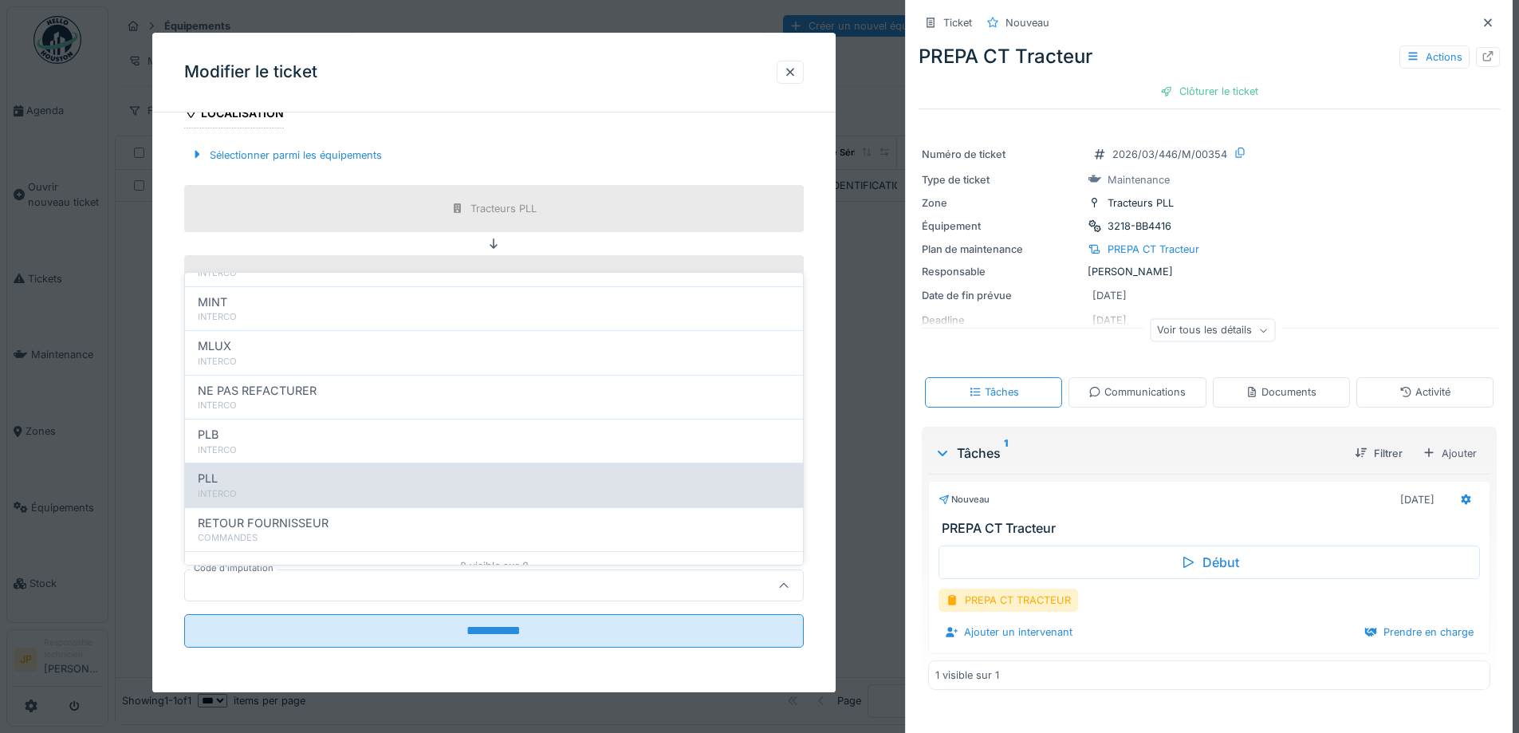
click at [273, 482] on div "PLL" at bounding box center [494, 479] width 592 height 18
type input "***"
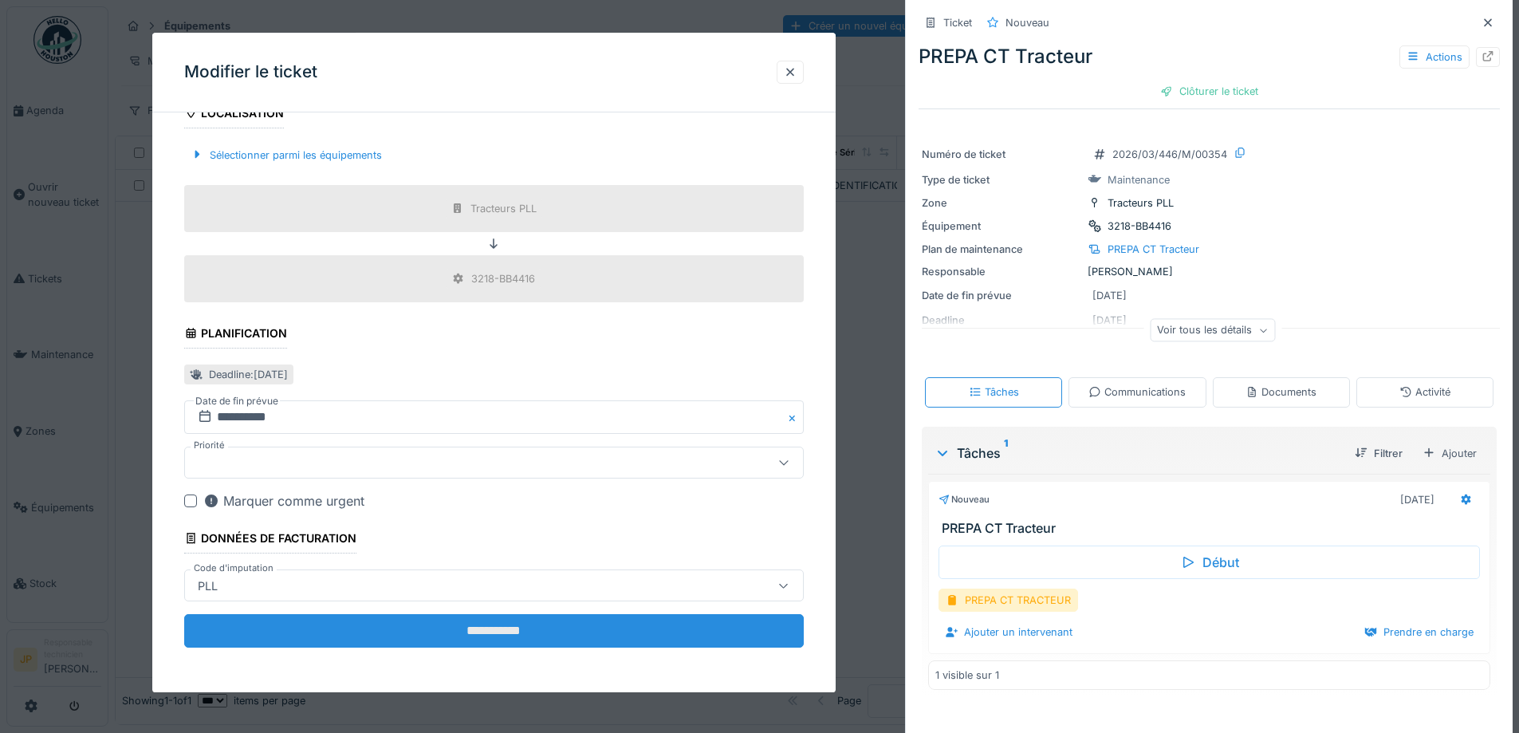
click at [476, 630] on input "**********" at bounding box center [493, 631] width 619 height 33
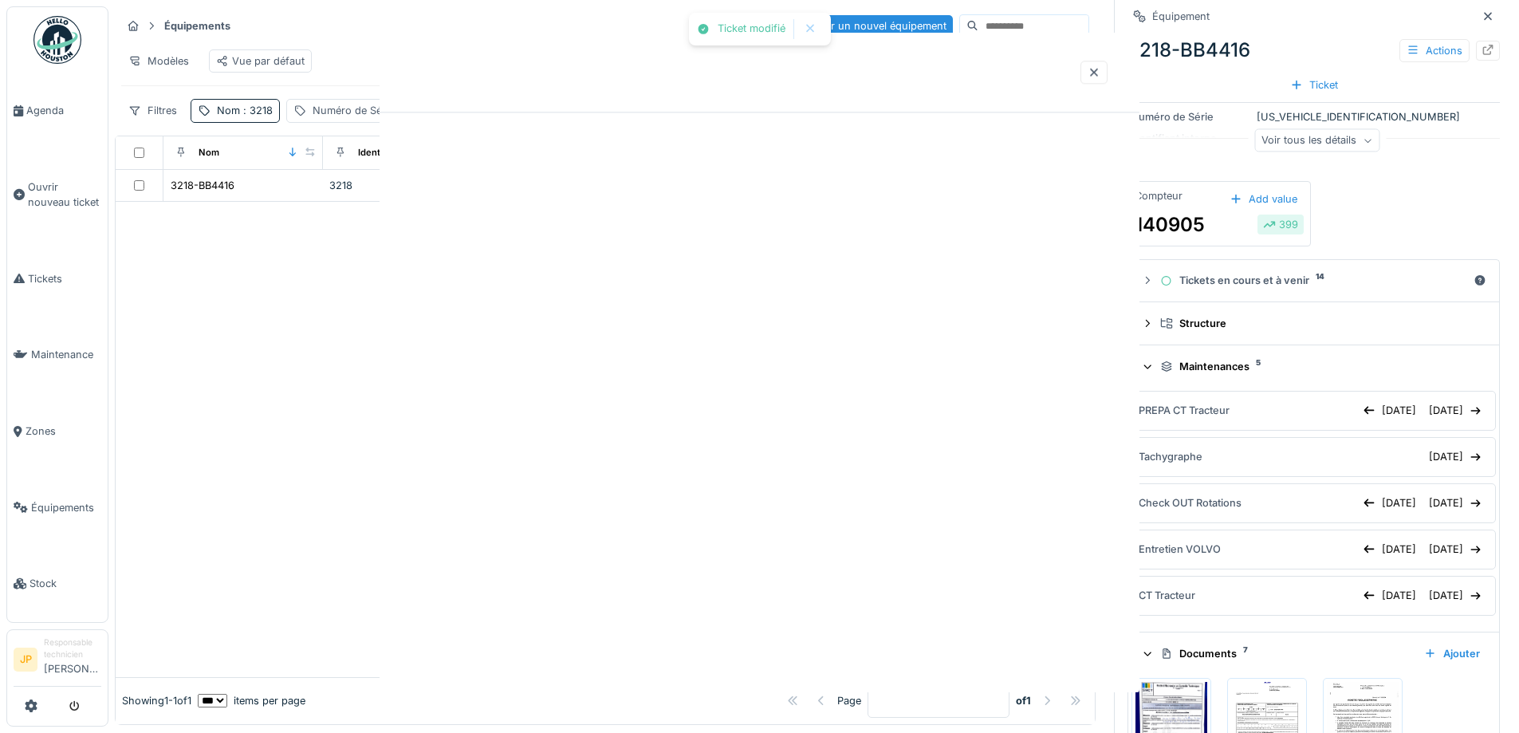
scroll to position [0, 0]
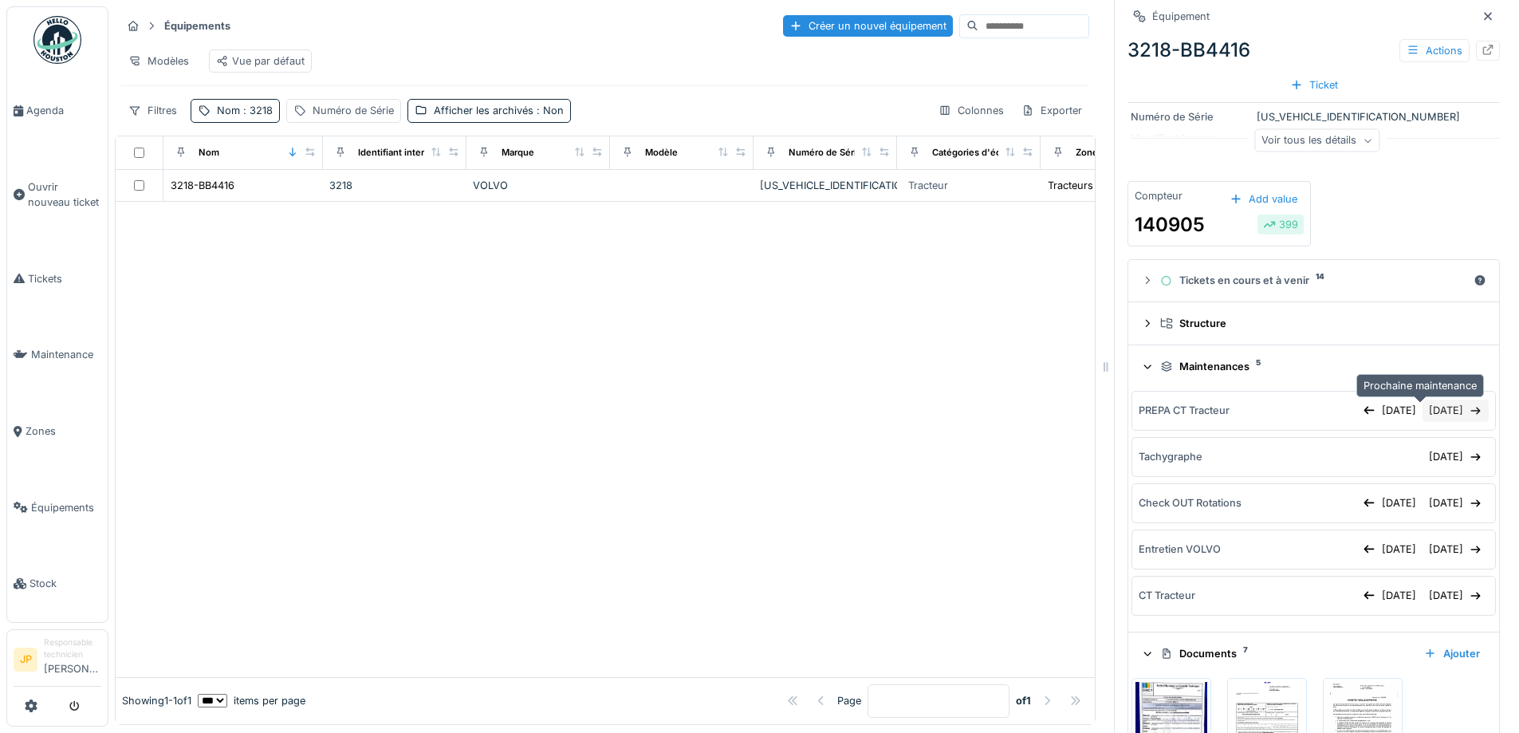
click at [1422, 413] on div "[DATE]" at bounding box center [1455, 410] width 66 height 22
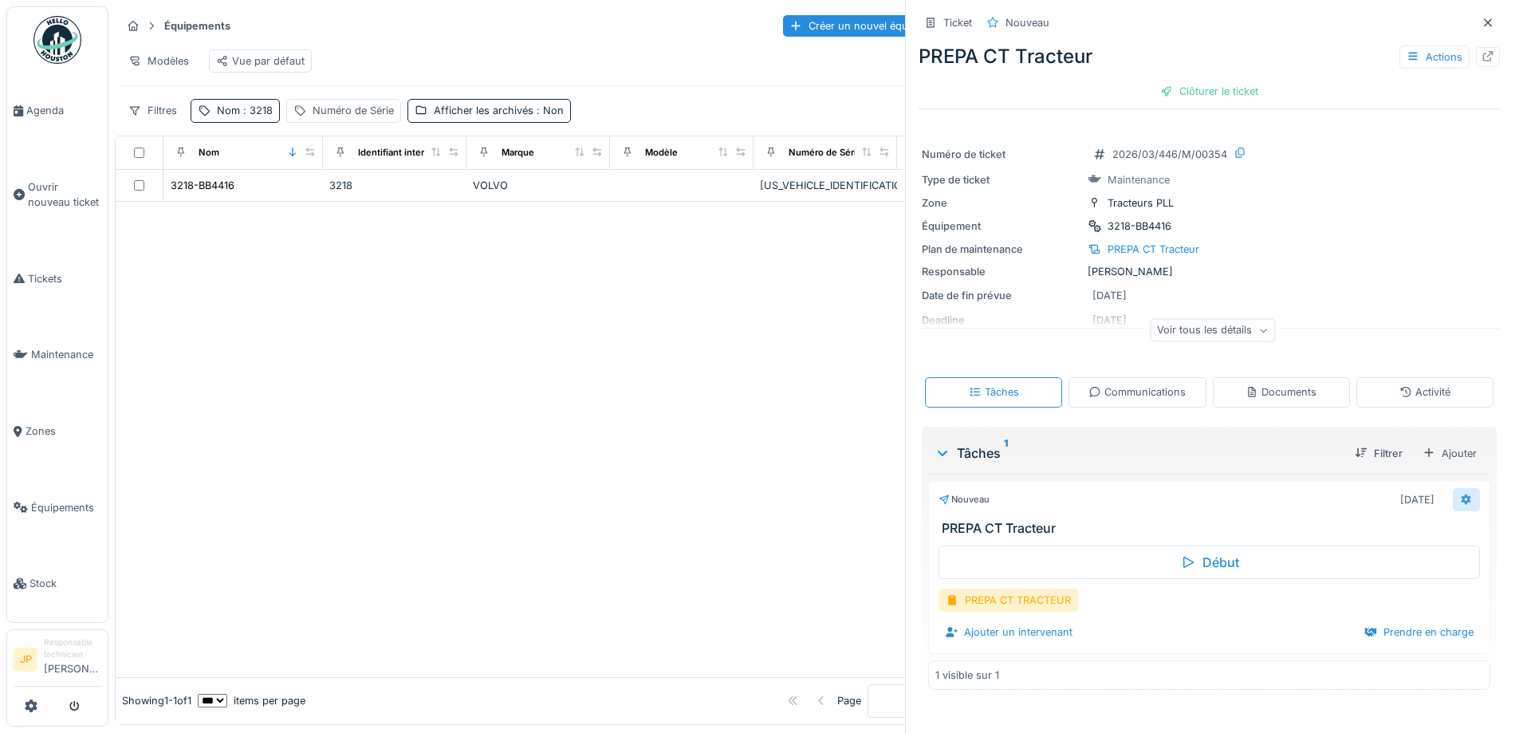
click at [1461, 502] on icon at bounding box center [1466, 499] width 10 height 11
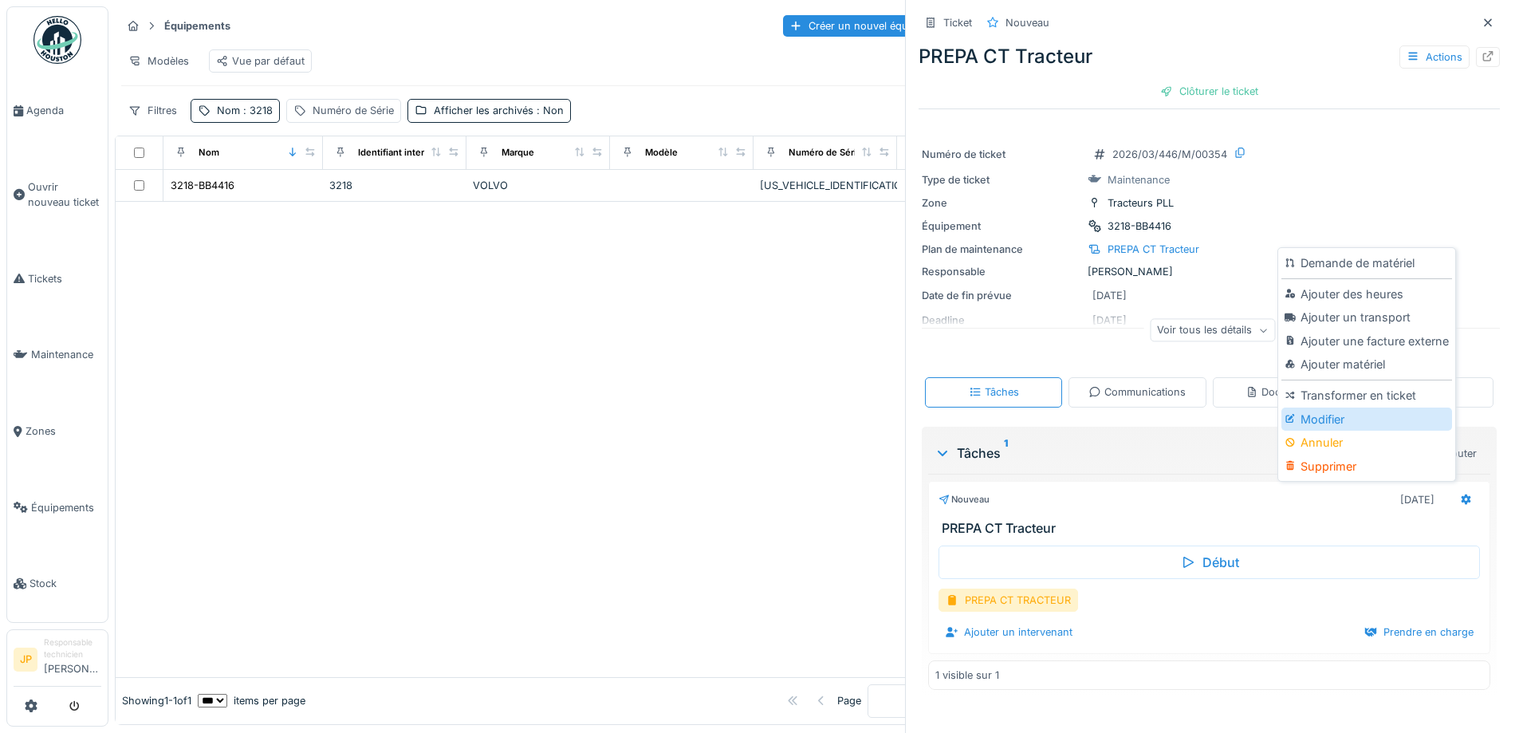
click at [1343, 417] on div "Modifier" at bounding box center [1366, 419] width 170 height 24
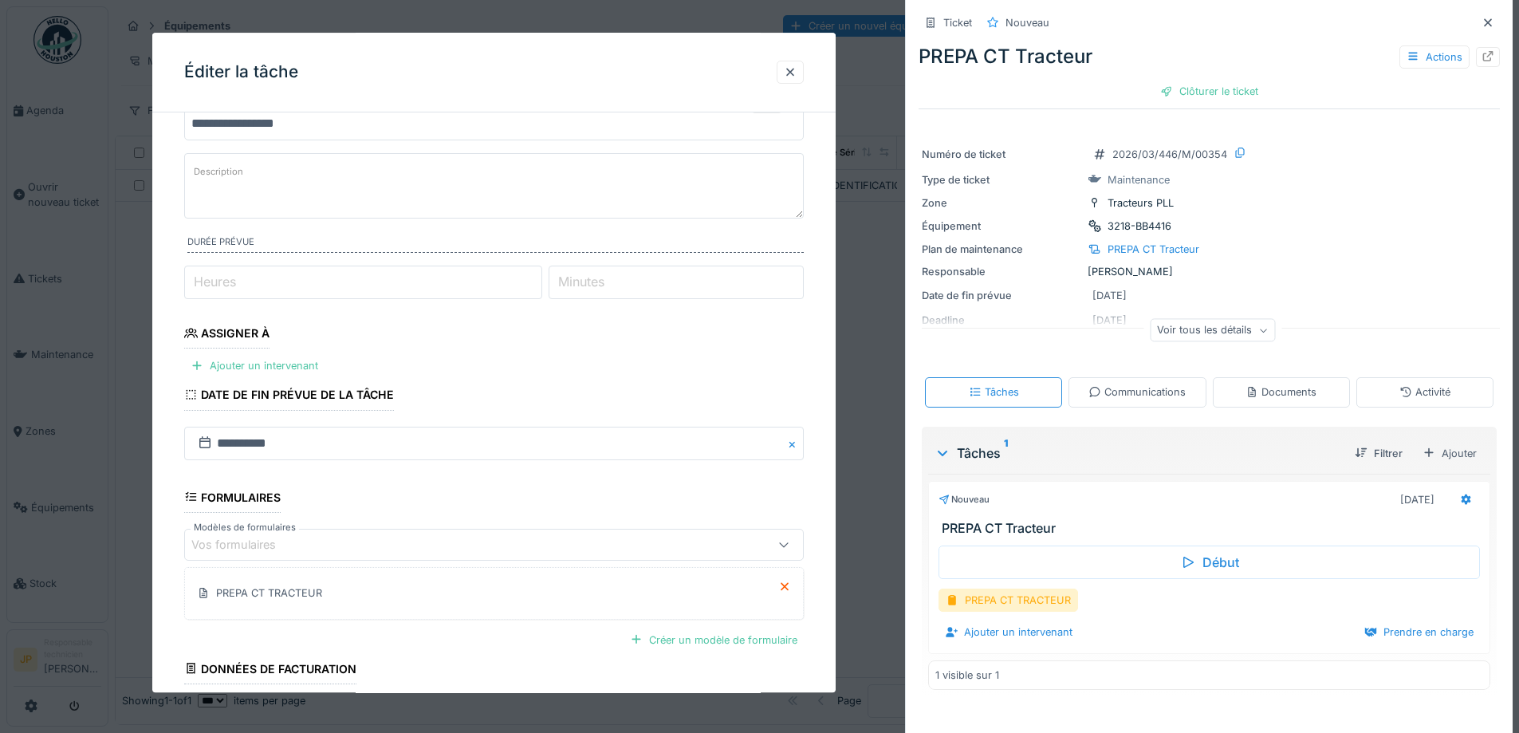
scroll to position [192, 0]
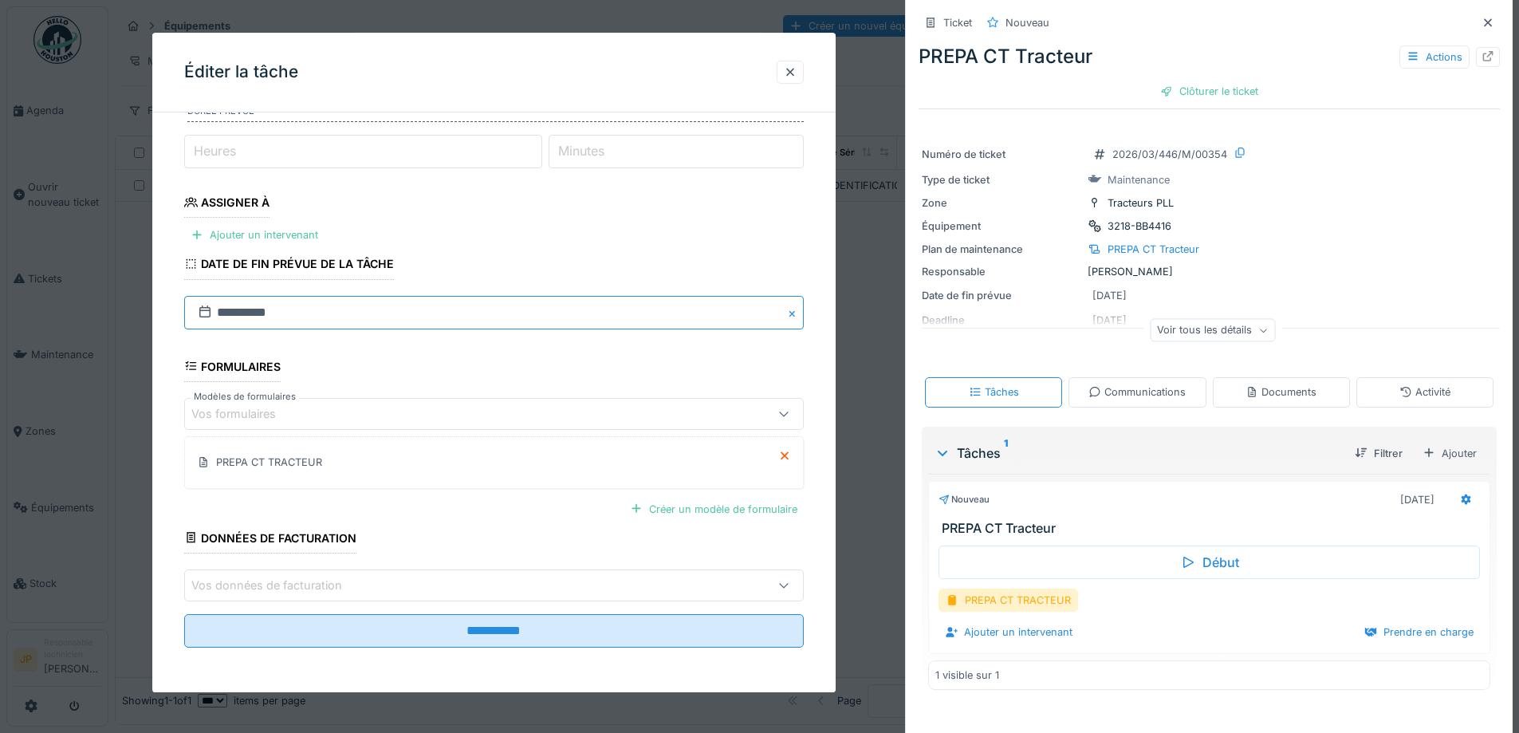
click at [324, 320] on input "**********" at bounding box center [493, 312] width 619 height 33
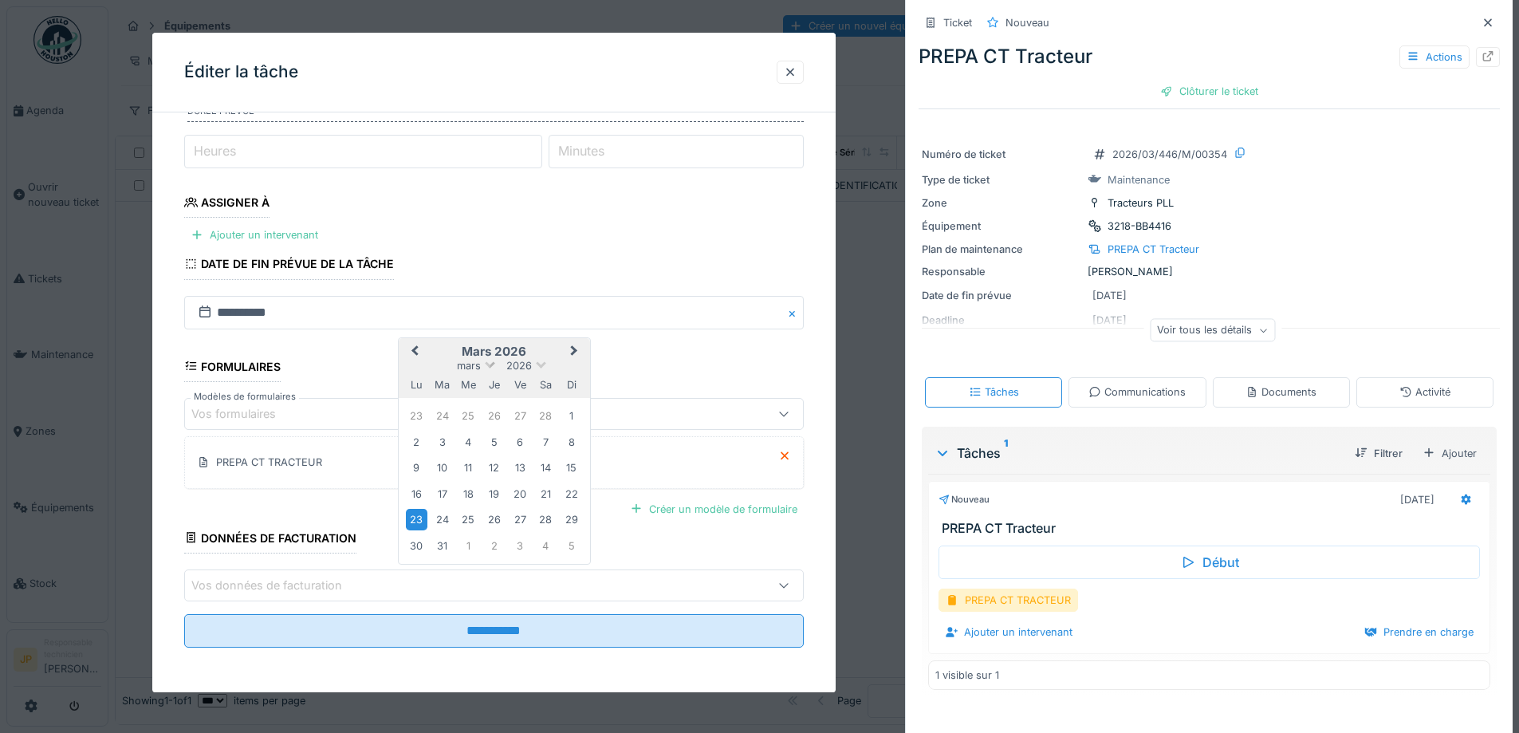
click at [487, 364] on span at bounding box center [490, 363] width 10 height 10
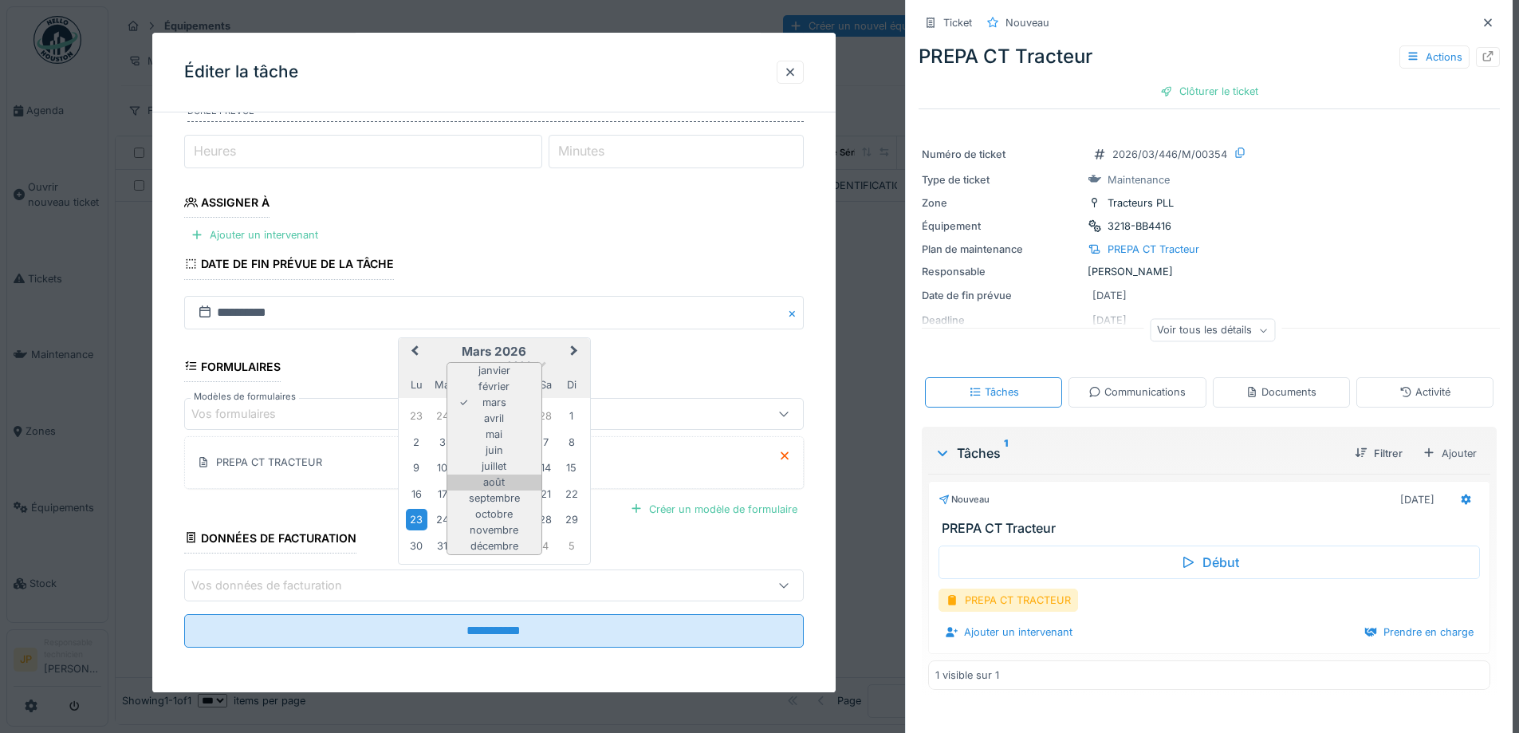
click at [504, 481] on div "août" at bounding box center [494, 482] width 94 height 16
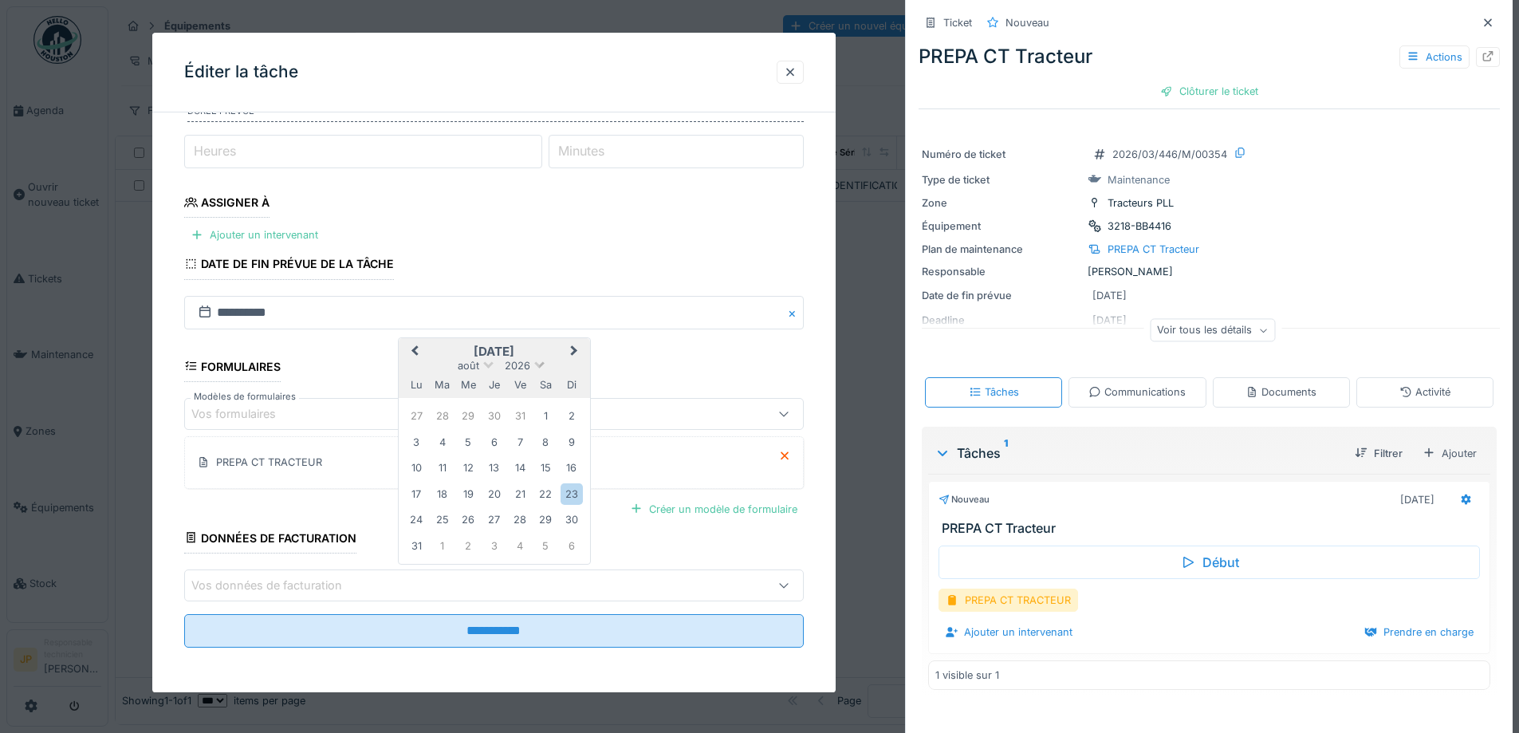
click at [537, 363] on span at bounding box center [539, 363] width 10 height 10
click at [500, 433] on div "2025" at bounding box center [494, 438] width 94 height 16
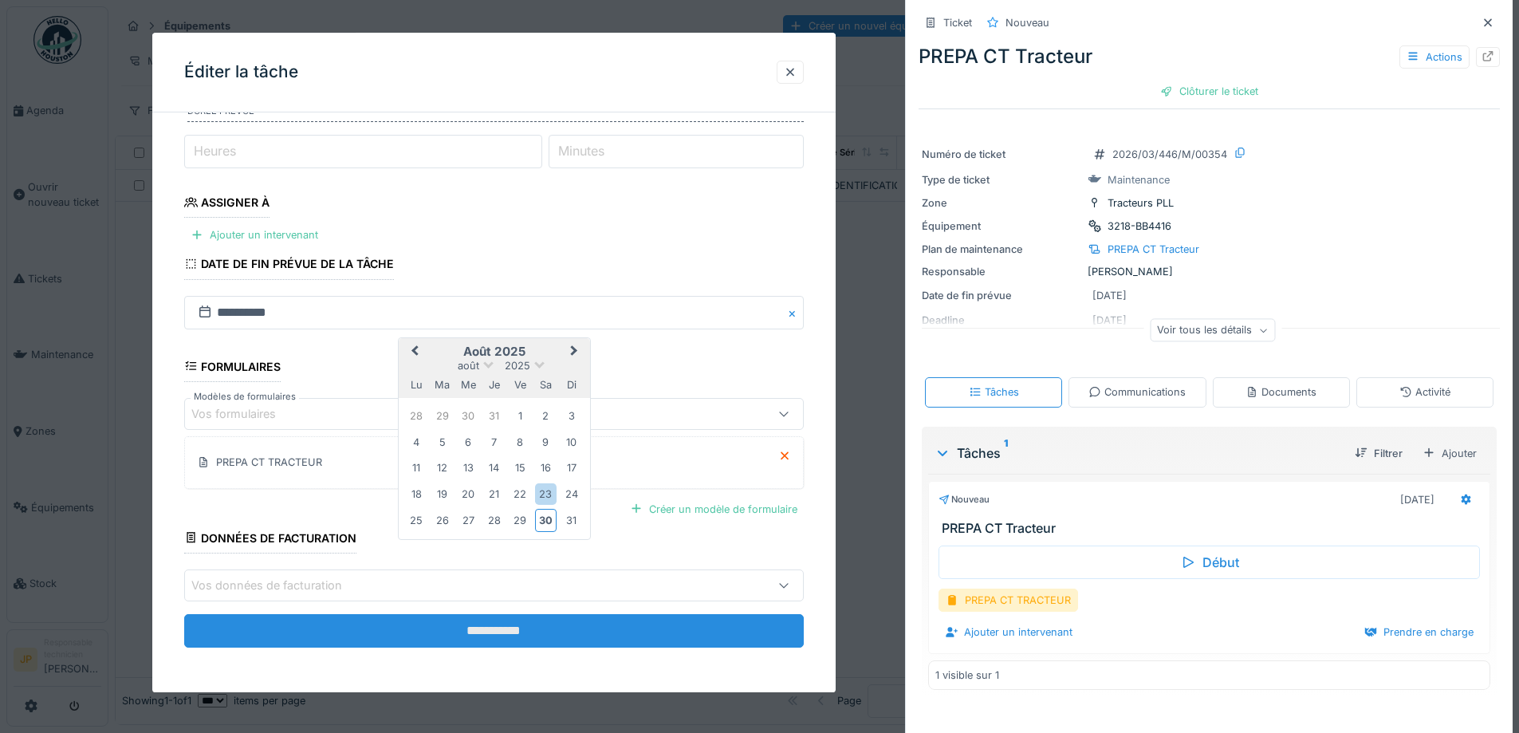
click at [504, 643] on input "**********" at bounding box center [493, 630] width 619 height 33
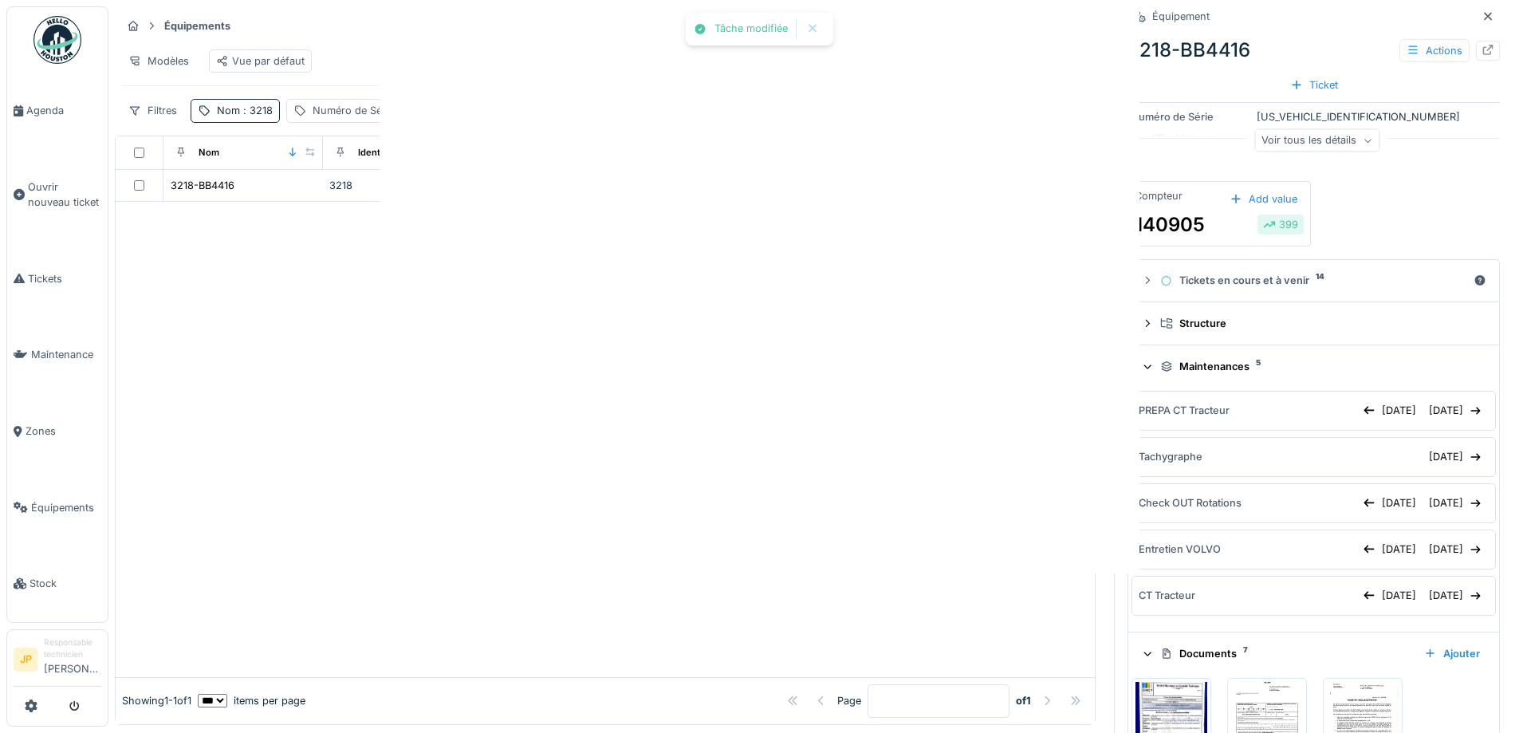
scroll to position [0, 0]
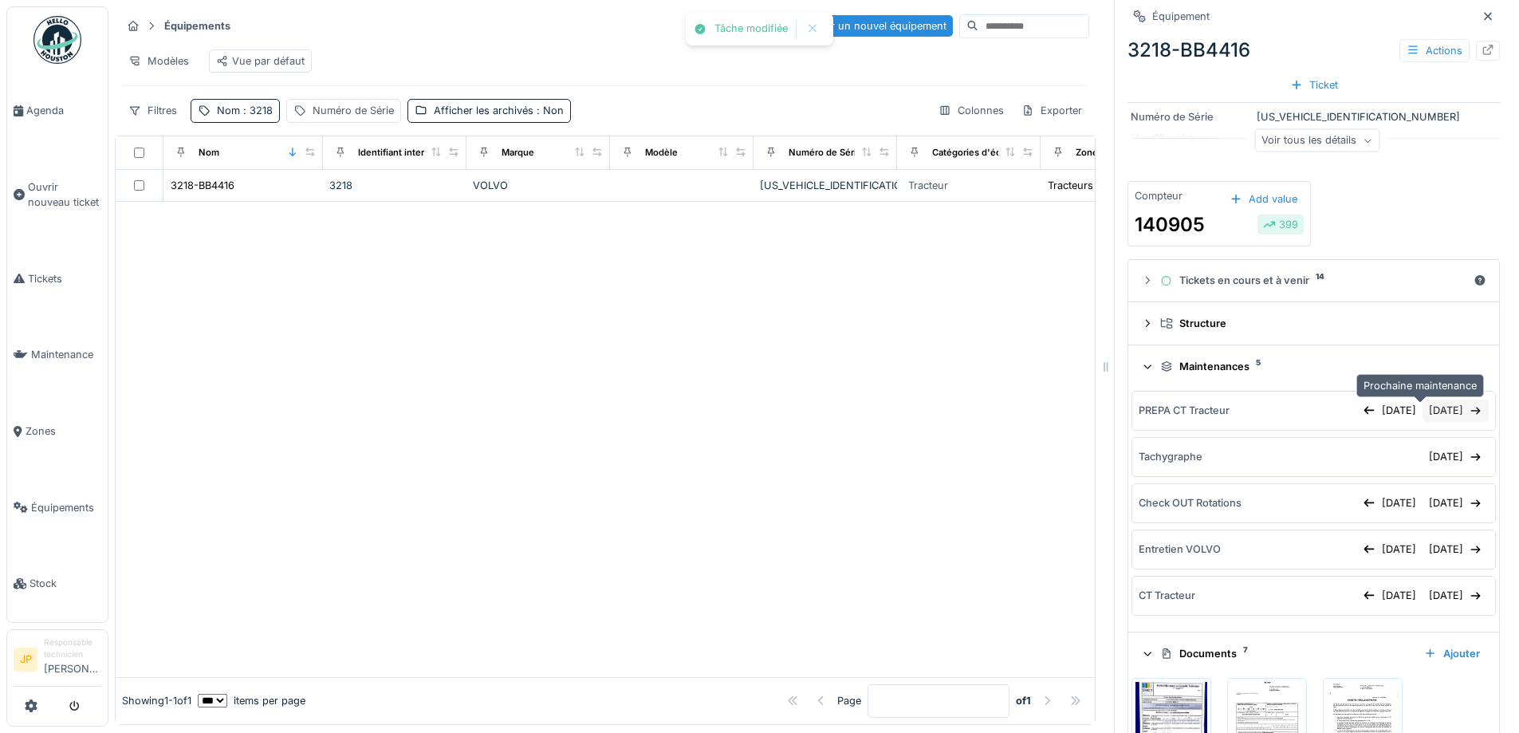
click at [1422, 418] on div "[DATE]" at bounding box center [1455, 410] width 66 height 22
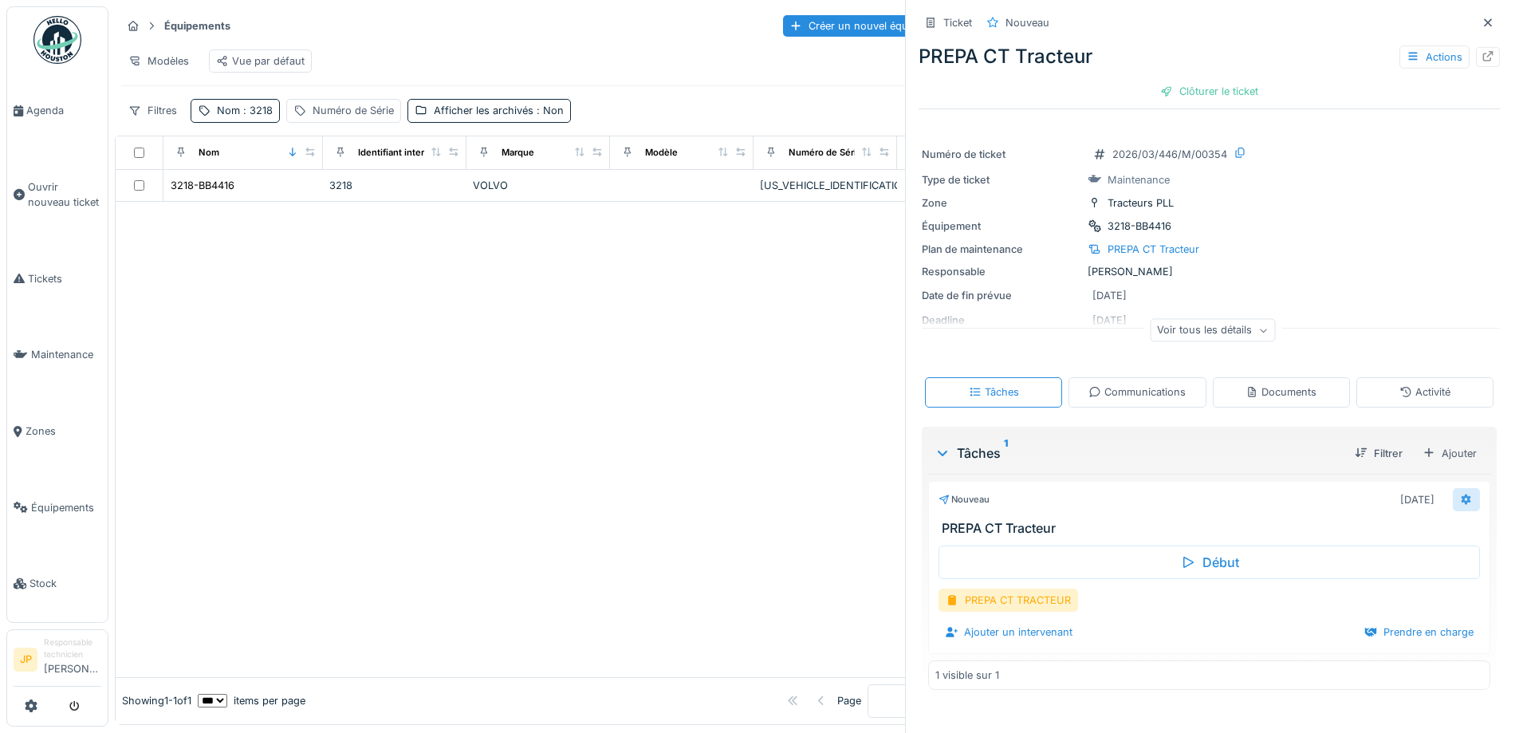
click at [1461, 503] on icon at bounding box center [1466, 499] width 10 height 11
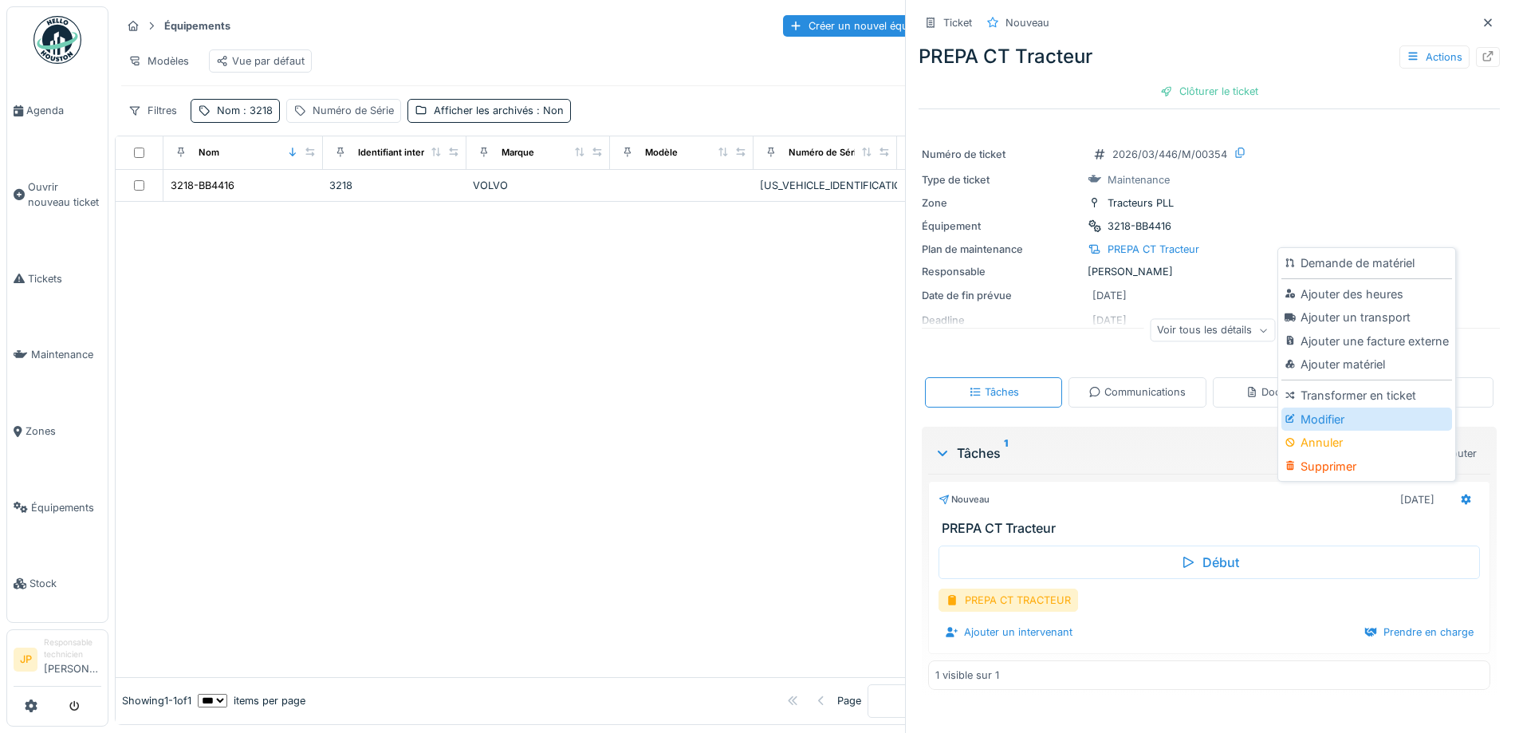
click at [1347, 422] on div "Modifier" at bounding box center [1366, 419] width 170 height 24
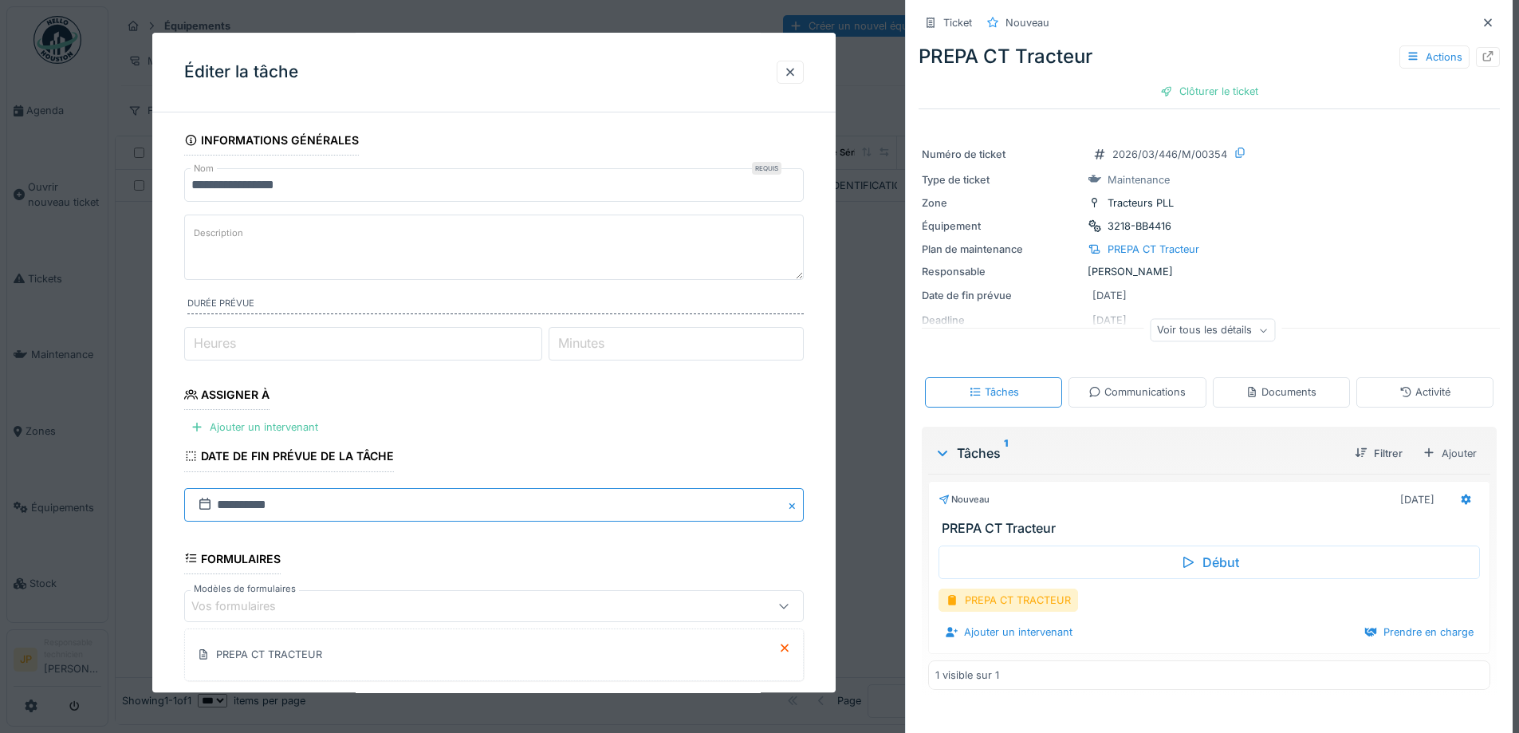
click at [309, 509] on input "**********" at bounding box center [493, 504] width 619 height 33
click at [487, 281] on span at bounding box center [490, 278] width 10 height 10
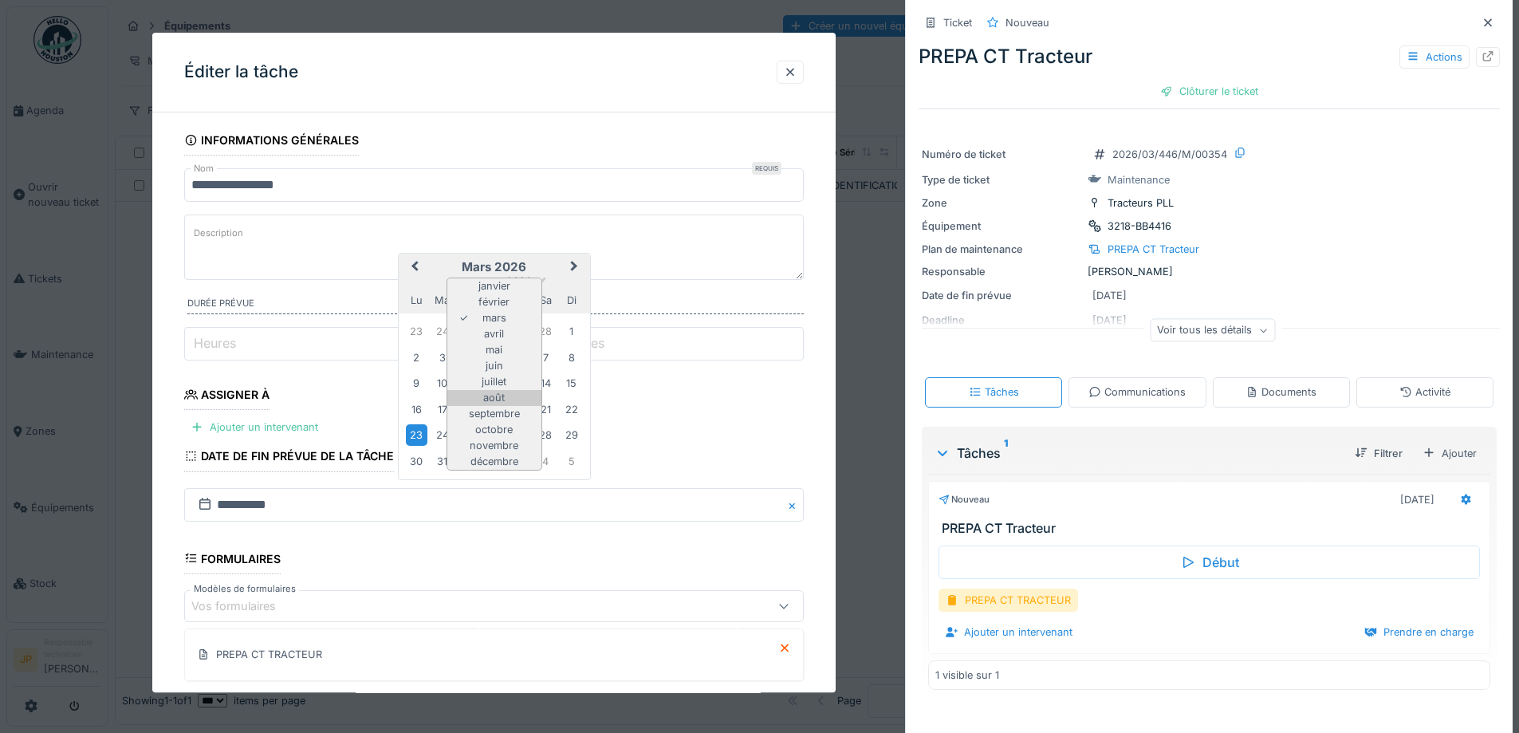
click at [498, 396] on div "août" at bounding box center [494, 398] width 94 height 16
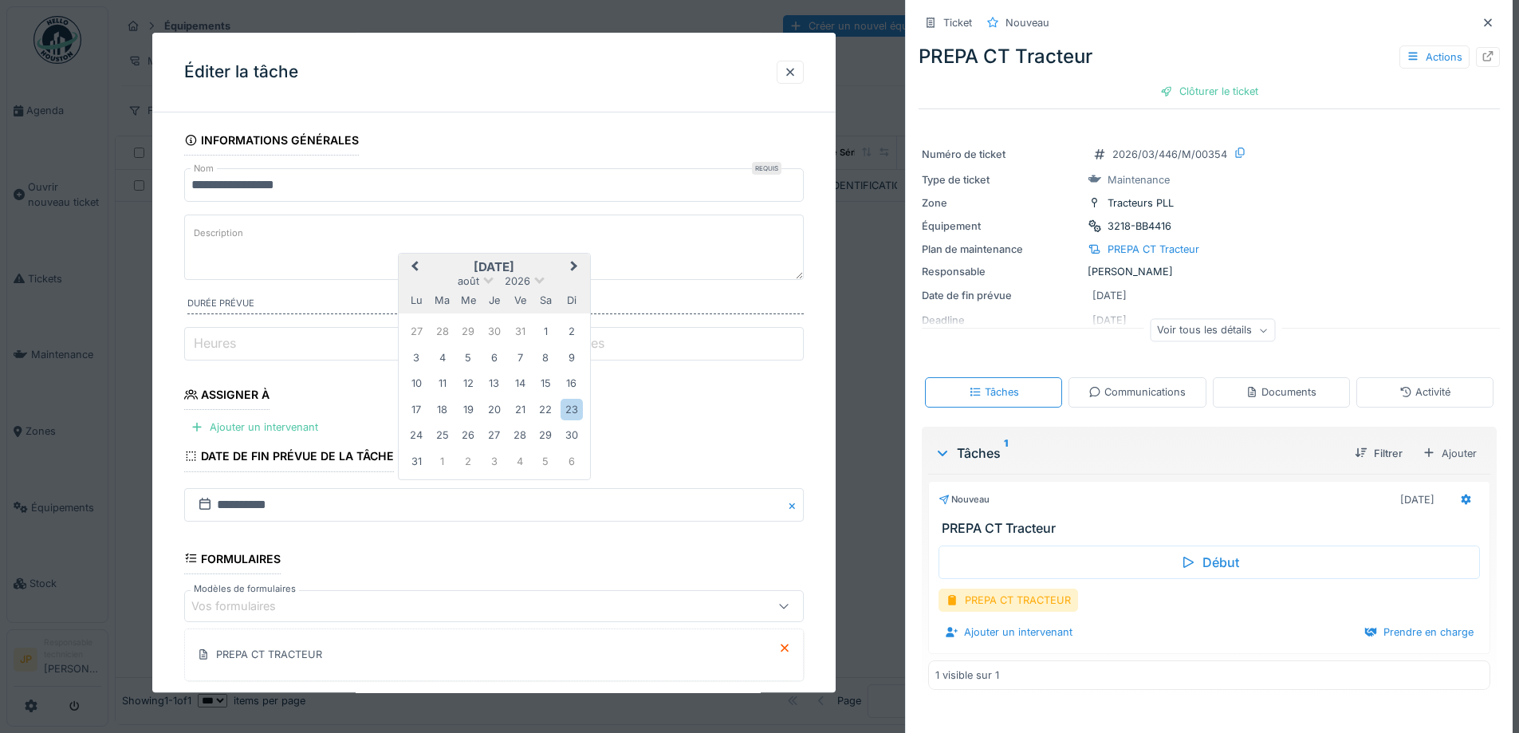
click at [541, 283] on div "[DATE]" at bounding box center [494, 281] width 191 height 14
click at [535, 283] on div "[DATE]" at bounding box center [494, 281] width 191 height 14
click at [541, 281] on span at bounding box center [539, 278] width 10 height 10
click at [503, 352] on div "2025" at bounding box center [494, 353] width 94 height 16
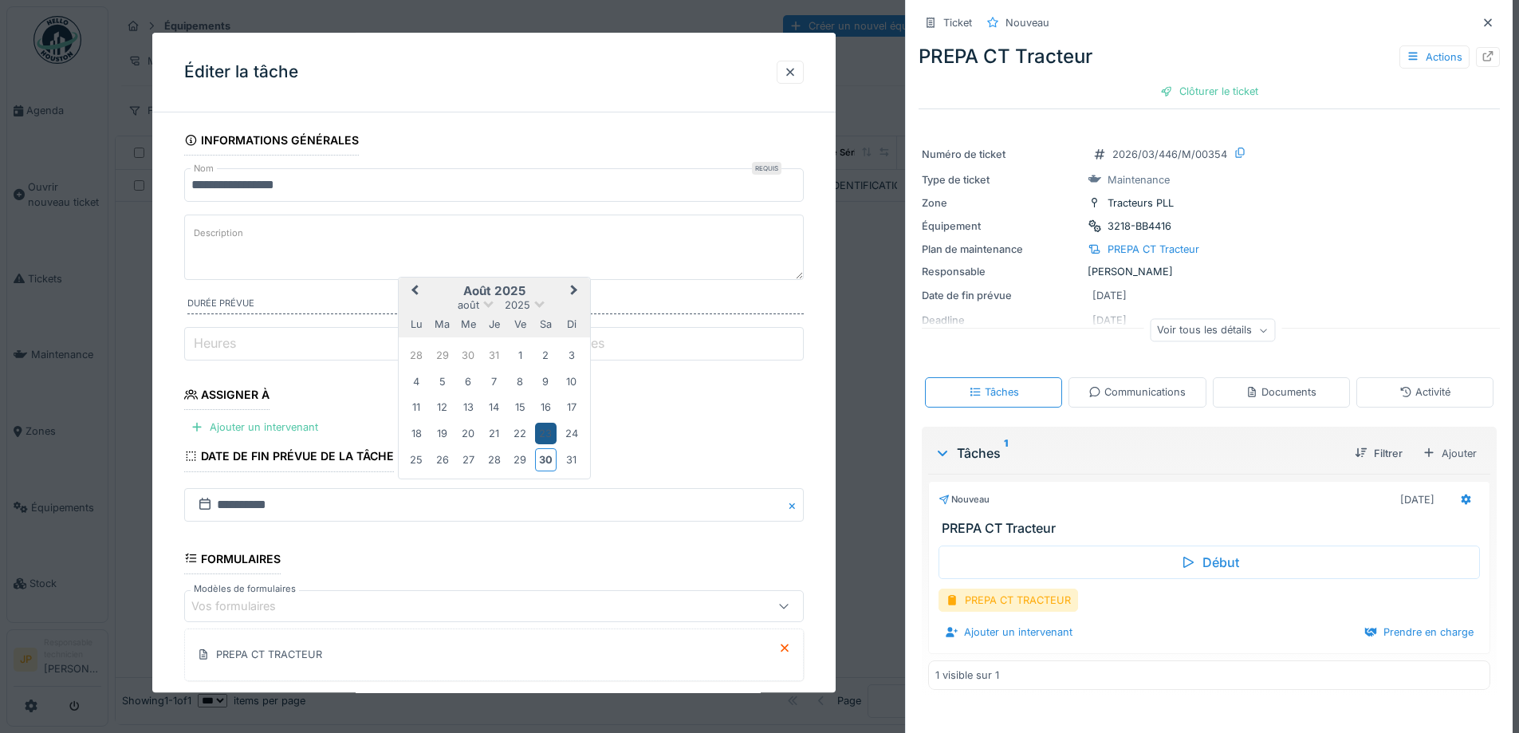
click at [545, 436] on div "23" at bounding box center [546, 434] width 22 height 22
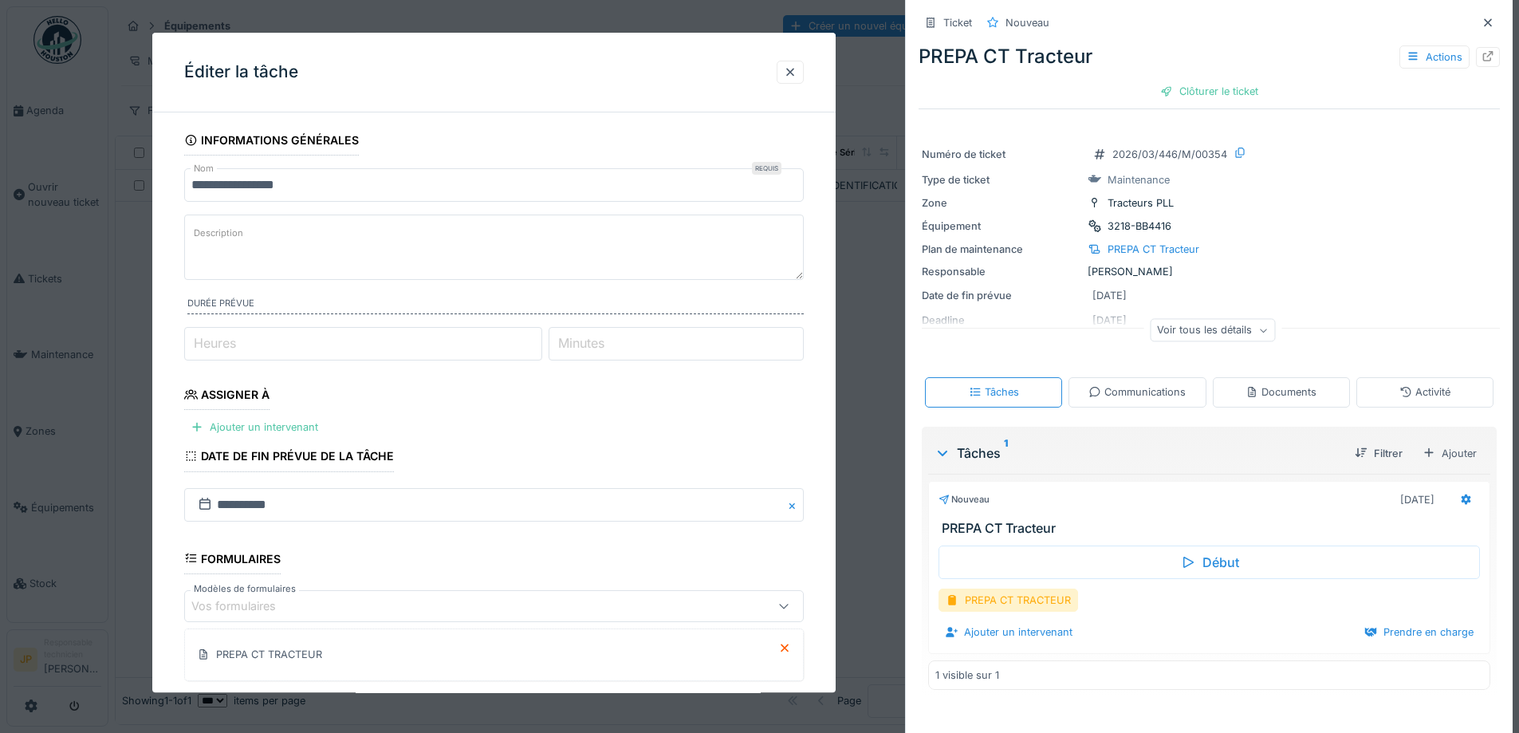
scroll to position [192, 0]
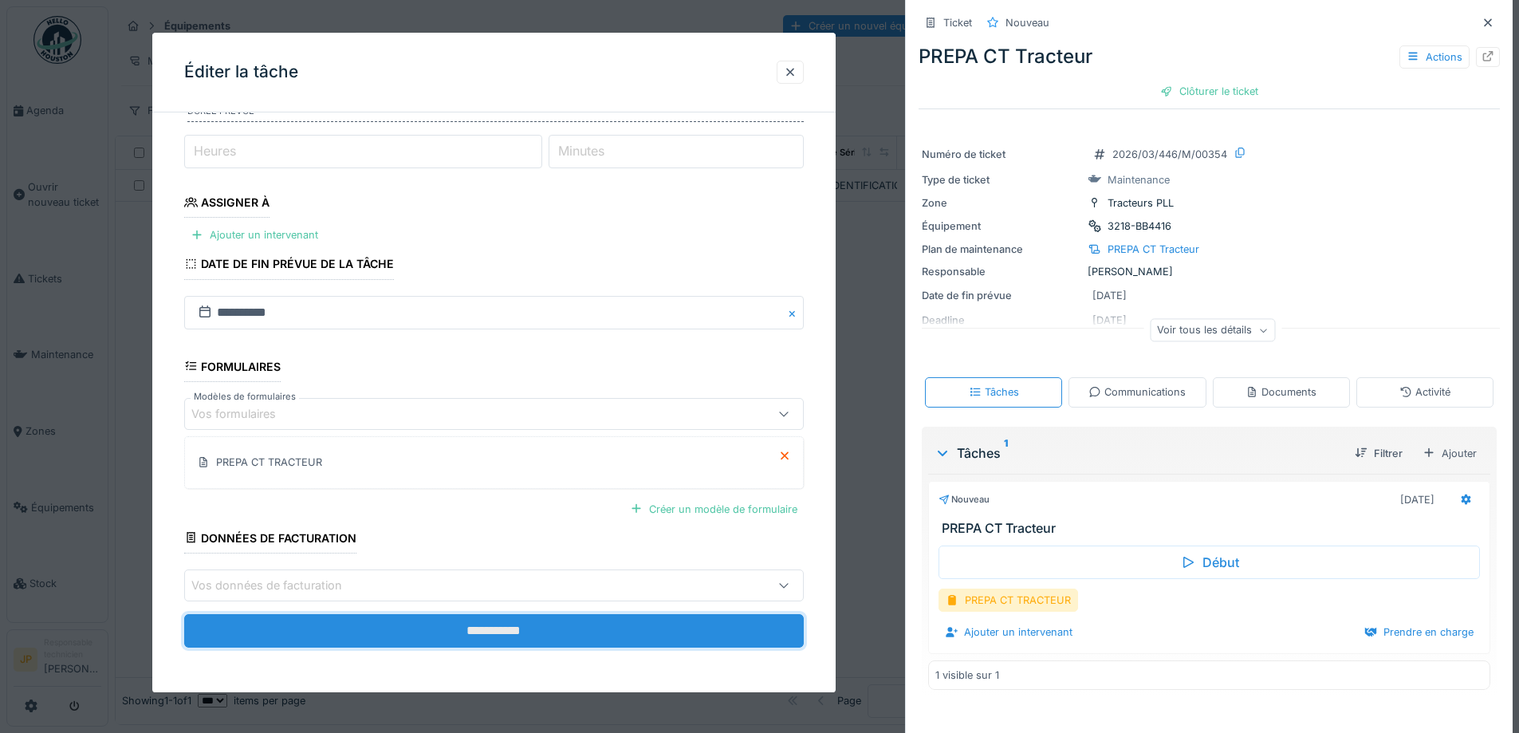
click at [480, 623] on input "**********" at bounding box center [493, 630] width 619 height 33
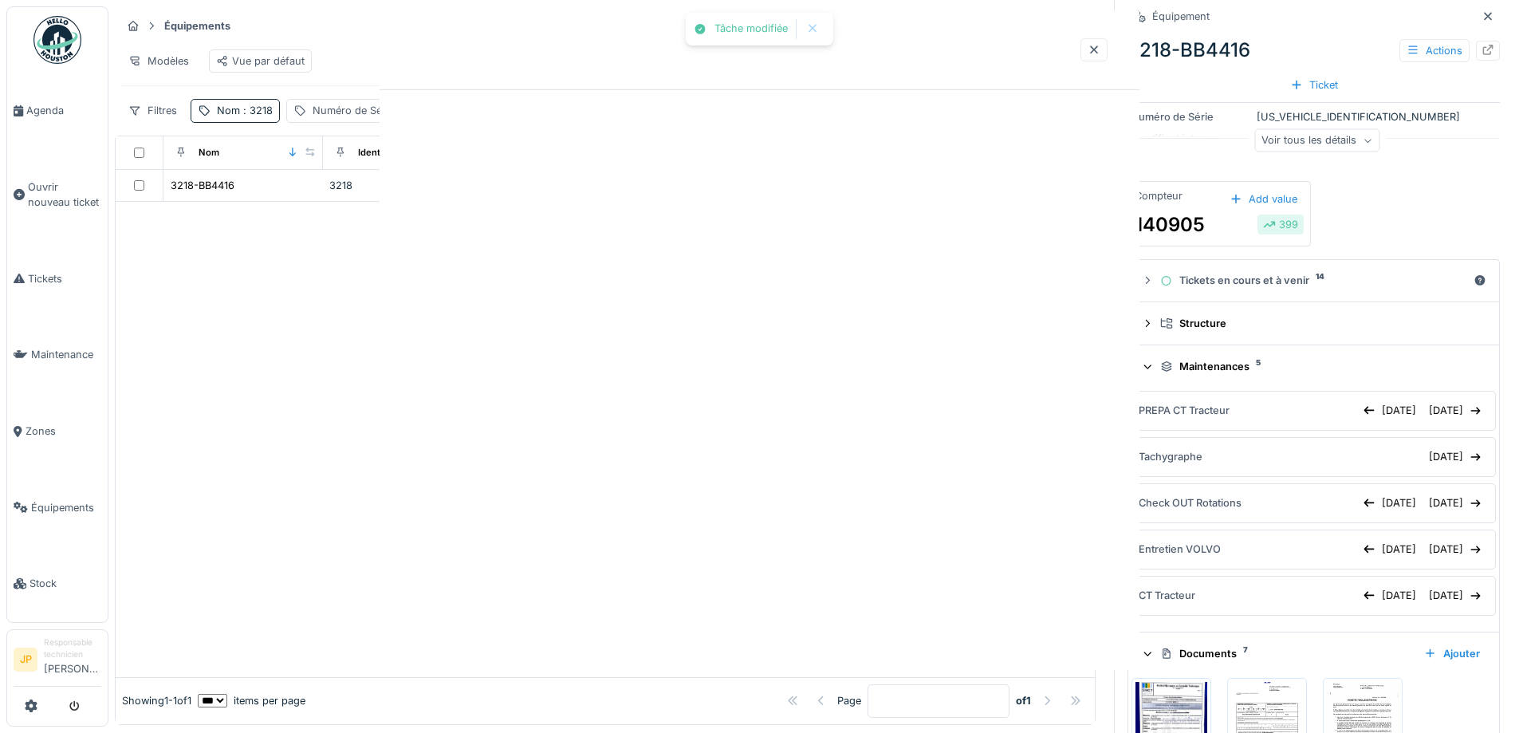
scroll to position [0, 0]
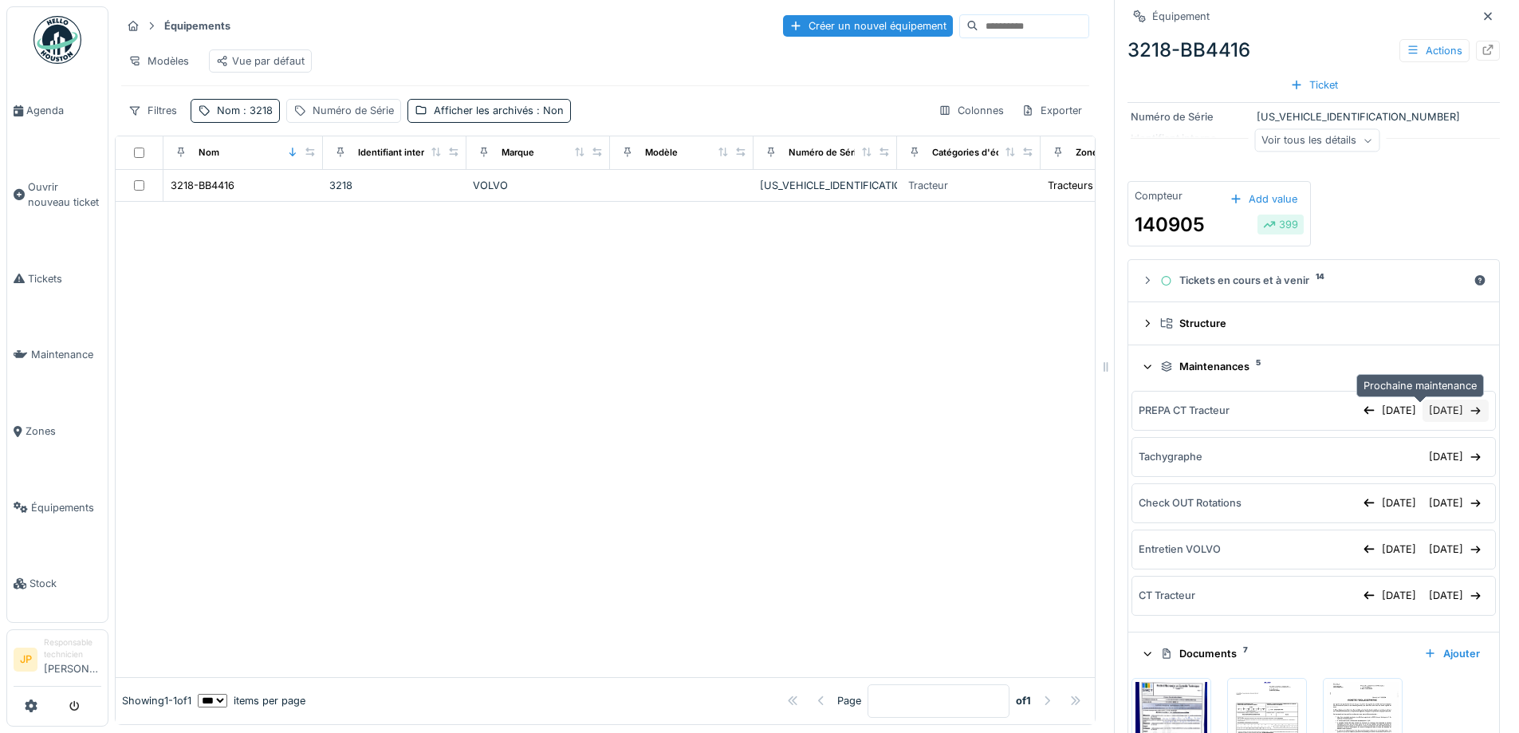
click at [1422, 417] on div "[DATE]" at bounding box center [1455, 410] width 66 height 22
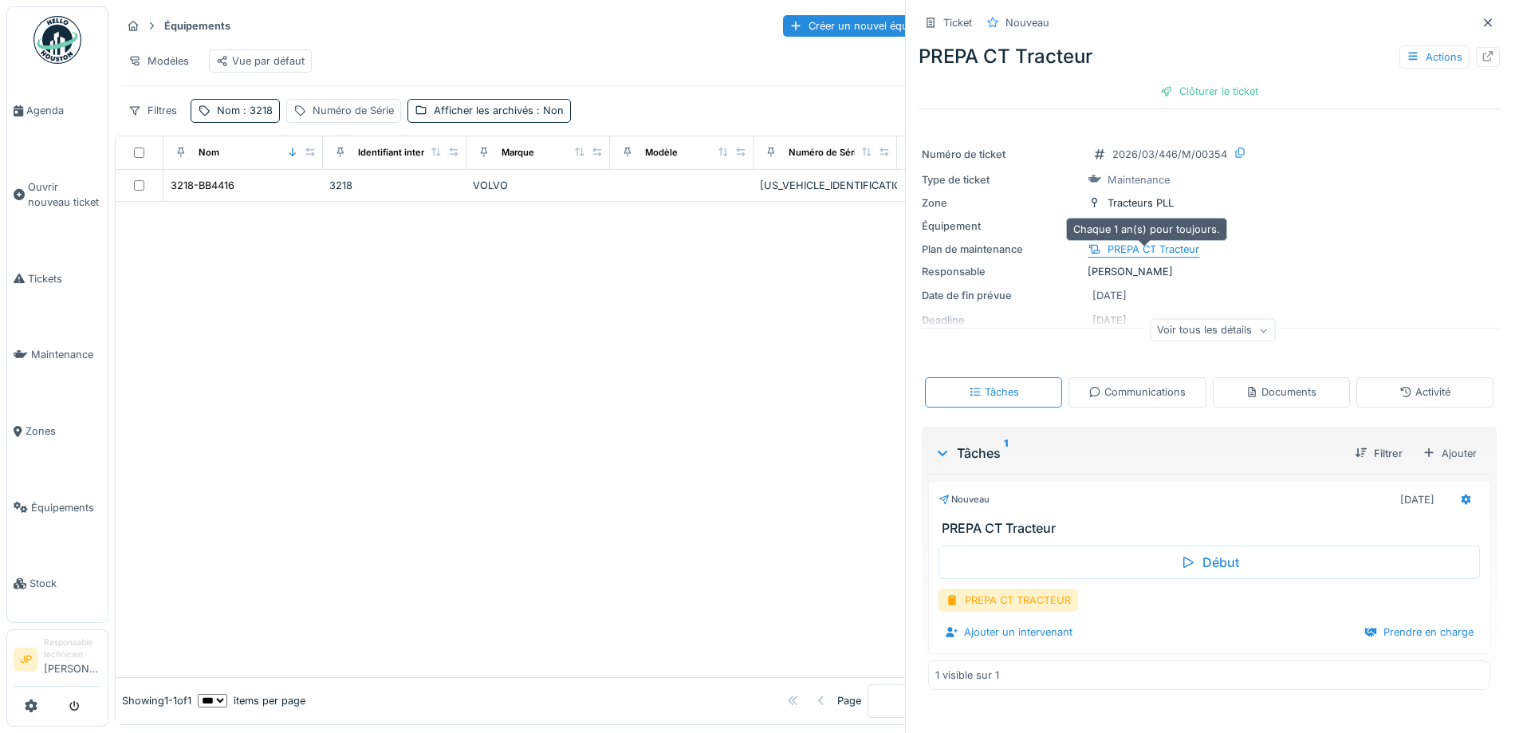
scroll to position [12, 0]
click at [1408, 60] on icon at bounding box center [1412, 57] width 9 height 8
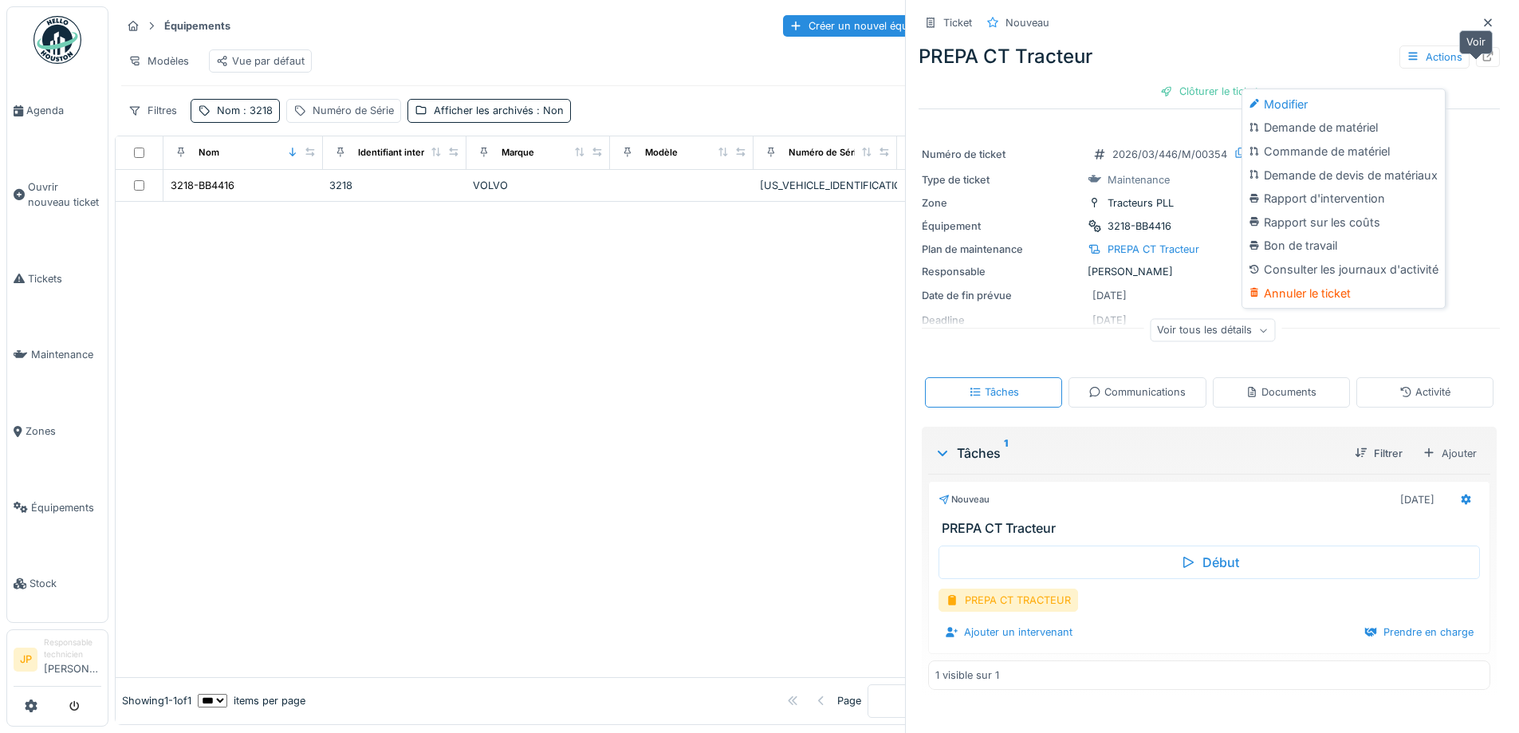
click at [1481, 58] on icon at bounding box center [1487, 56] width 13 height 10
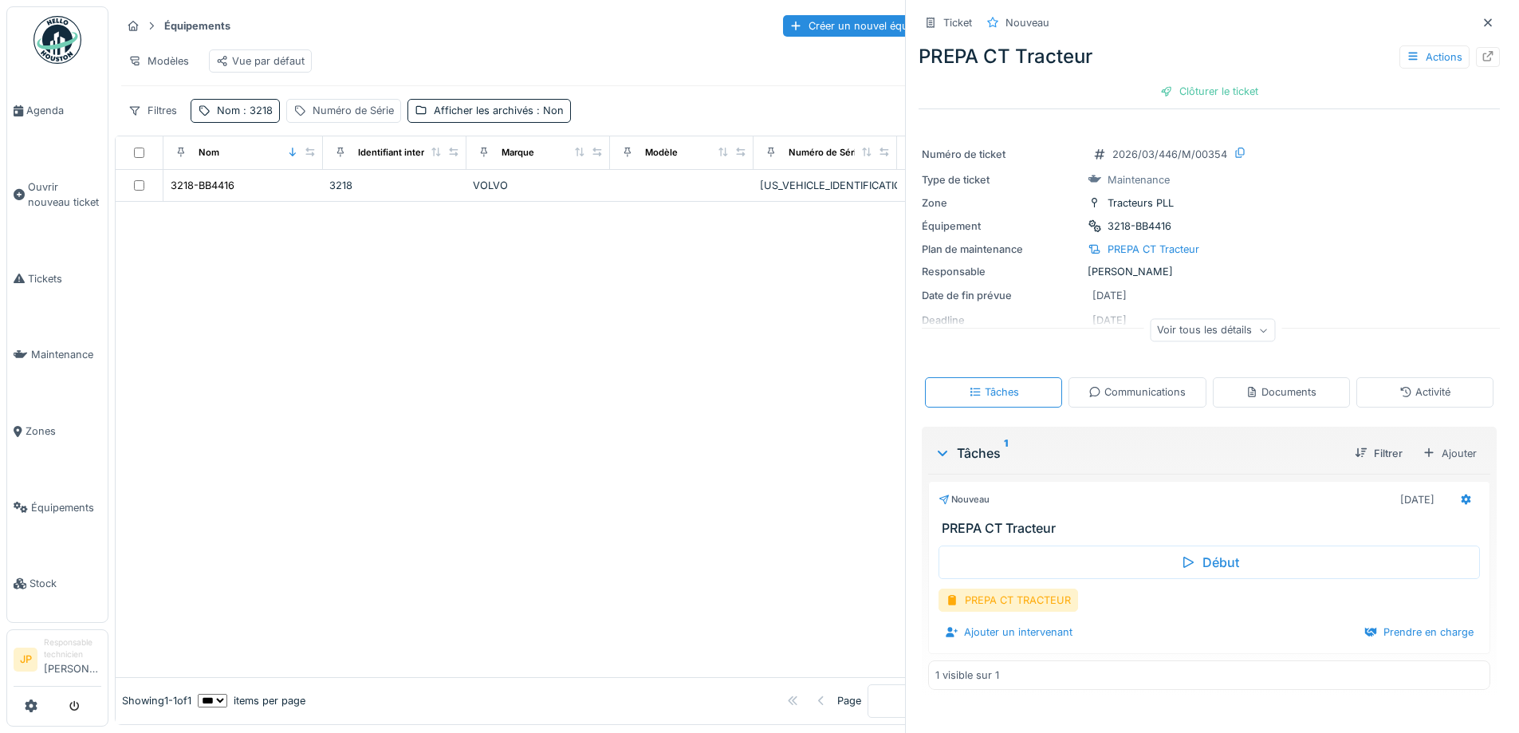
click at [1481, 16] on div at bounding box center [1487, 22] width 13 height 15
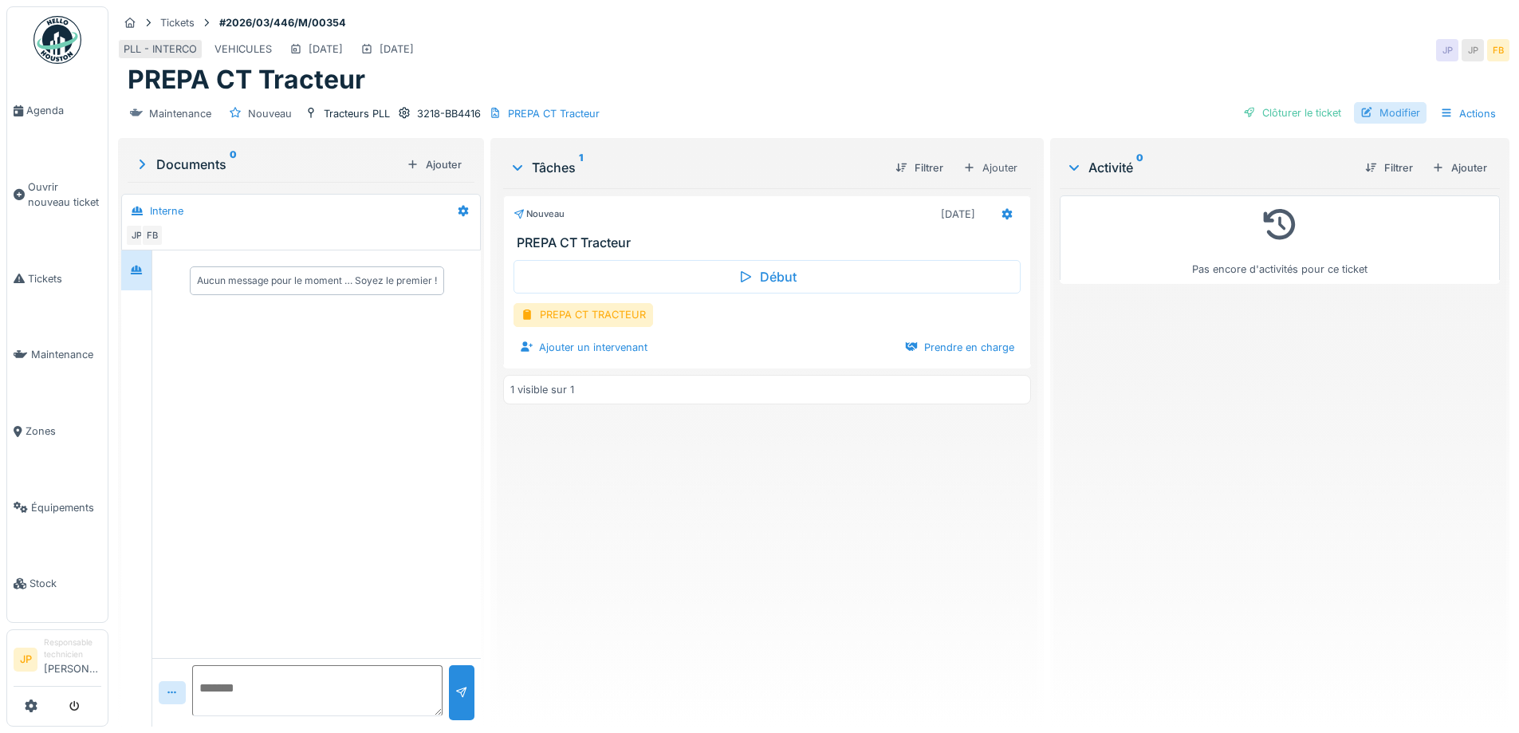
click at [1387, 114] on div "Modifier" at bounding box center [1390, 113] width 73 height 22
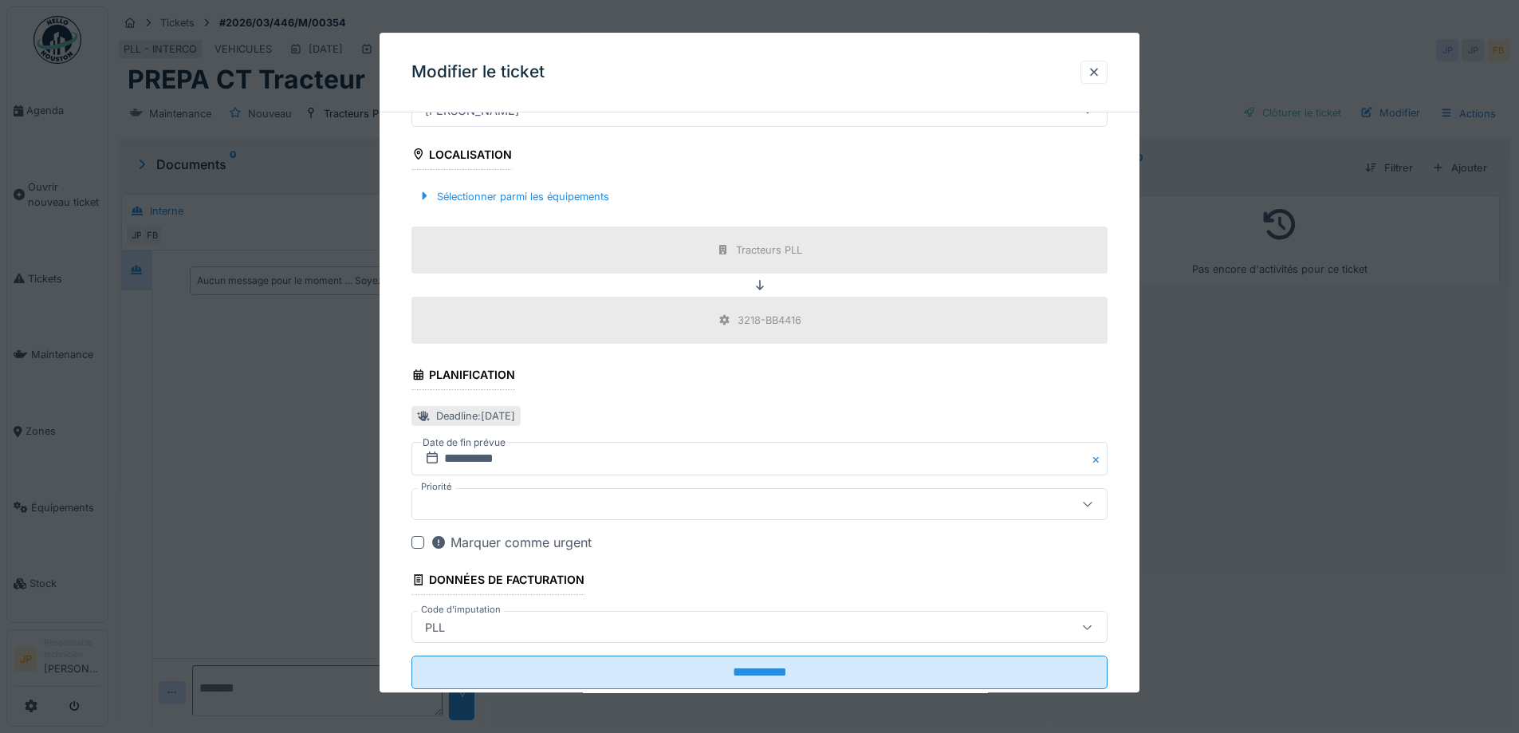
scroll to position [478, 0]
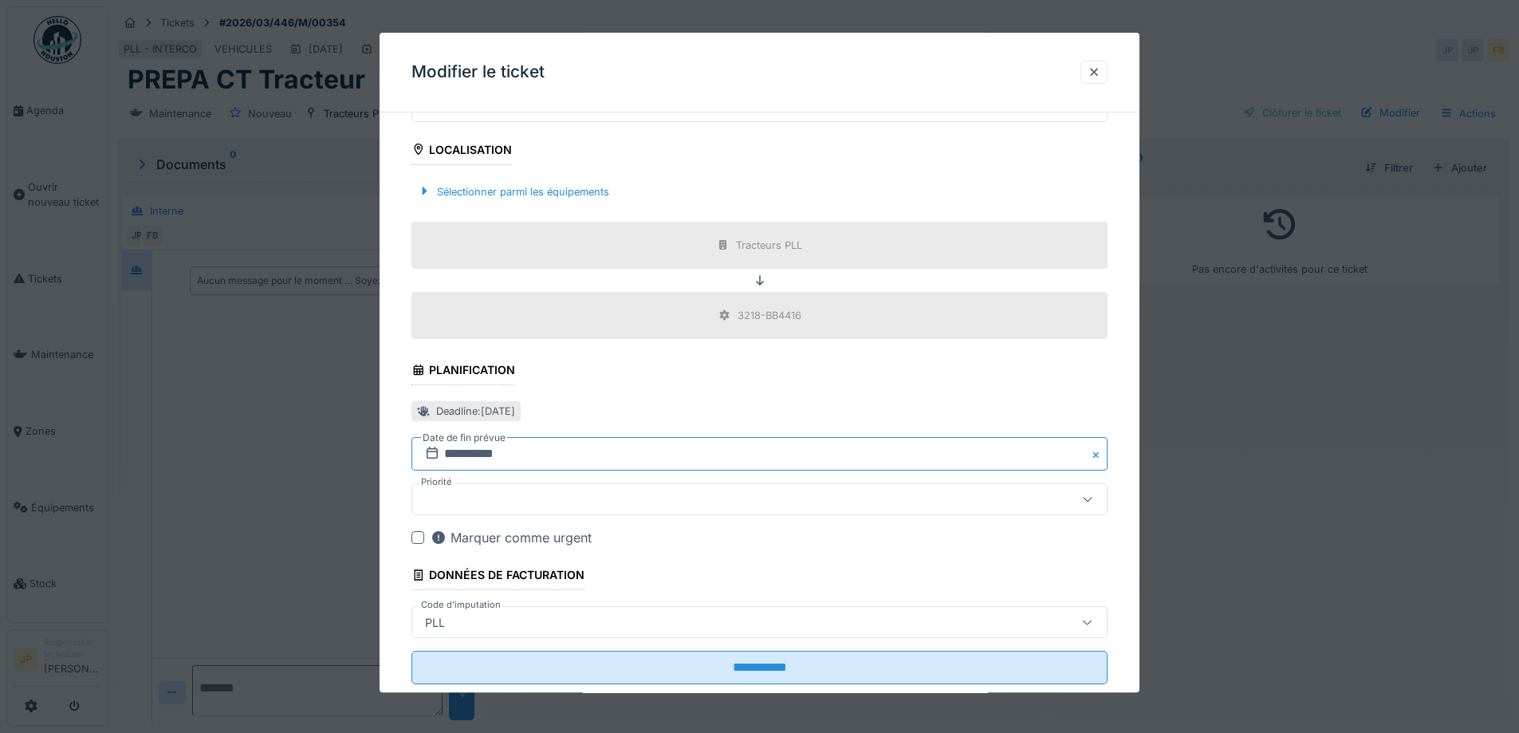
click at [523, 462] on input "**********" at bounding box center [759, 454] width 696 height 33
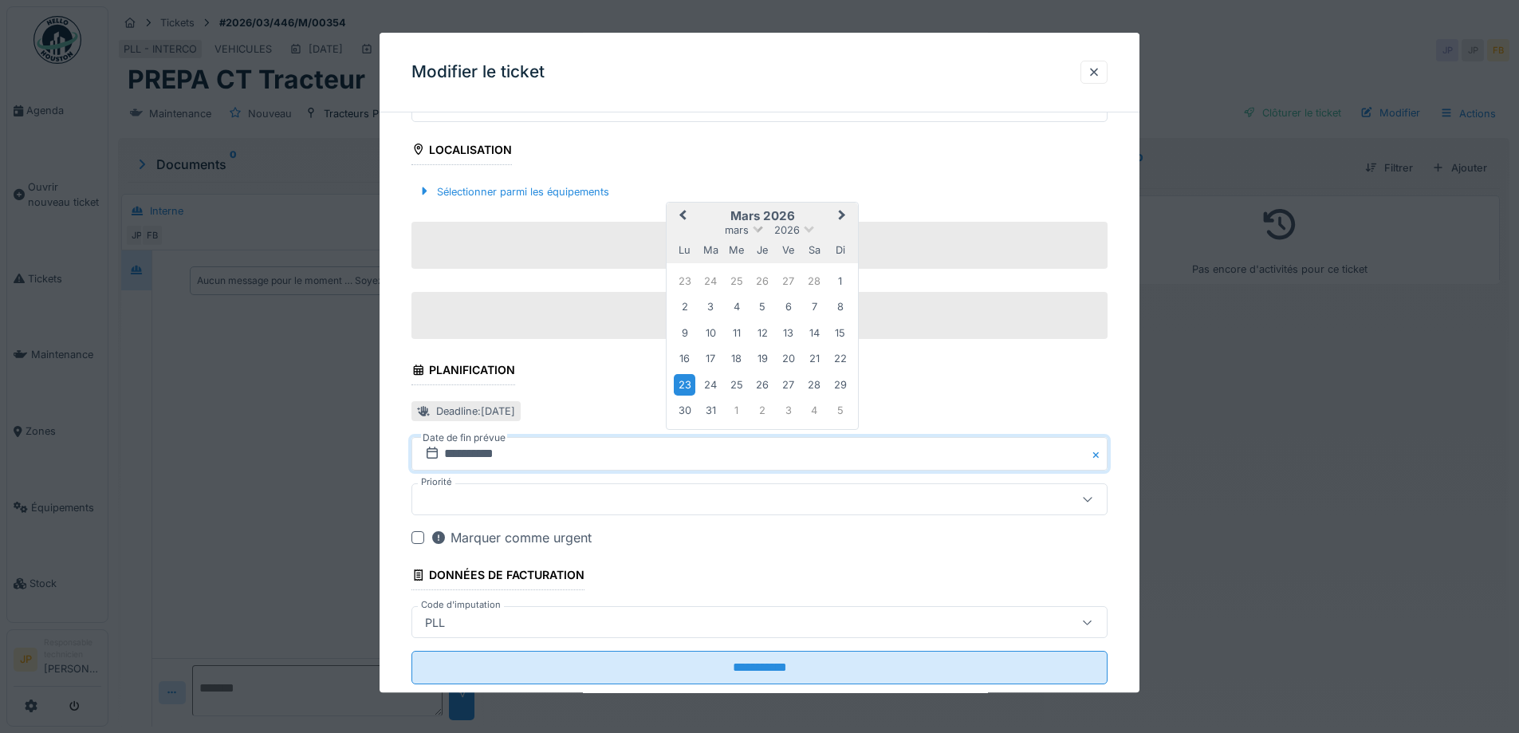
click at [753, 229] on span at bounding box center [758, 228] width 10 height 10
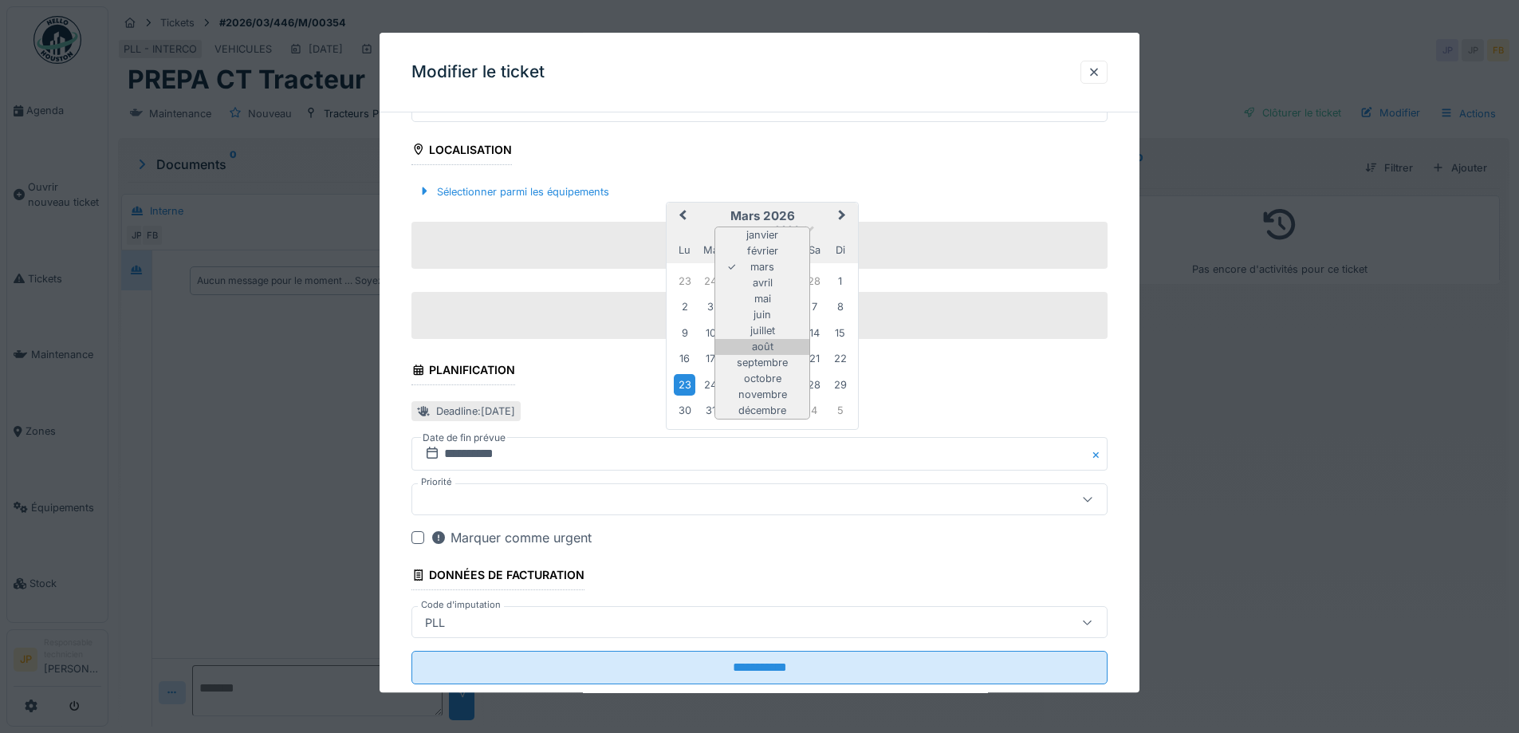
click at [770, 343] on div "août" at bounding box center [762, 348] width 94 height 16
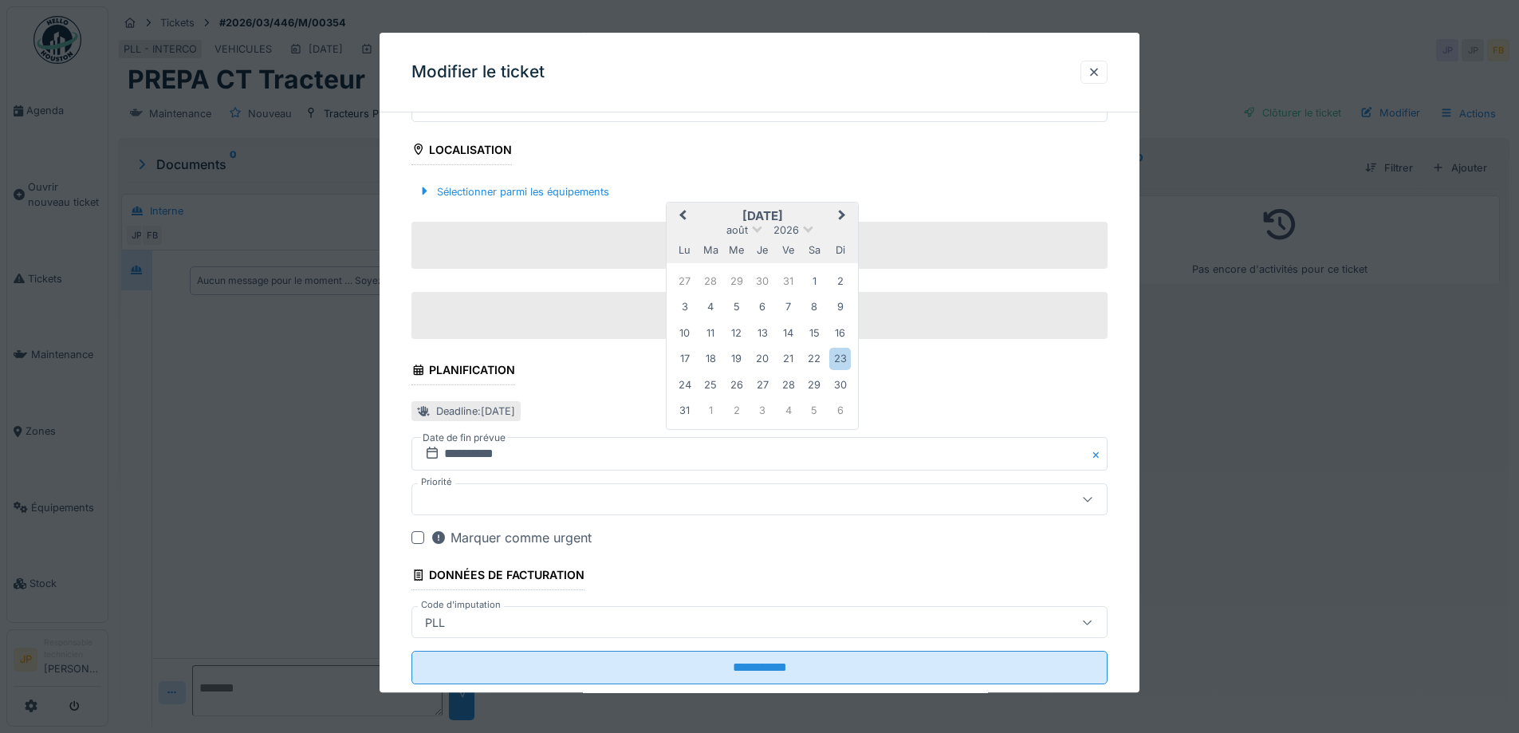
click at [804, 234] on div "[DATE]" at bounding box center [762, 231] width 191 height 14
click at [805, 230] on span at bounding box center [808, 228] width 10 height 10
click at [759, 309] on div "2025" at bounding box center [762, 303] width 94 height 16
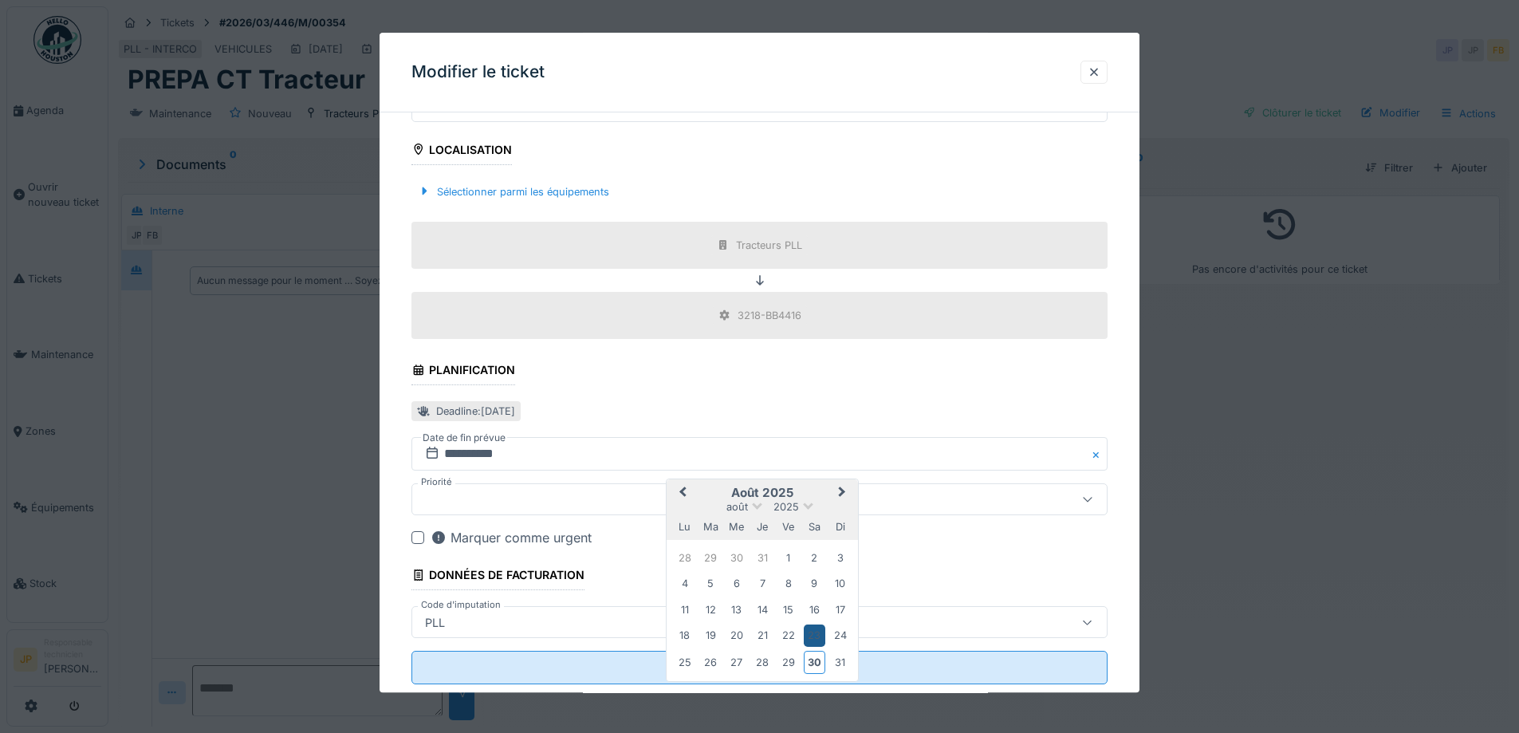
click at [809, 639] on div "23" at bounding box center [815, 636] width 22 height 22
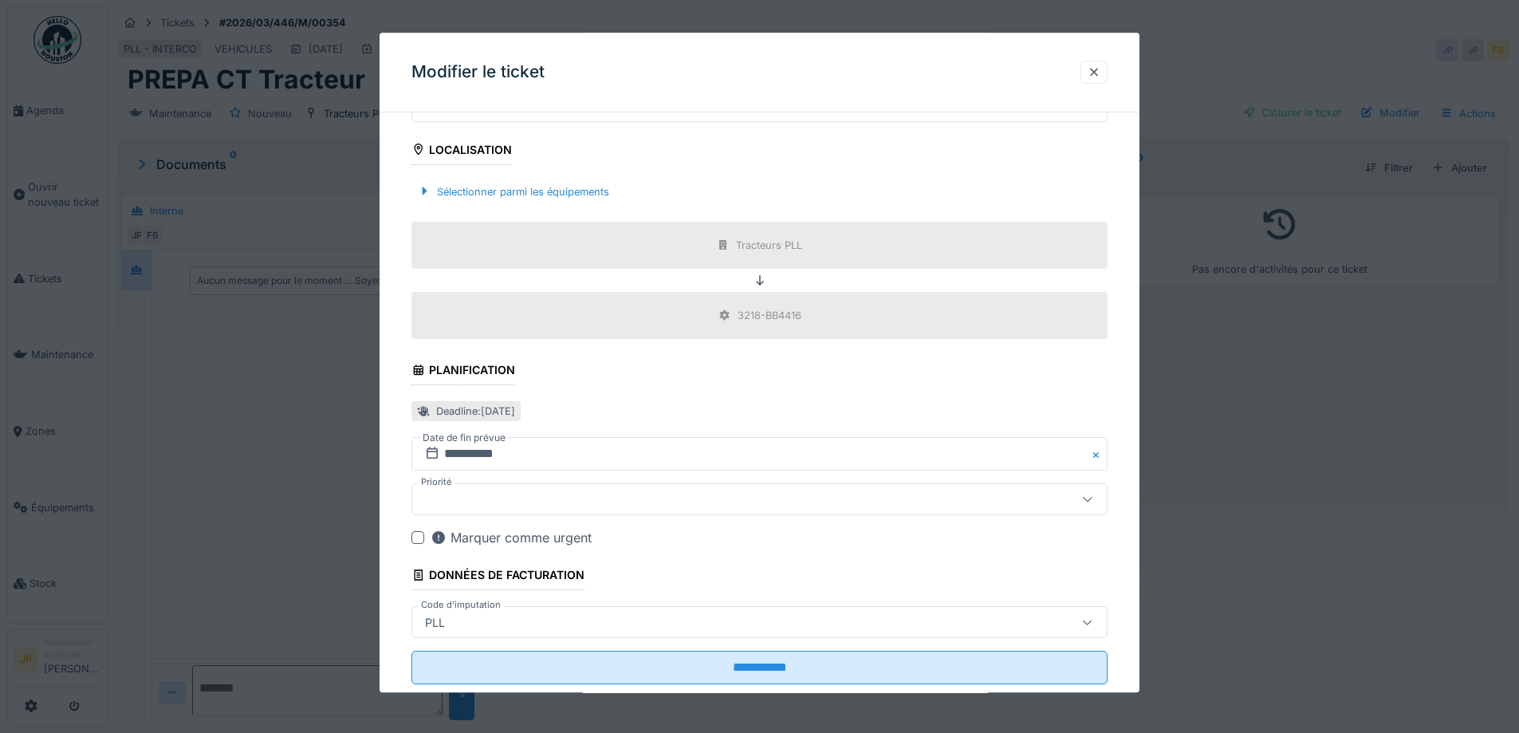
scroll to position [515, 0]
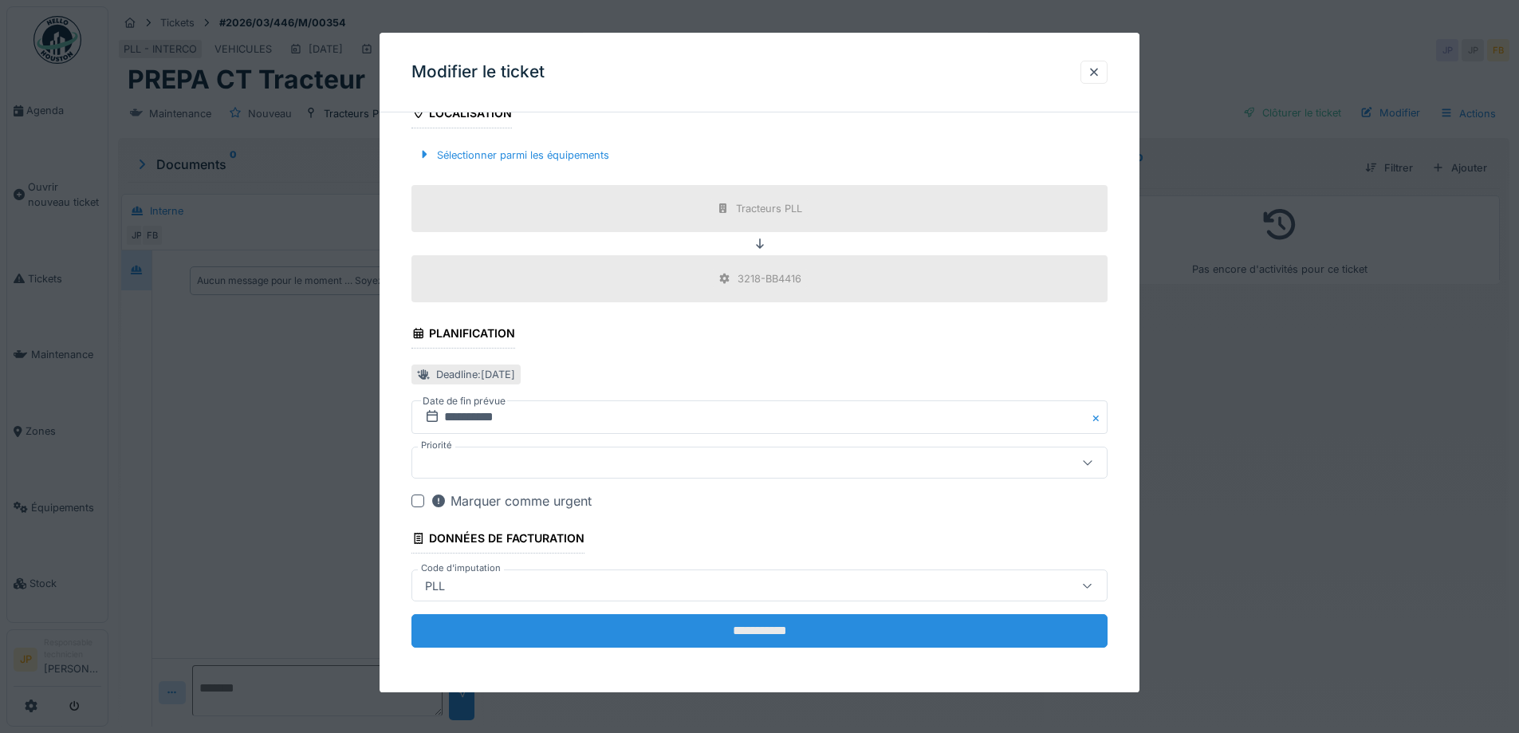
click at [765, 626] on input "**********" at bounding box center [759, 631] width 696 height 33
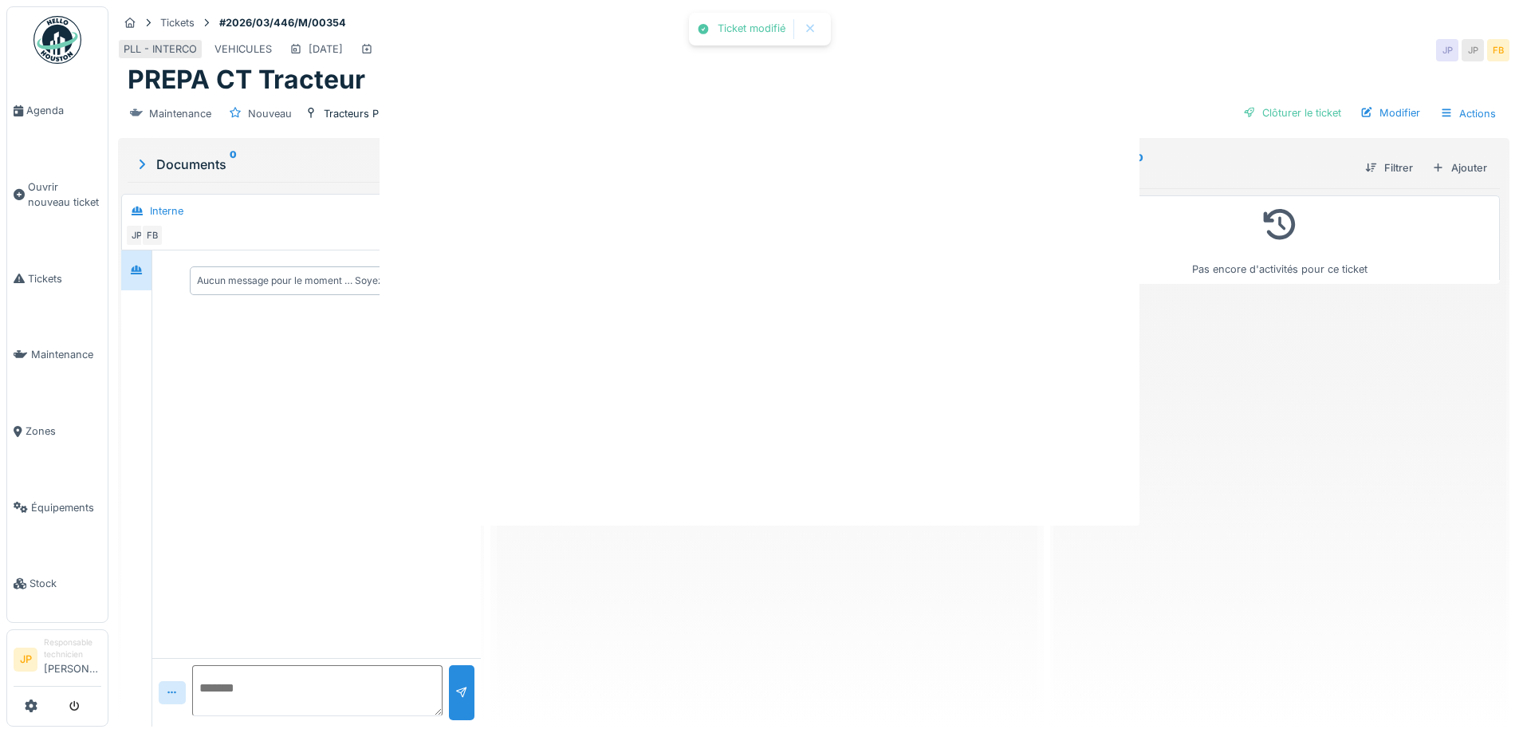
scroll to position [0, 0]
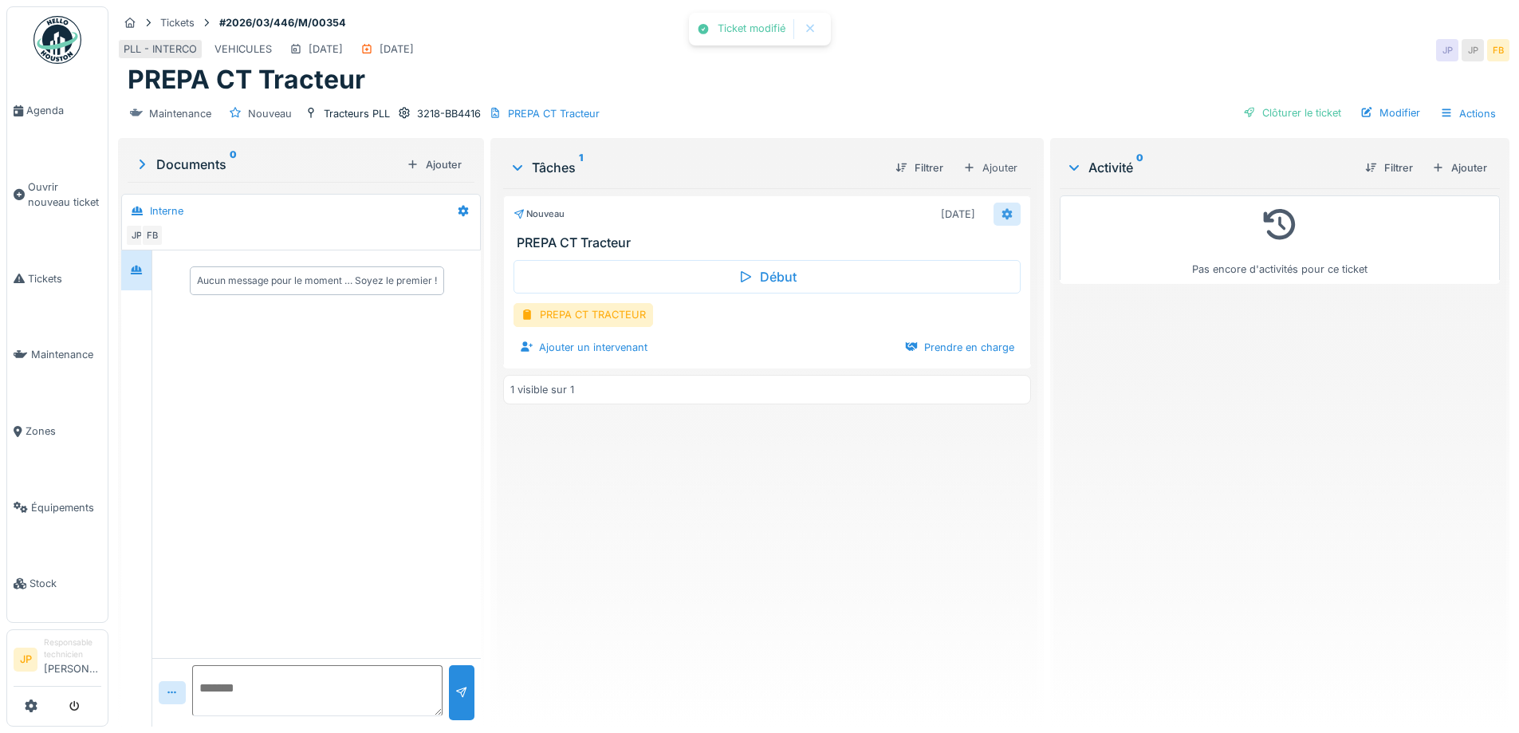
click at [1001, 212] on icon at bounding box center [1006, 213] width 10 height 11
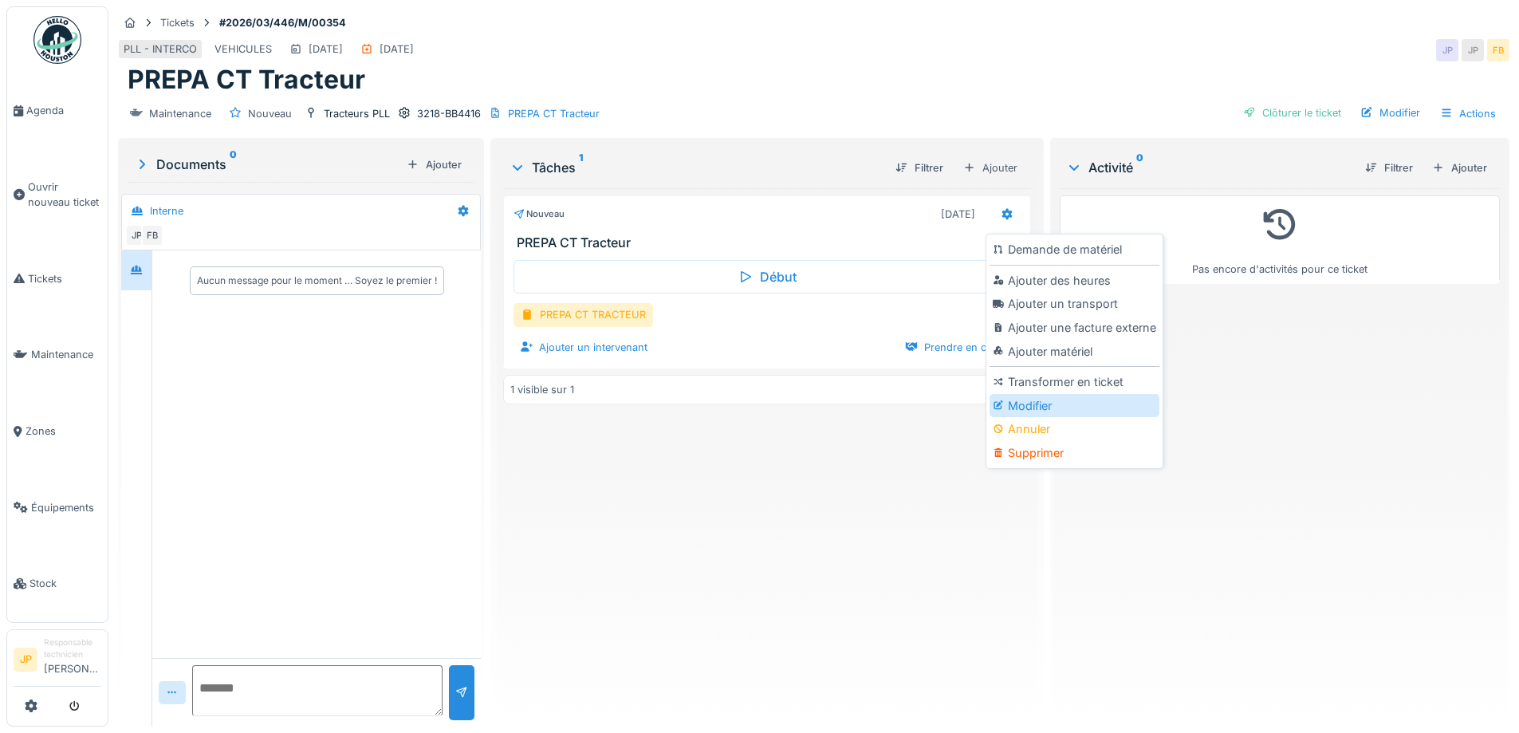
click at [1031, 407] on div "Modifier" at bounding box center [1074, 406] width 170 height 24
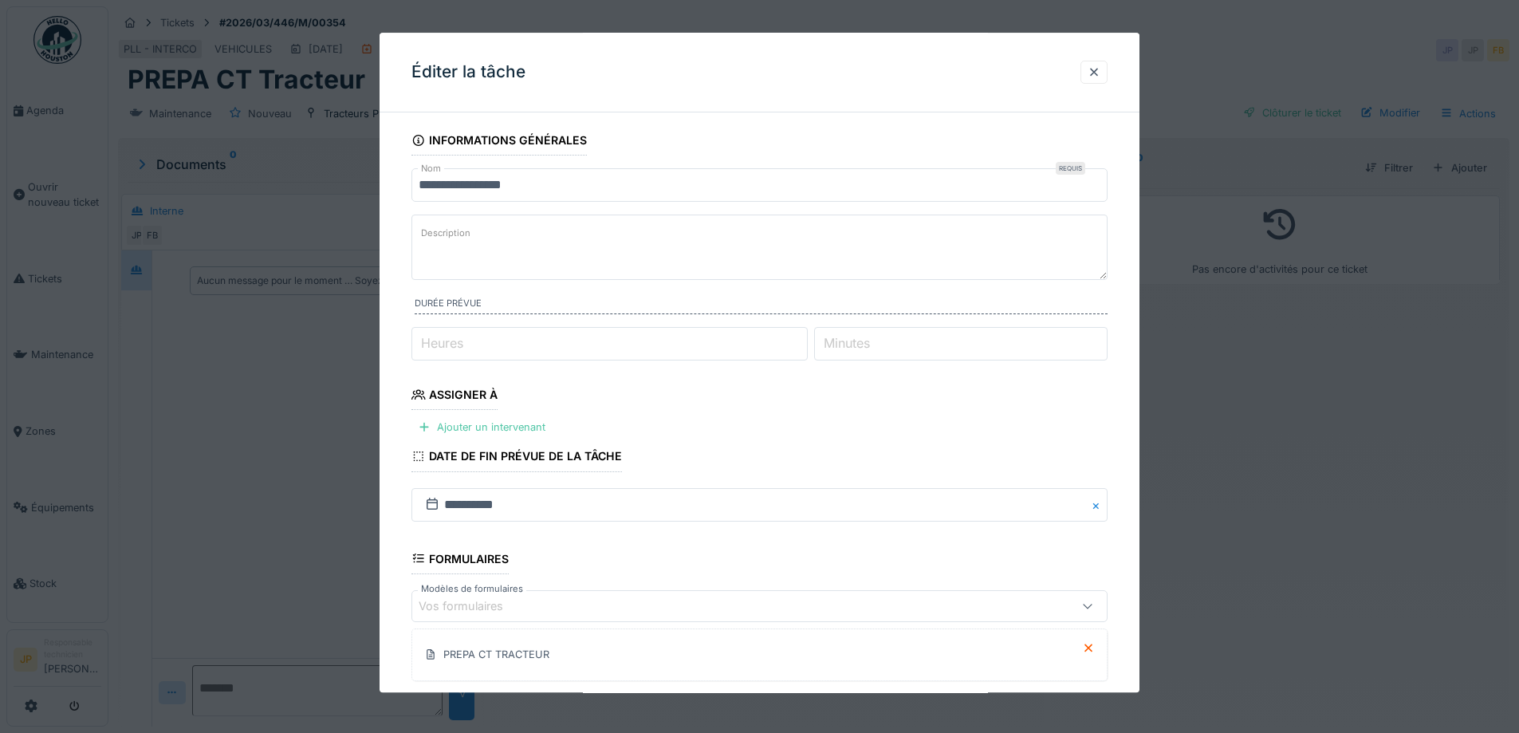
scroll to position [192, 0]
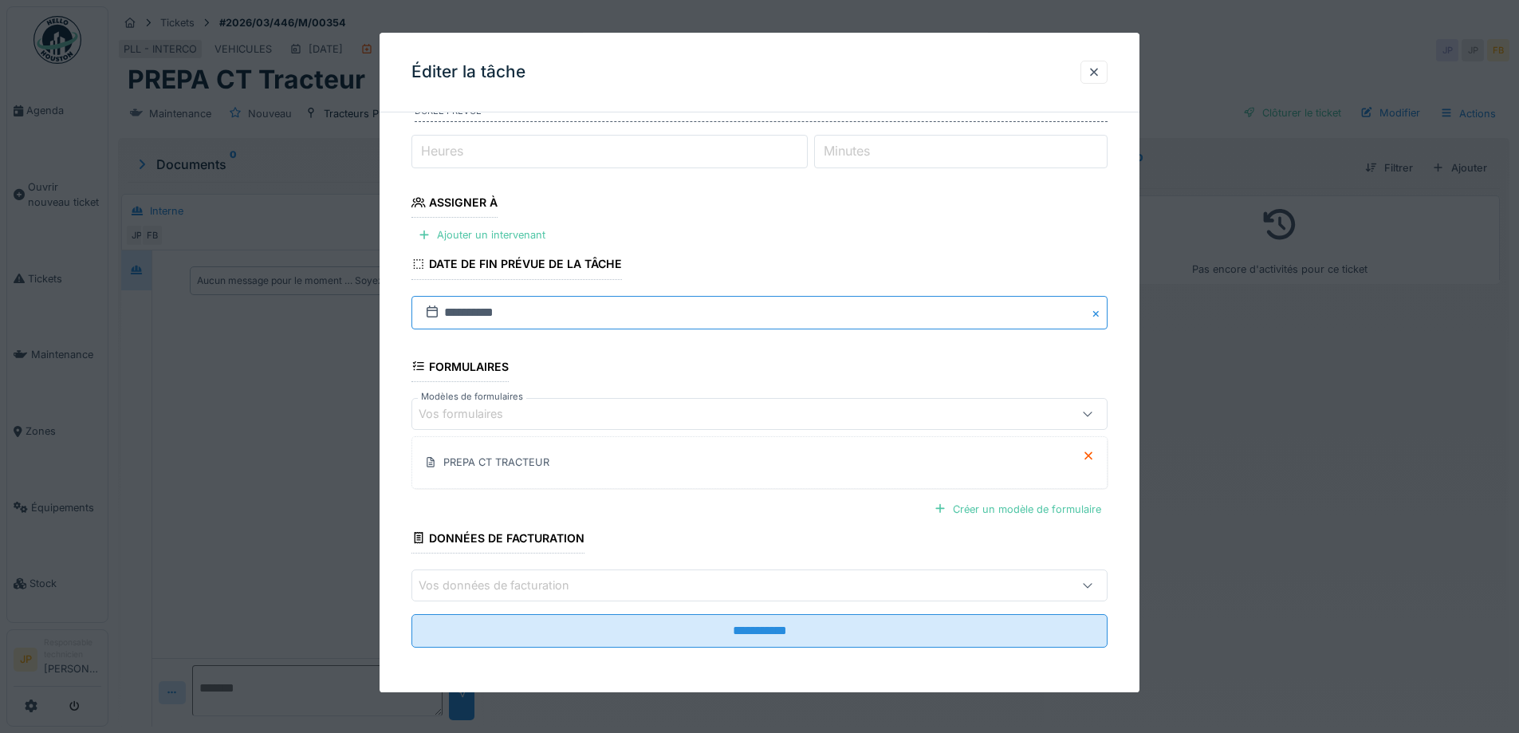
click at [537, 304] on input "**********" at bounding box center [759, 312] width 696 height 33
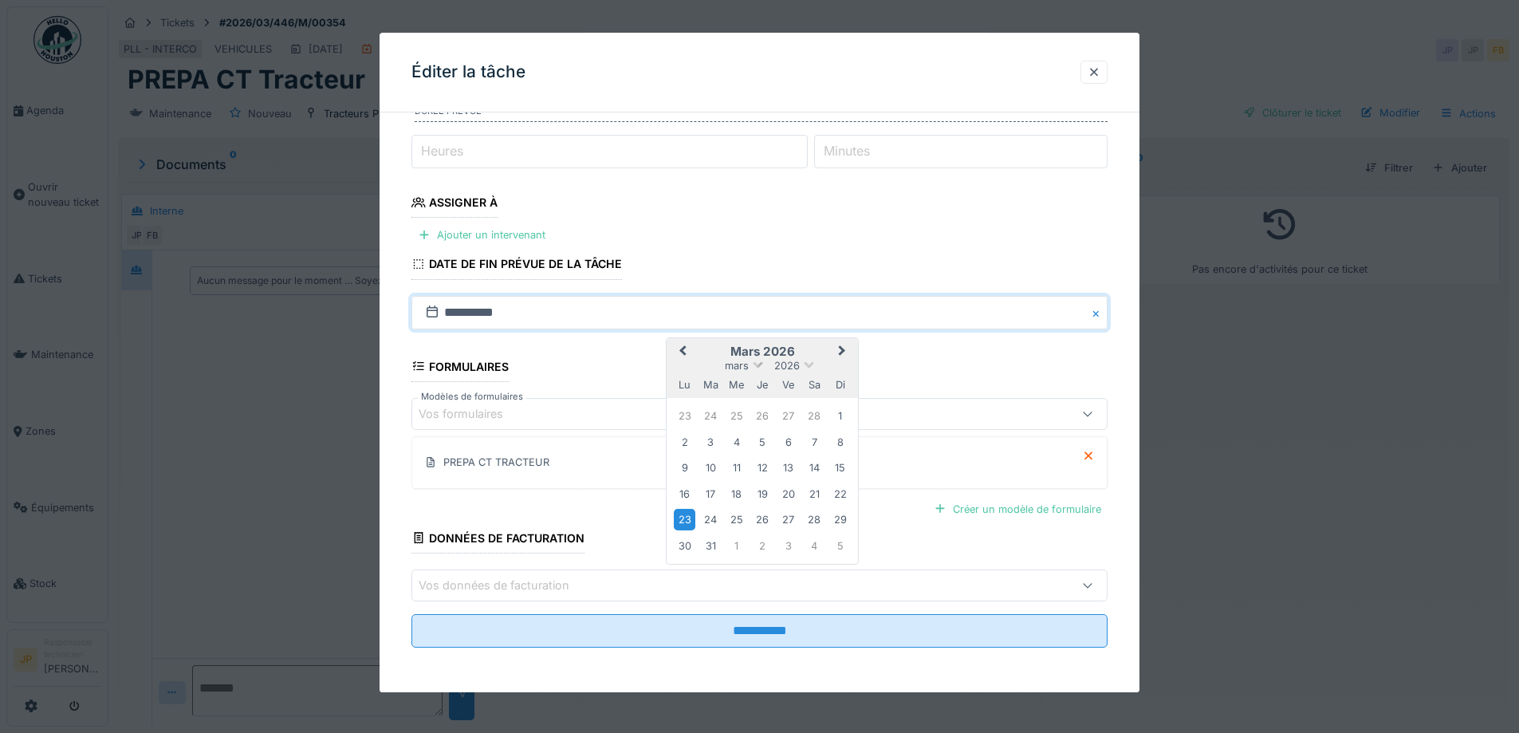
click at [756, 367] on span at bounding box center [758, 363] width 10 height 10
click at [769, 484] on div "août" at bounding box center [762, 482] width 94 height 16
click at [802, 368] on div "[DATE]" at bounding box center [762, 366] width 191 height 14
click at [803, 368] on div "[DATE]" at bounding box center [762, 366] width 191 height 14
click at [806, 364] on span at bounding box center [808, 363] width 10 height 10
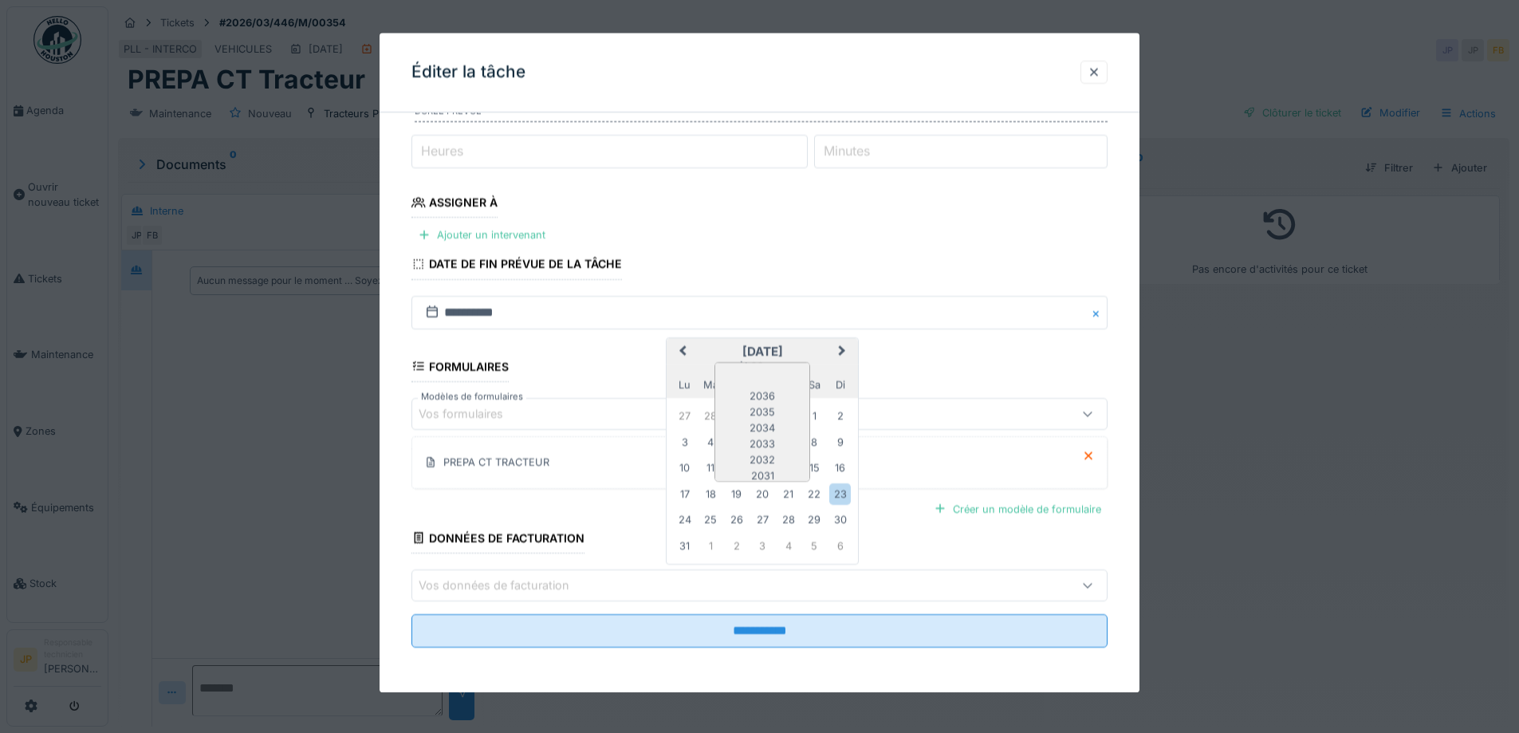
scroll to position [134, 0]
click at [766, 435] on div "2025" at bounding box center [762, 438] width 94 height 16
click at [813, 490] on div "23" at bounding box center [815, 494] width 22 height 22
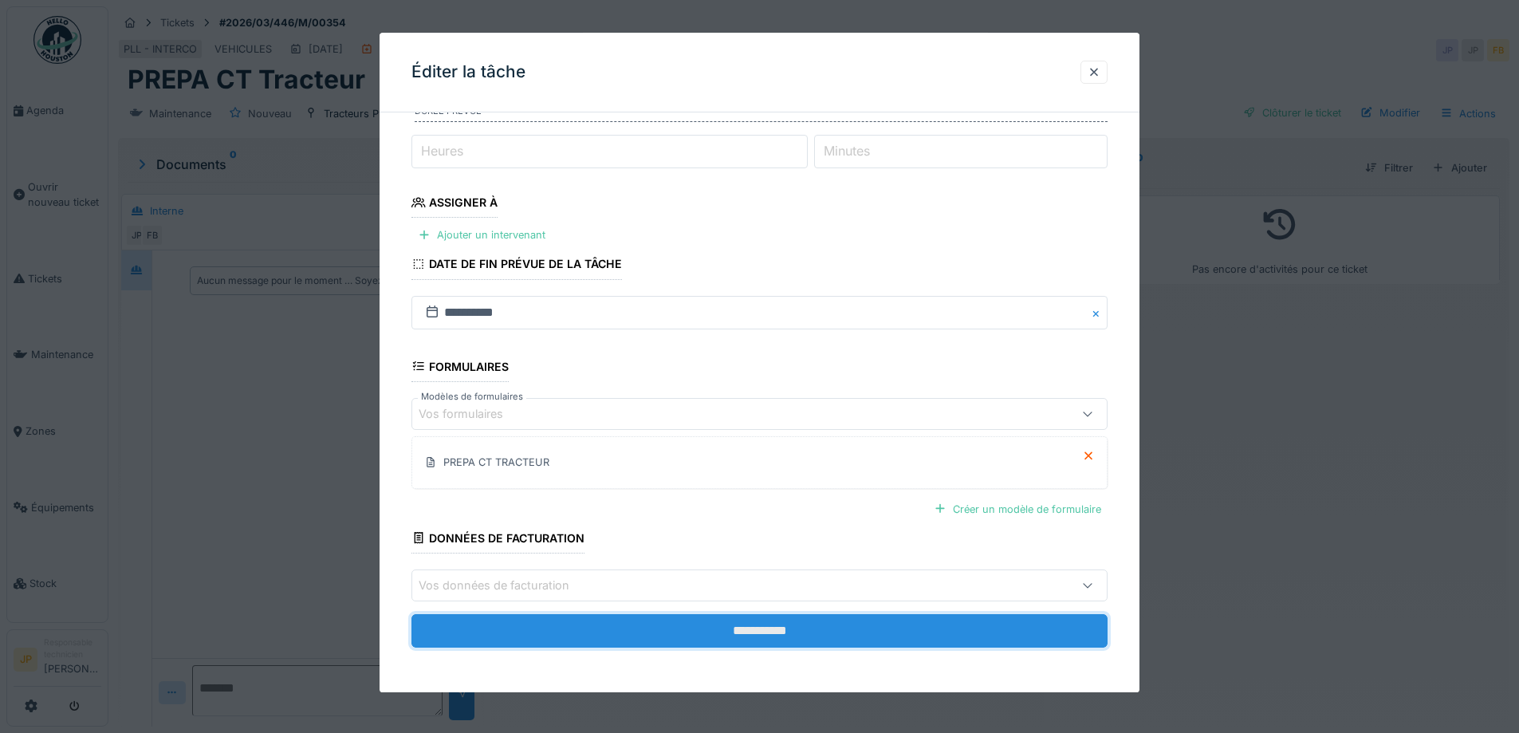
click at [752, 631] on input "**********" at bounding box center [759, 630] width 696 height 33
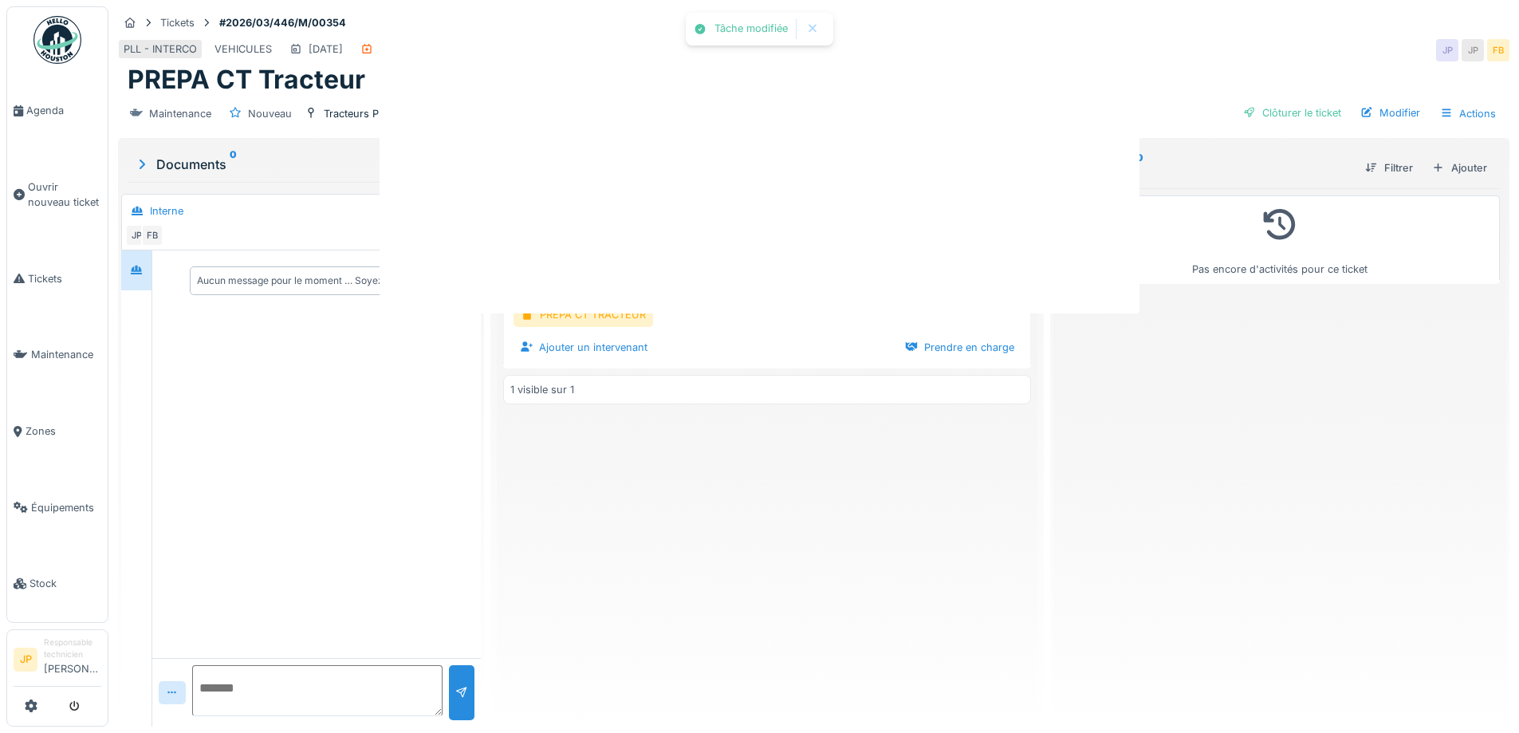
scroll to position [0, 0]
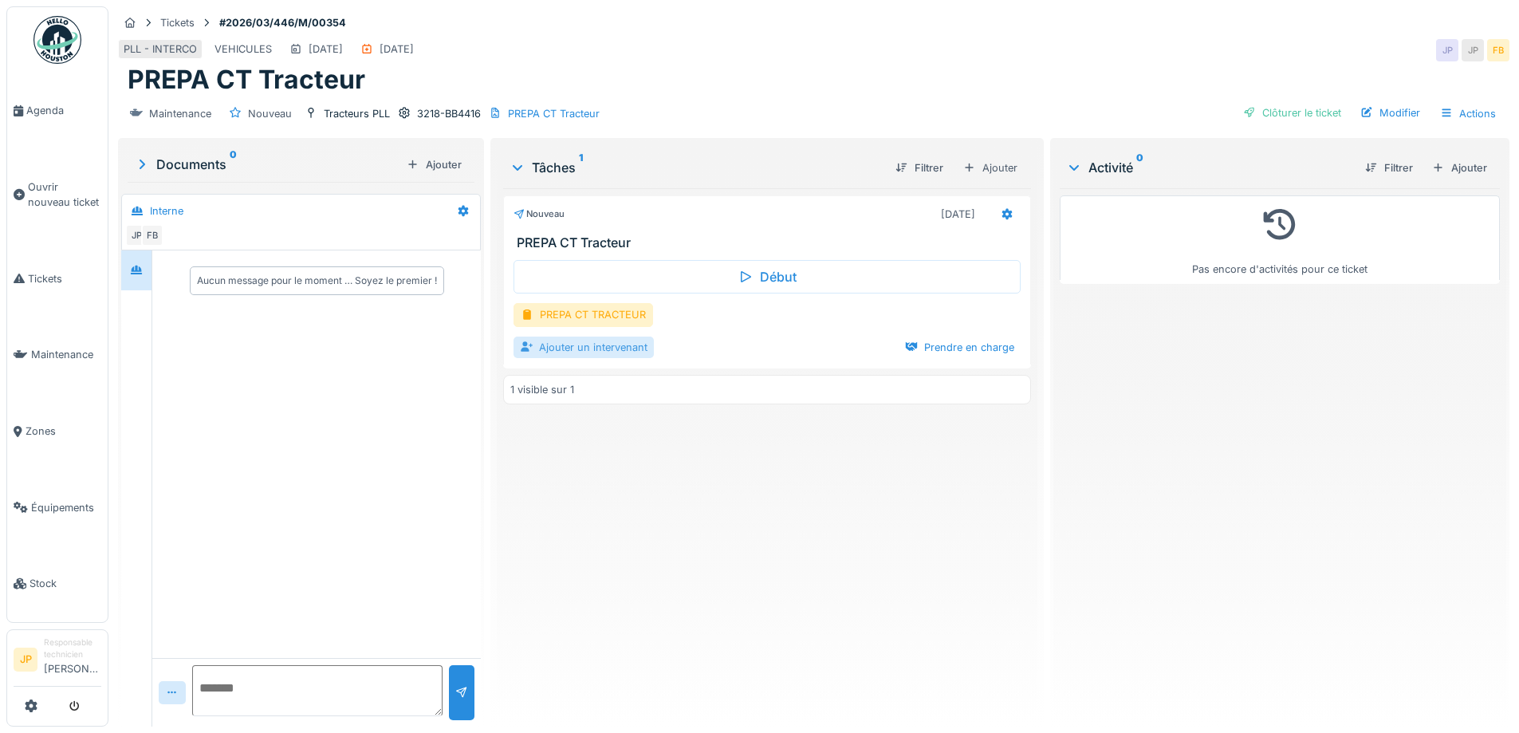
click at [582, 355] on div "Ajouter un intervenant" at bounding box center [583, 347] width 140 height 22
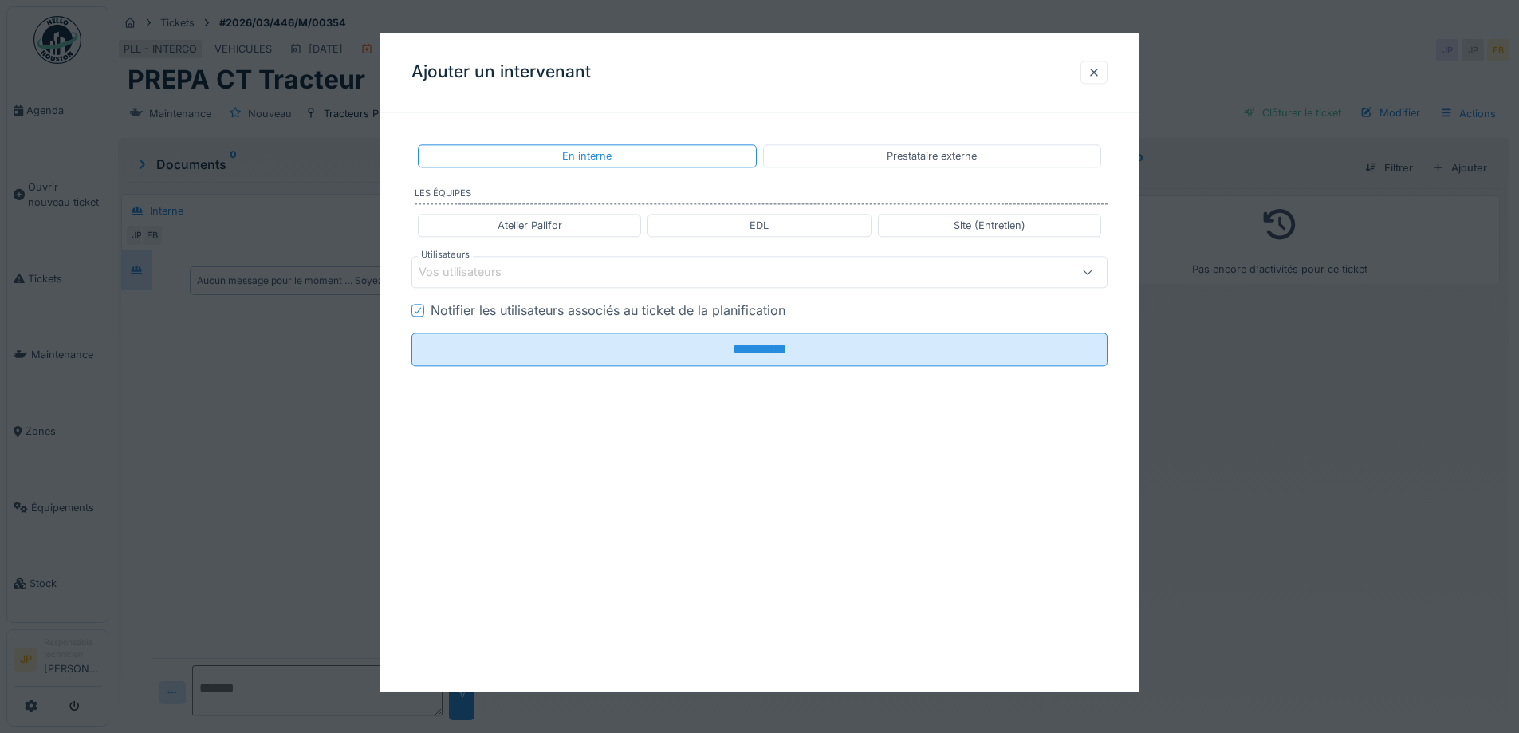
click at [517, 221] on div "Atelier Palifor" at bounding box center [529, 225] width 65 height 15
type input "**********"
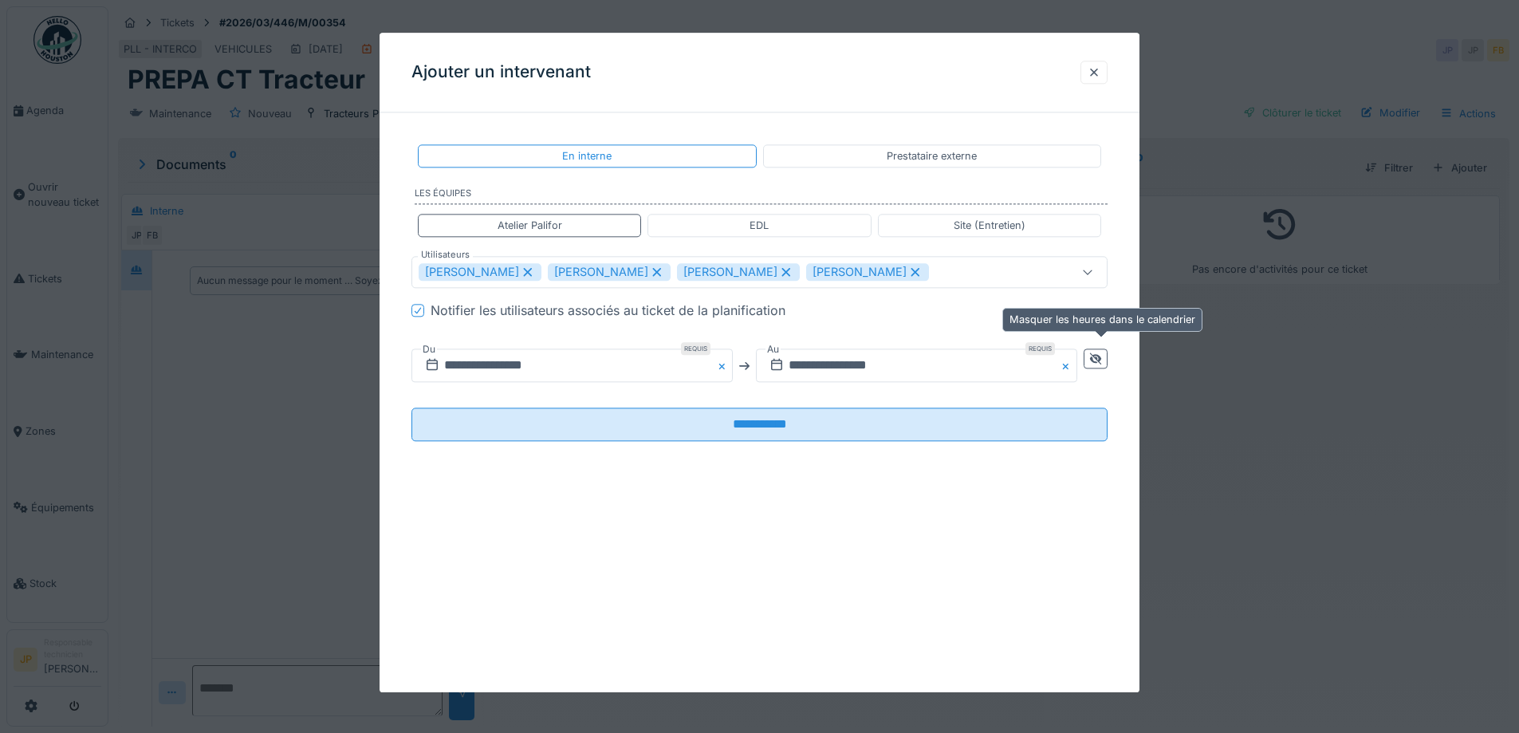
click at [1100, 351] on div at bounding box center [1095, 359] width 24 height 20
click at [867, 352] on input "**********" at bounding box center [744, 365] width 666 height 33
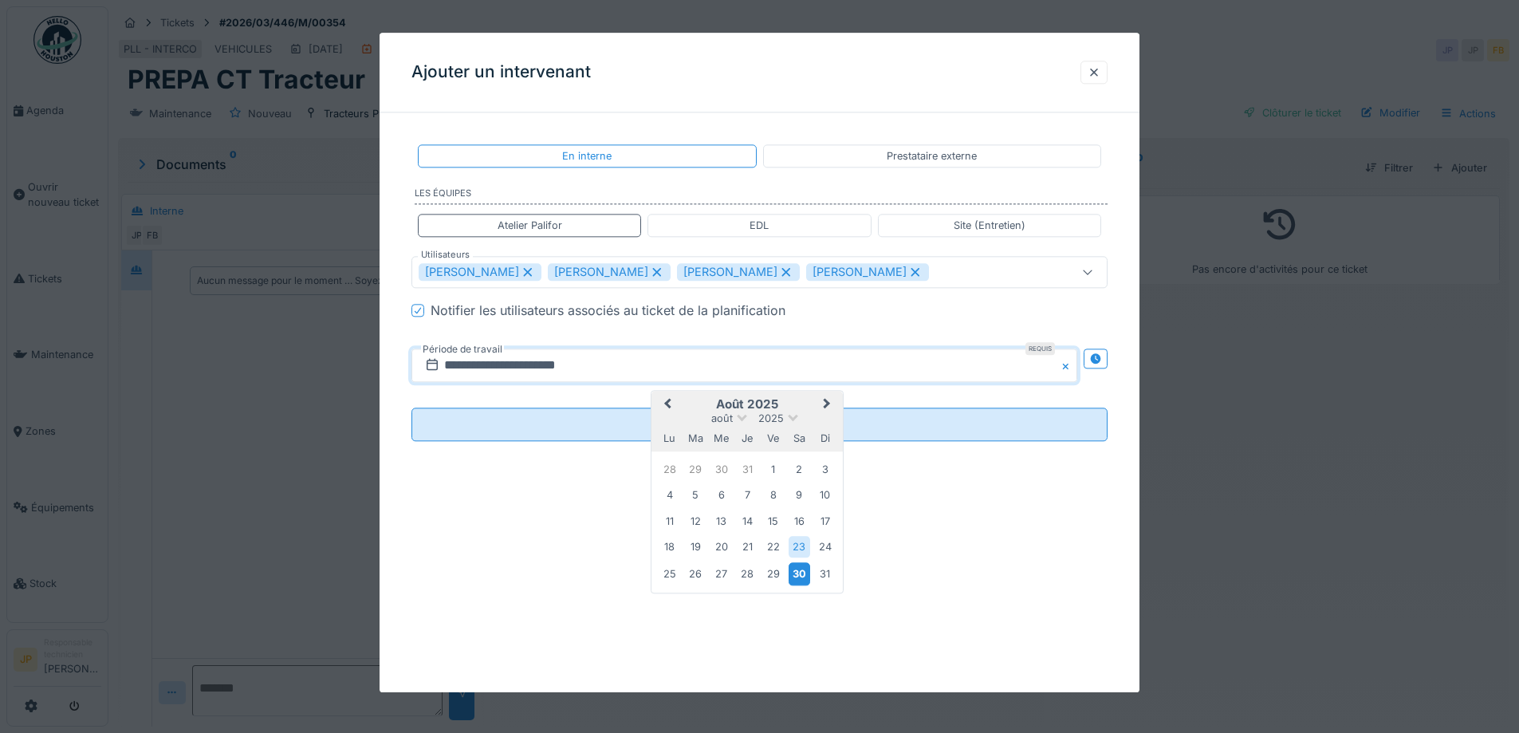
click at [799, 577] on div "30" at bounding box center [799, 573] width 22 height 23
click at [799, 576] on div "30" at bounding box center [799, 573] width 22 height 23
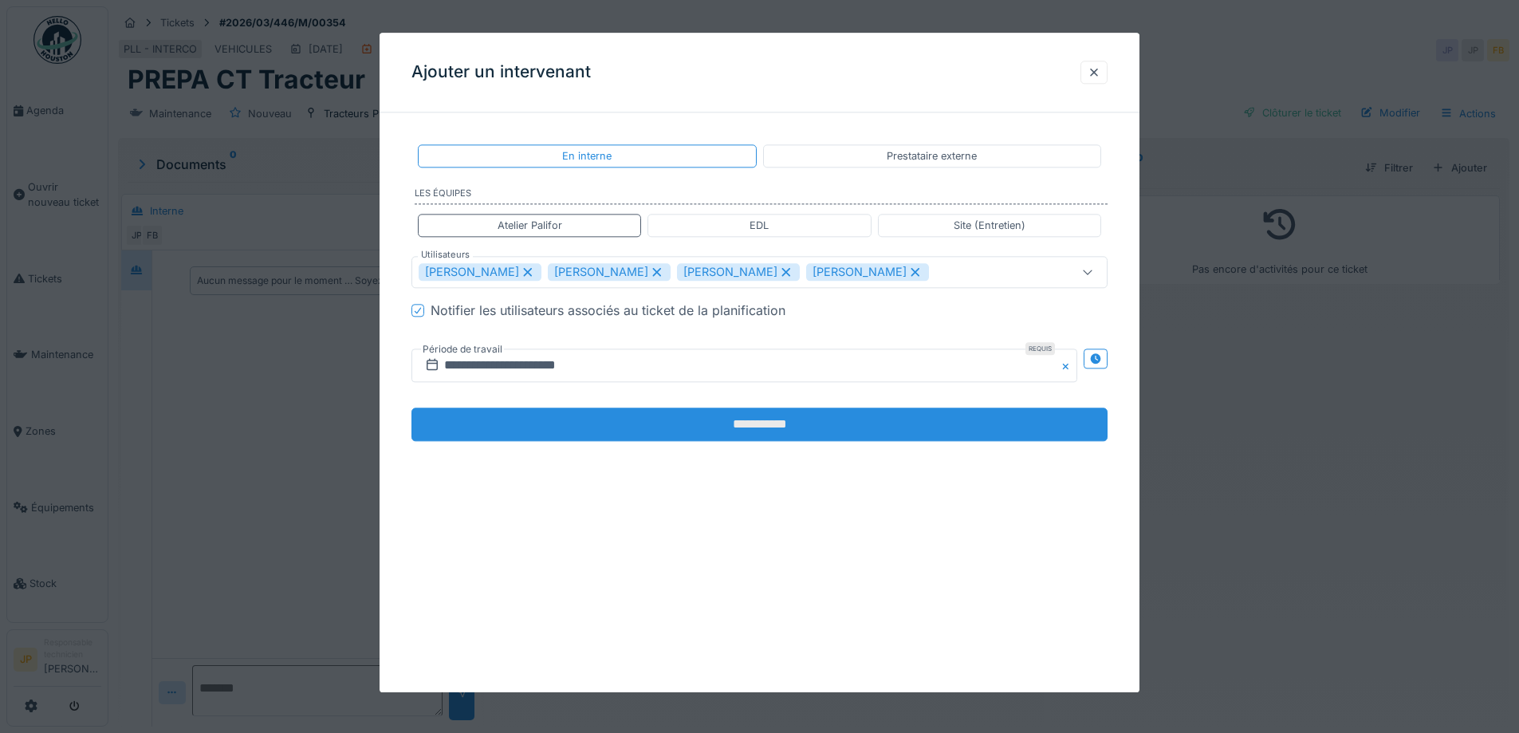
click at [775, 432] on input "**********" at bounding box center [759, 424] width 696 height 33
